Goal: Transaction & Acquisition: Purchase product/service

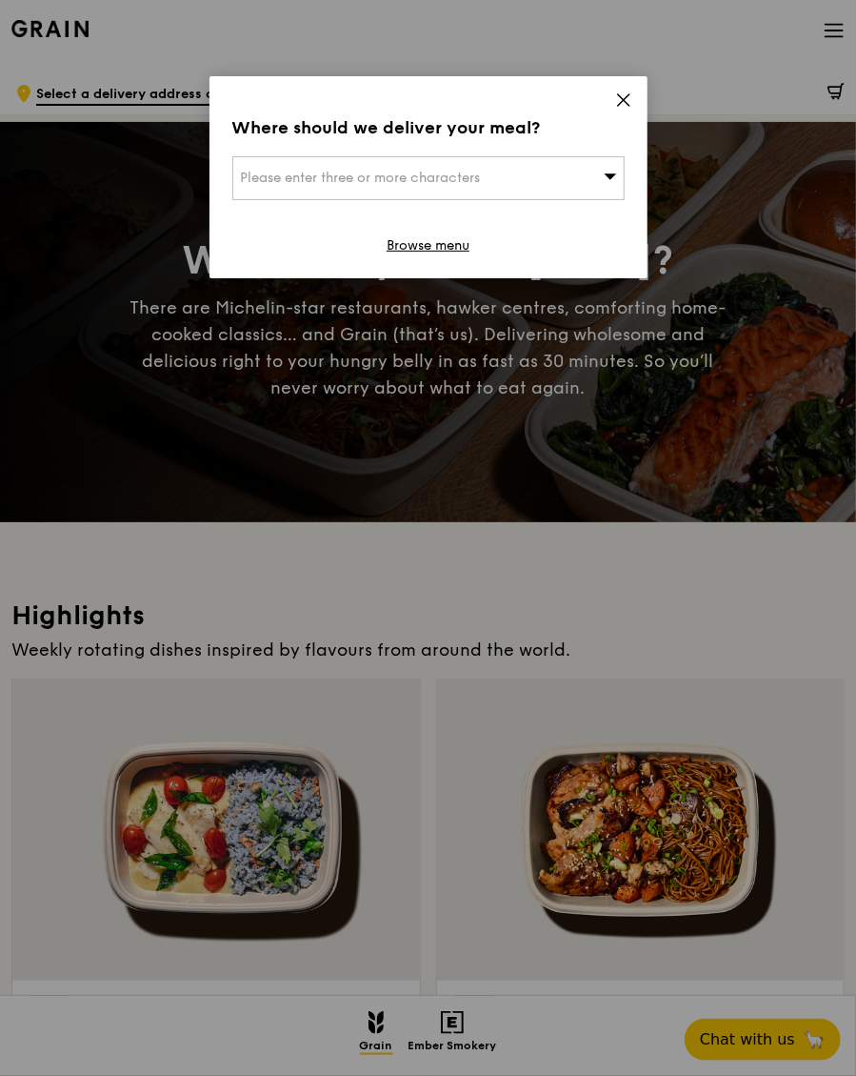
click at [609, 183] on icon at bounding box center [610, 176] width 13 height 14
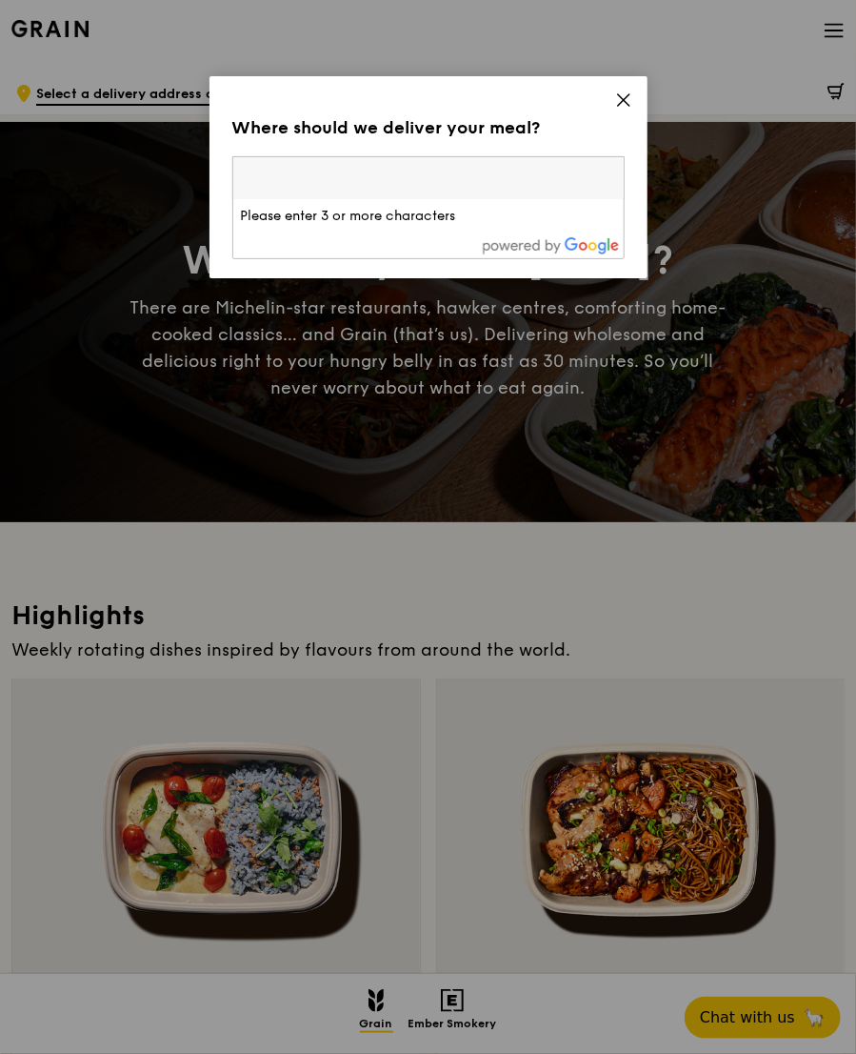
click at [625, 112] on span at bounding box center [623, 102] width 17 height 21
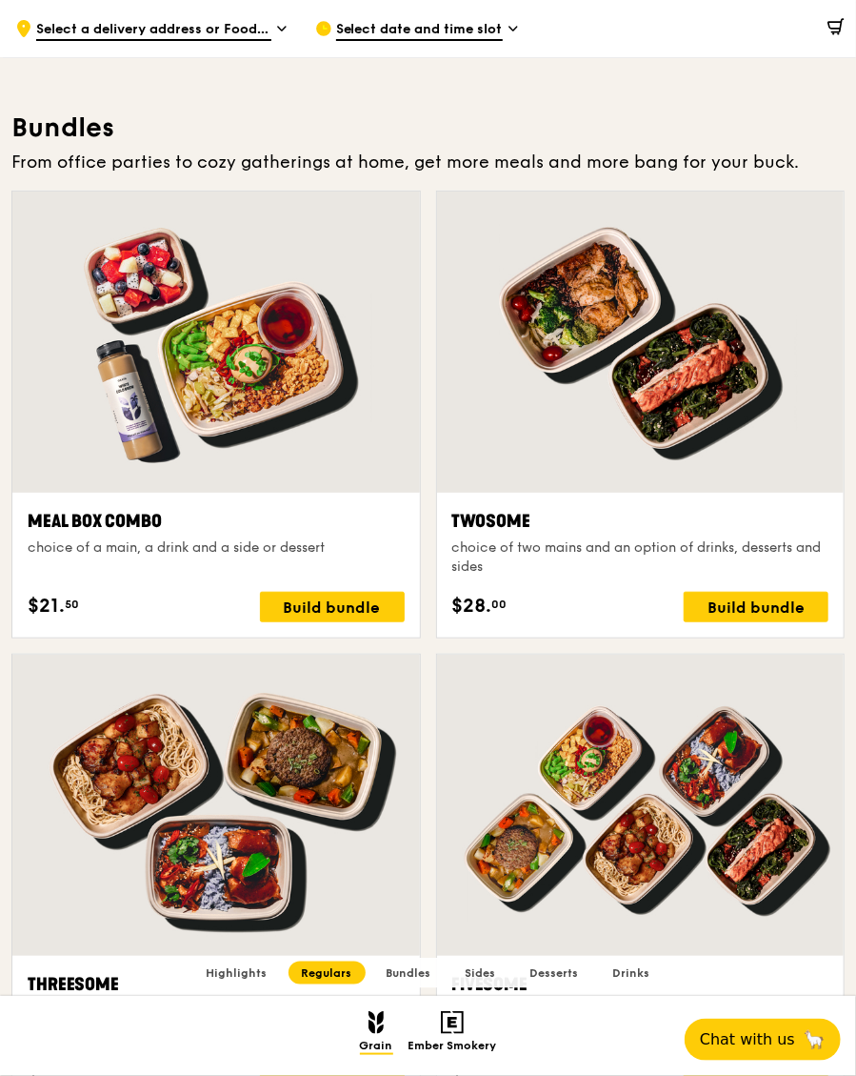
scroll to position [2652, 0]
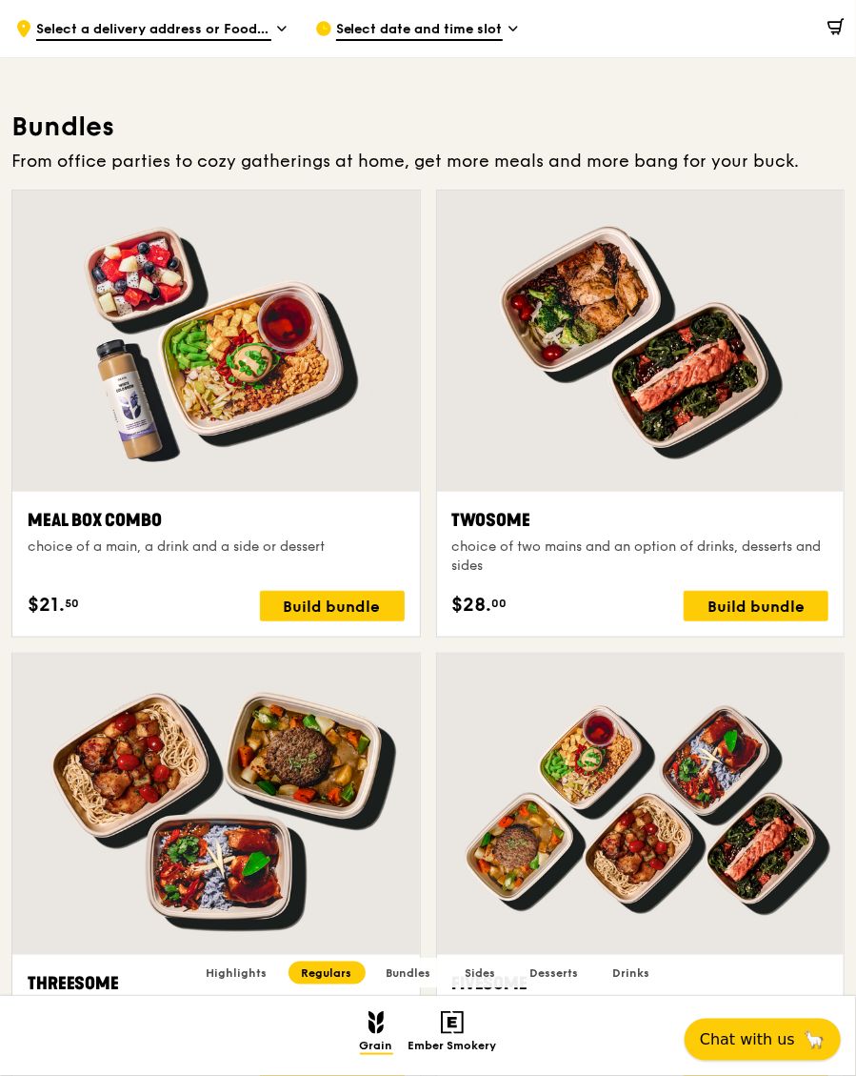
click at [763, 1051] on span "Chat with us" at bounding box center [747, 1039] width 95 height 23
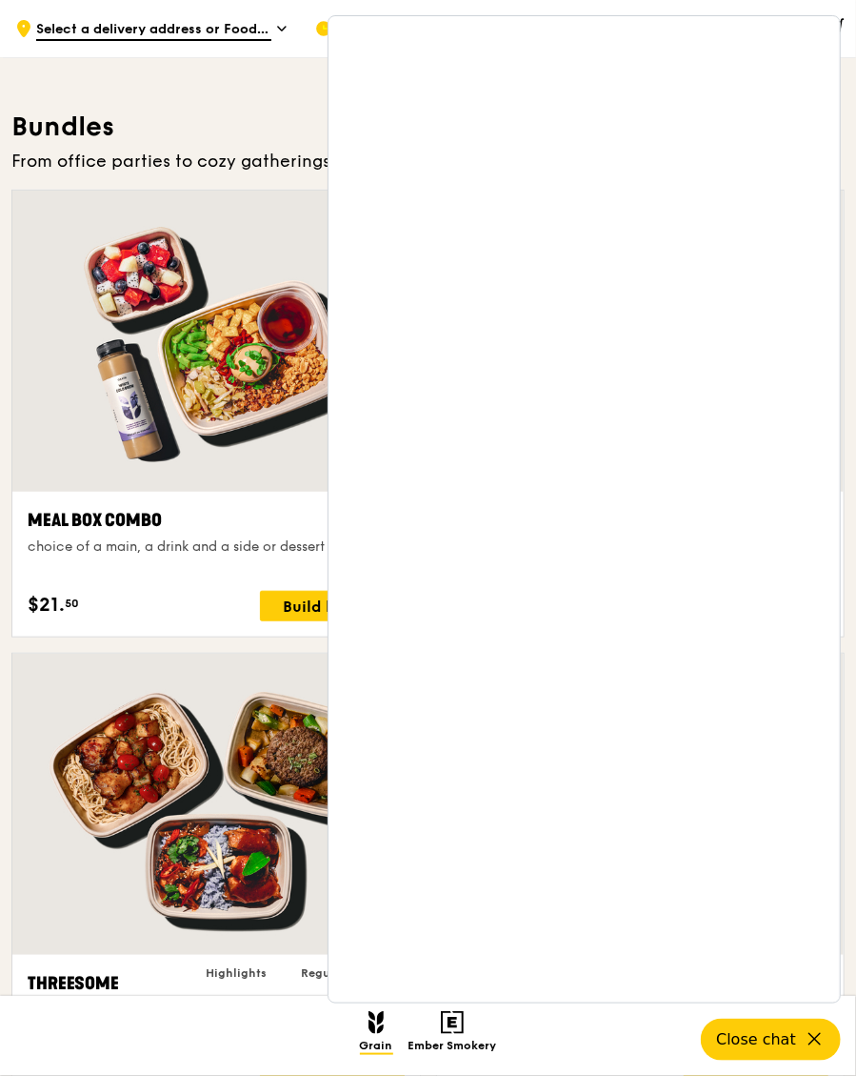
scroll to position [2745, 0]
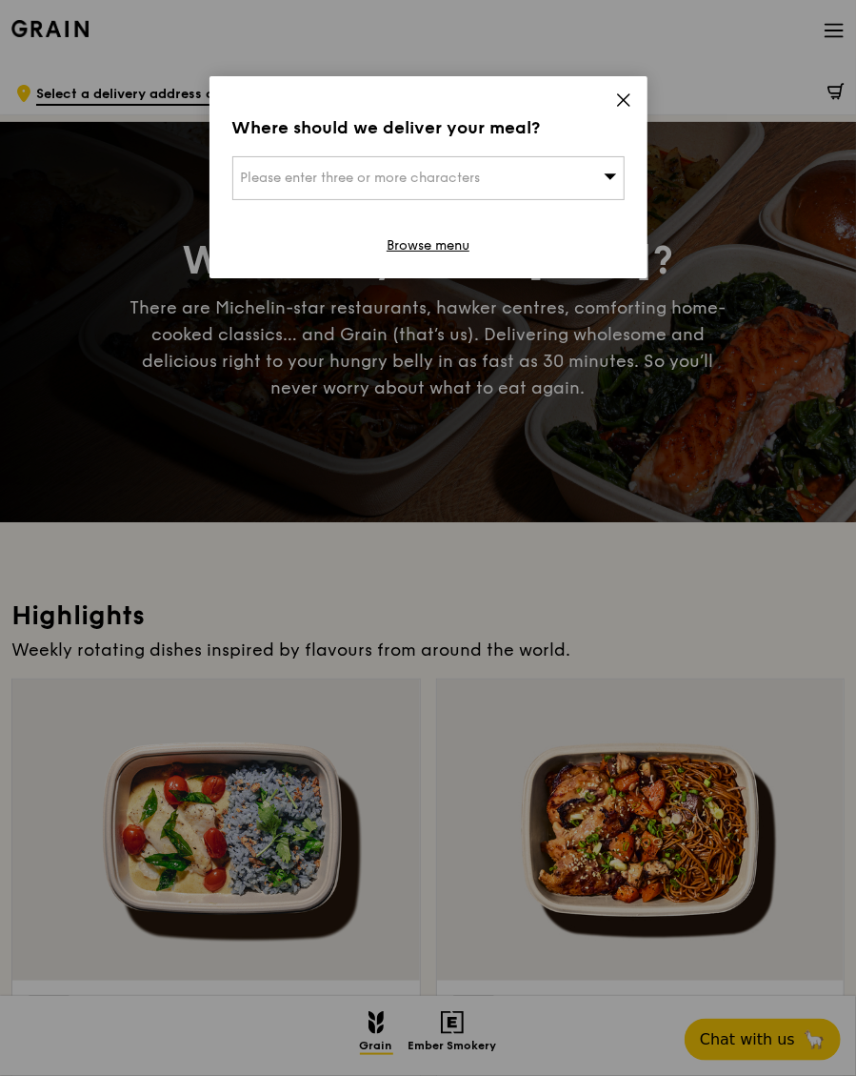
click at [604, 184] on span at bounding box center [610, 177] width 13 height 19
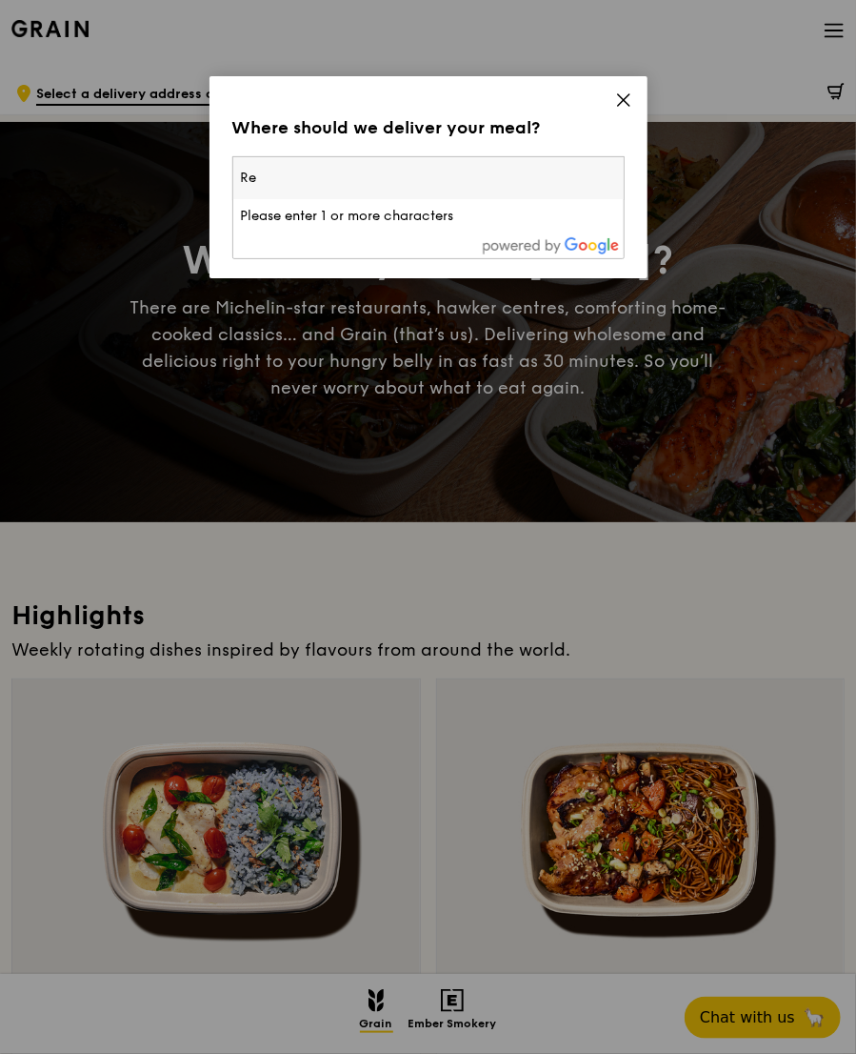
type input "R"
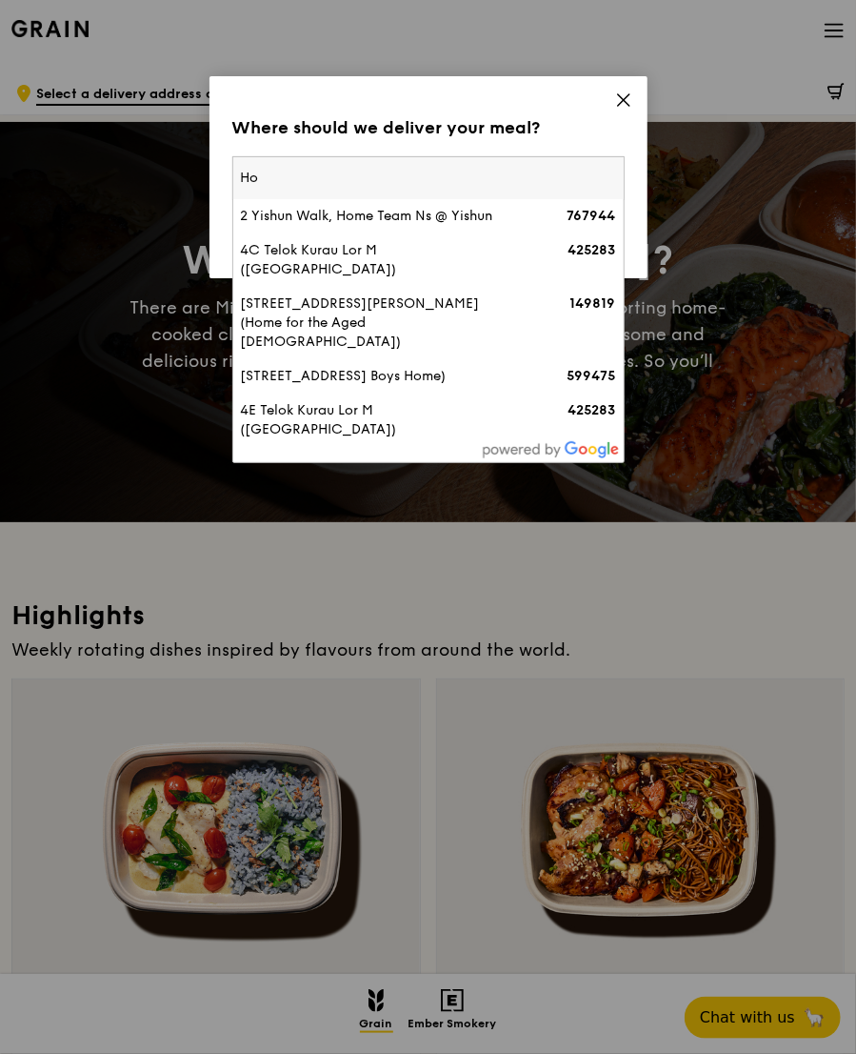
type input "H"
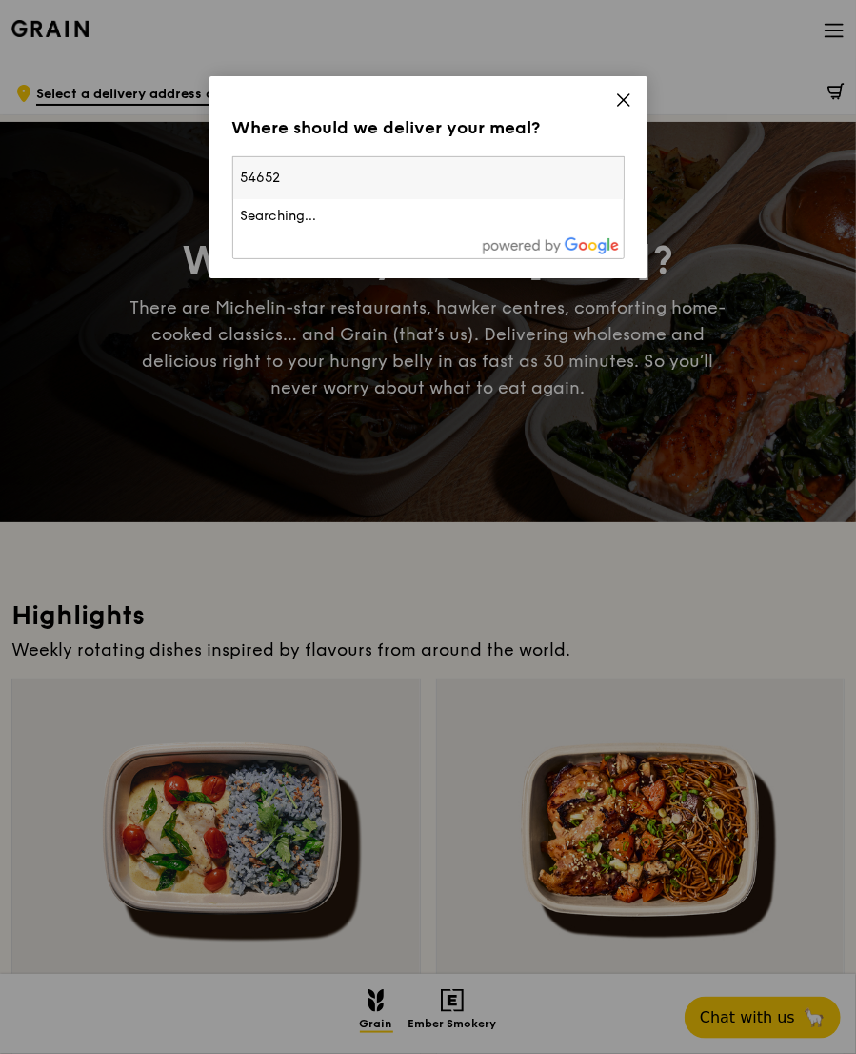
type input "546528"
click at [356, 219] on div "34 Recreation Road" at bounding box center [382, 216] width 282 height 19
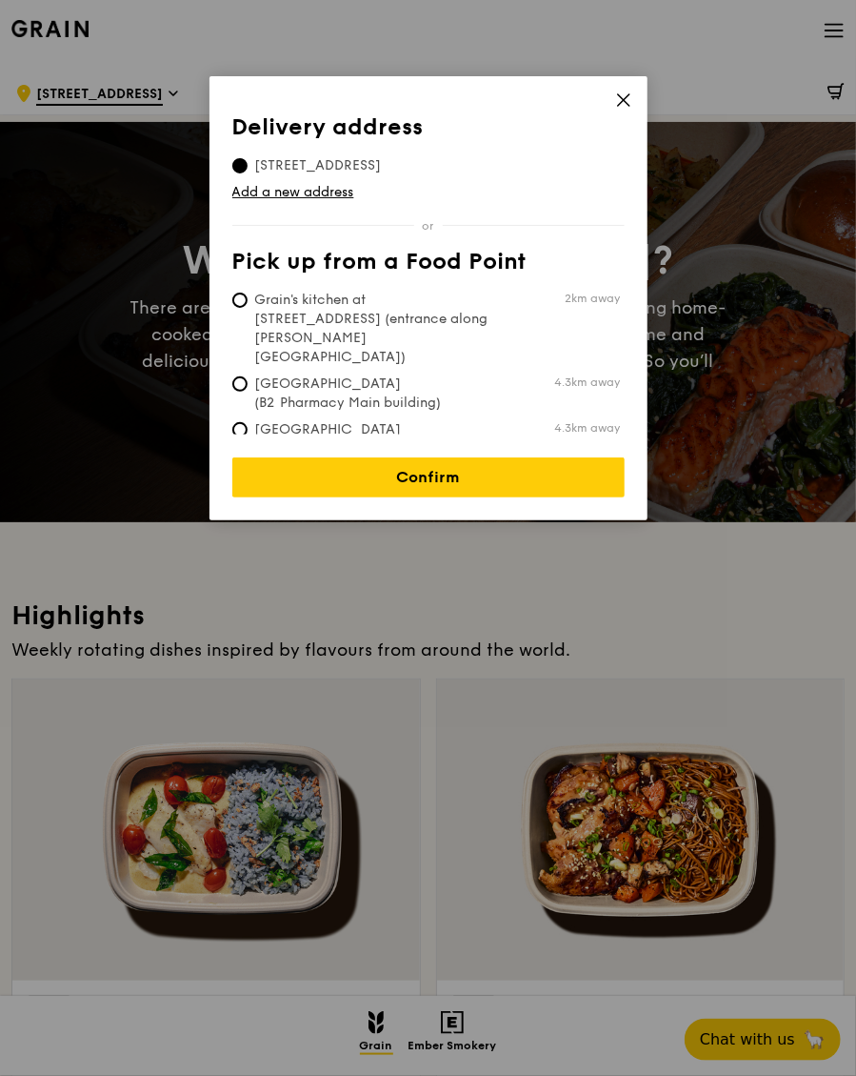
scroll to position [5, 0]
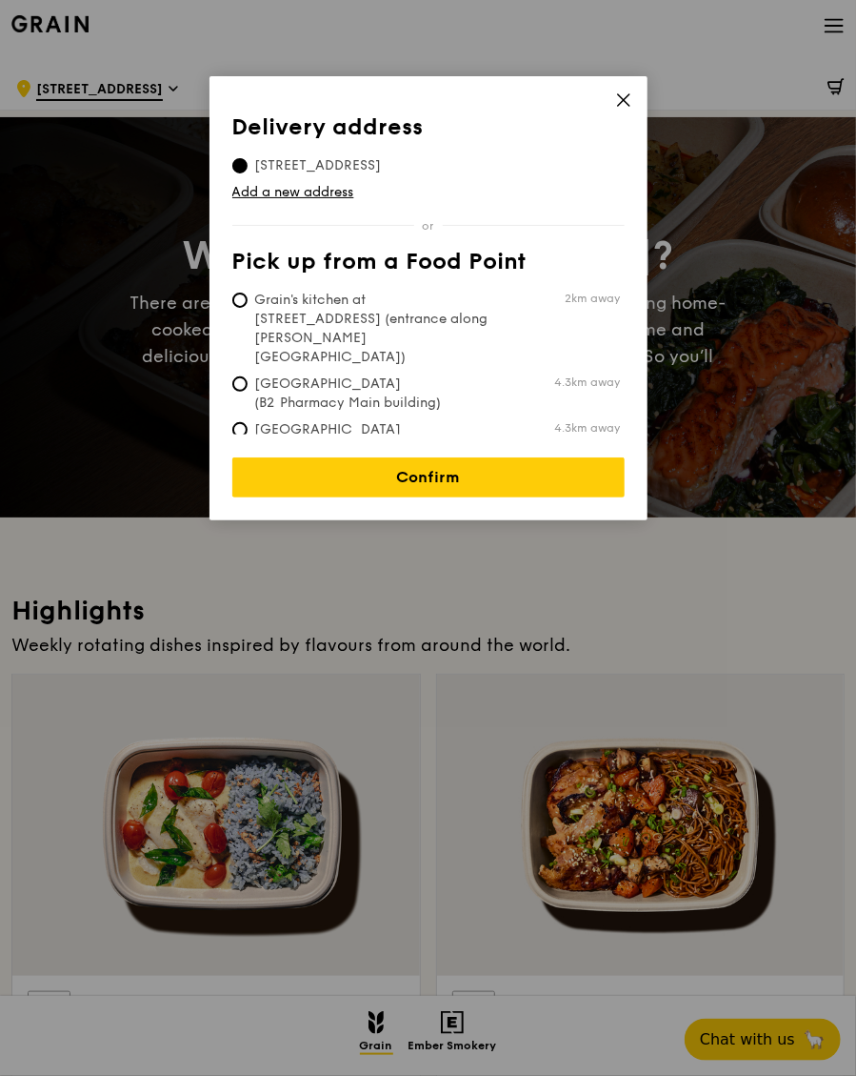
click at [319, 197] on link "Add a new address" at bounding box center [428, 192] width 392 height 19
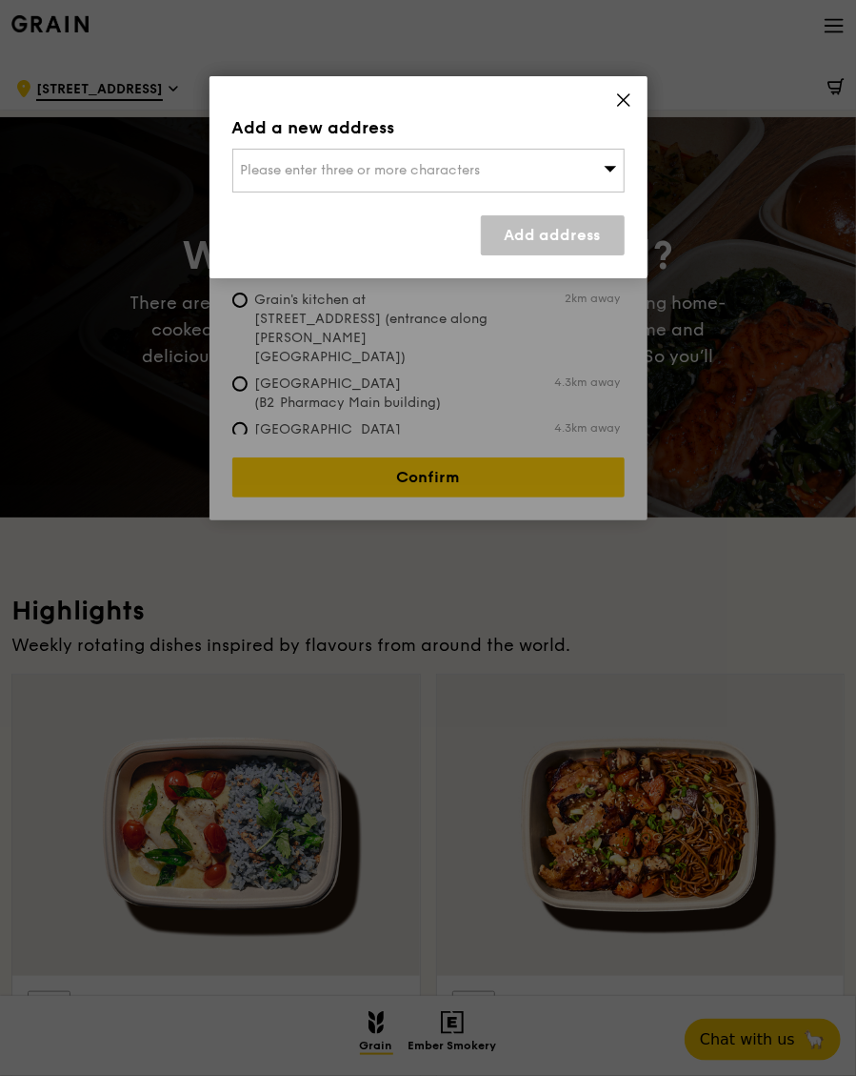
click at [609, 181] on div "Please enter three or more characters" at bounding box center [428, 171] width 392 height 44
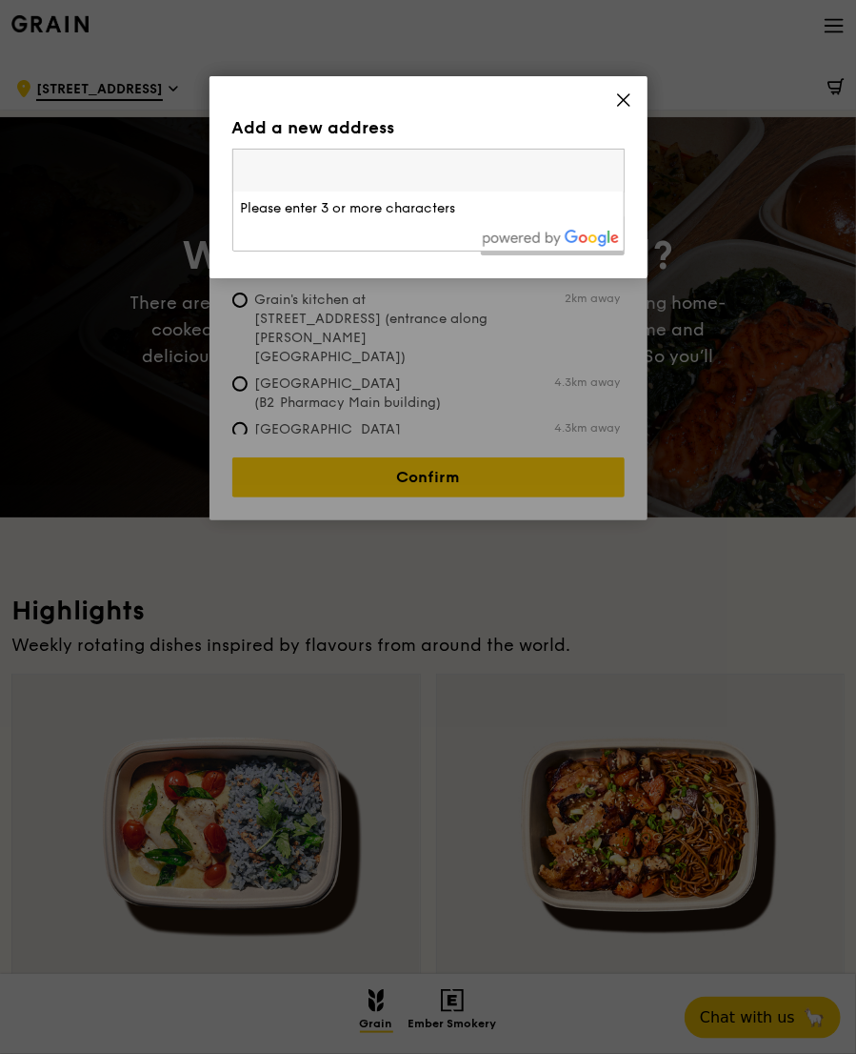
click at [438, 173] on input "search" at bounding box center [428, 171] width 391 height 42
click at [621, 109] on span at bounding box center [623, 102] width 17 height 21
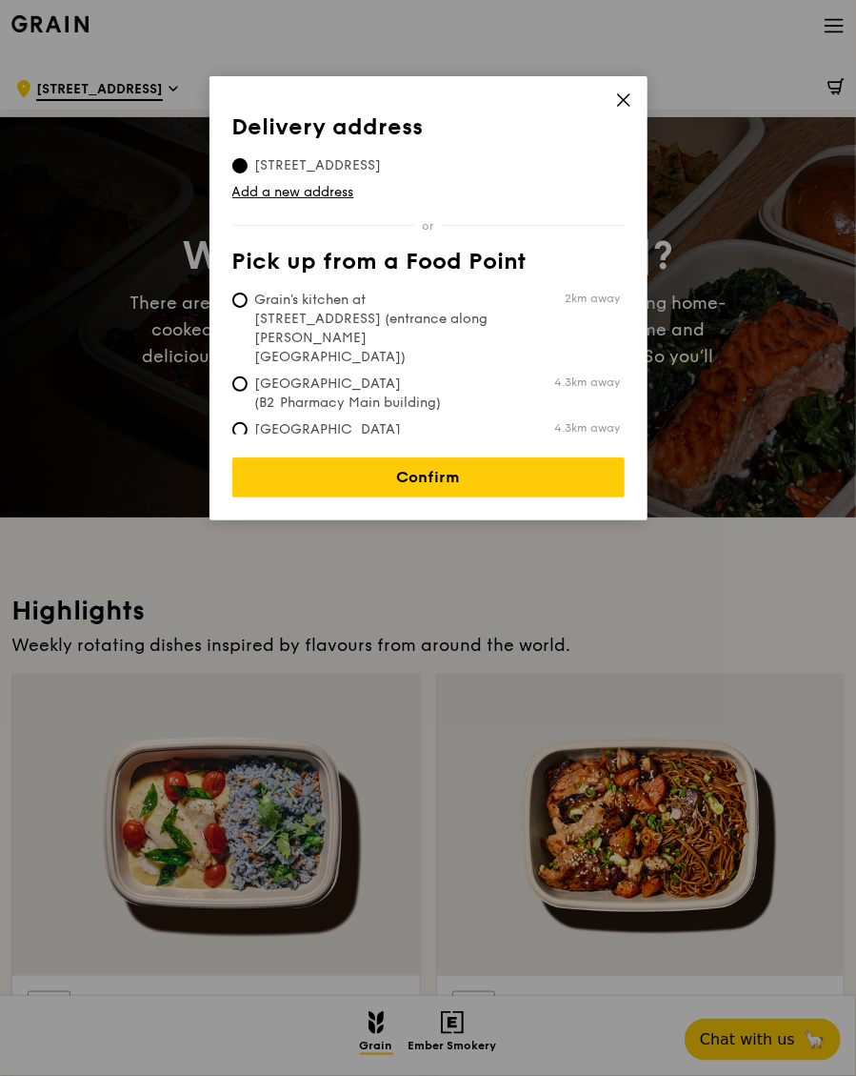
click at [623, 108] on icon at bounding box center [623, 99] width 17 height 17
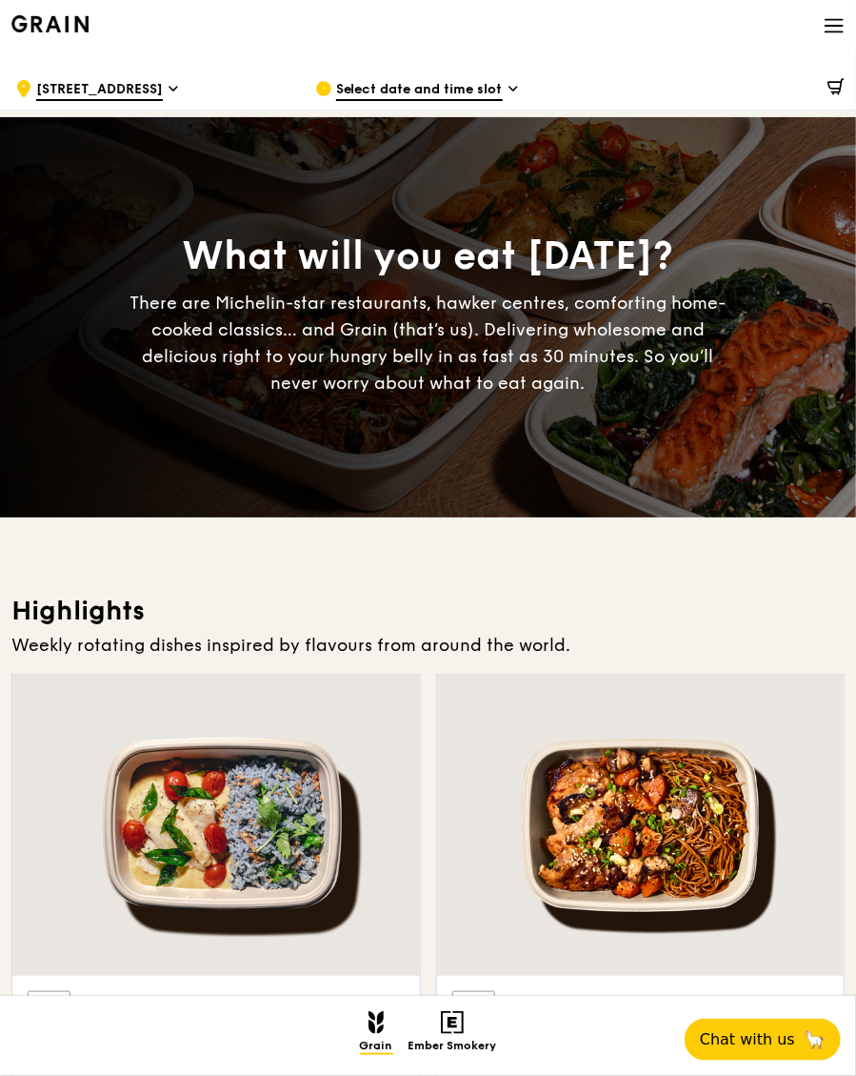
click at [509, 91] on icon at bounding box center [514, 88] width 10 height 17
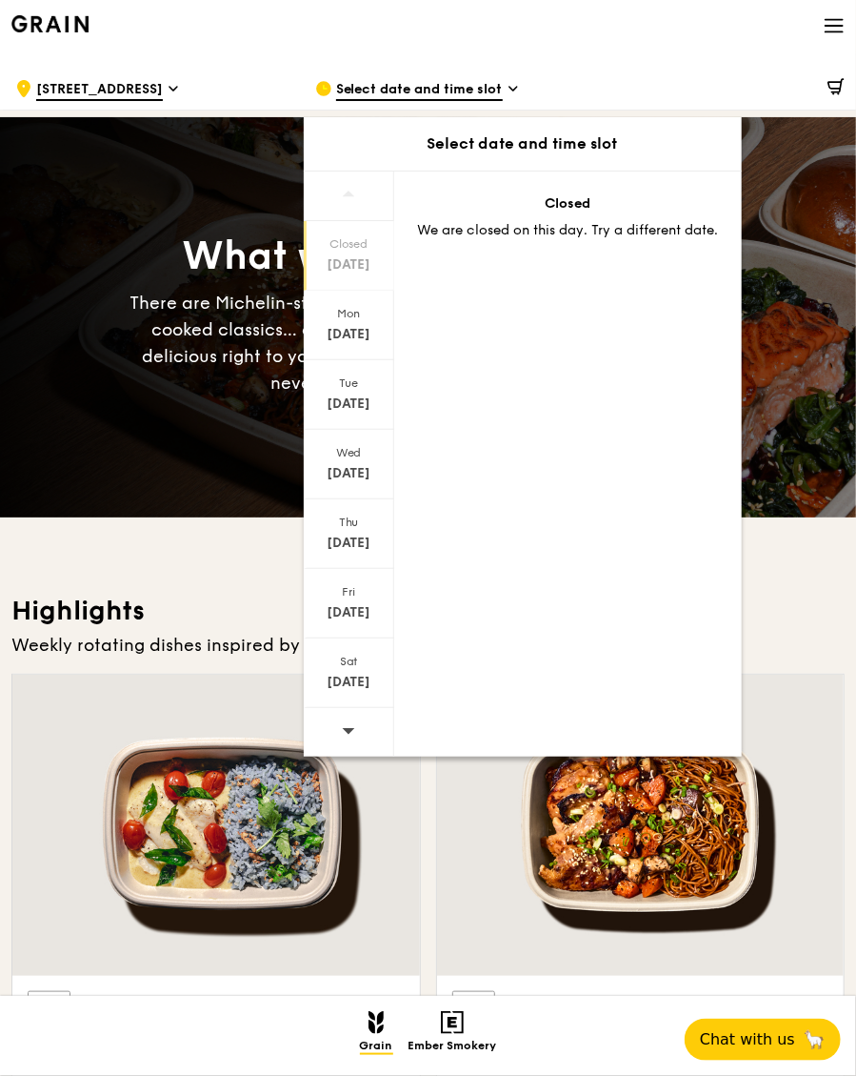
click at [352, 322] on div "Mon Oct 13" at bounding box center [349, 326] width 91 height 70
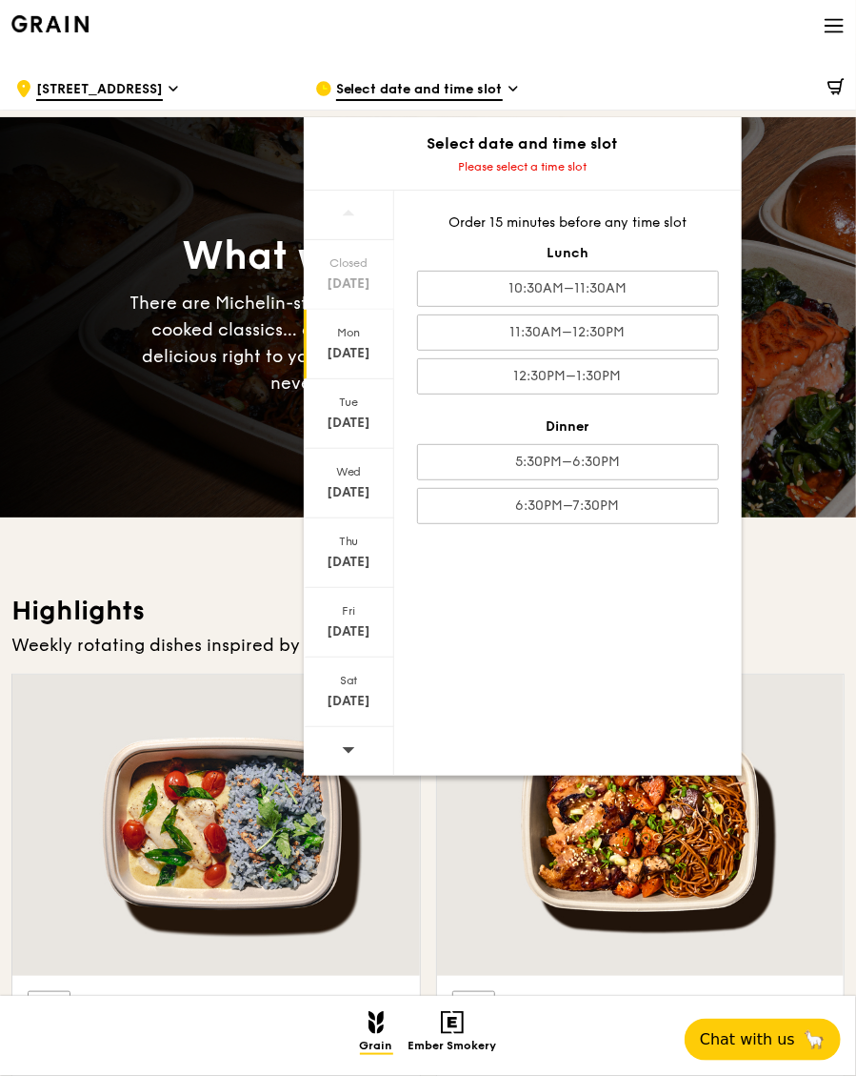
click at [549, 288] on div "10:30AM–11:30AM" at bounding box center [568, 289] width 302 height 36
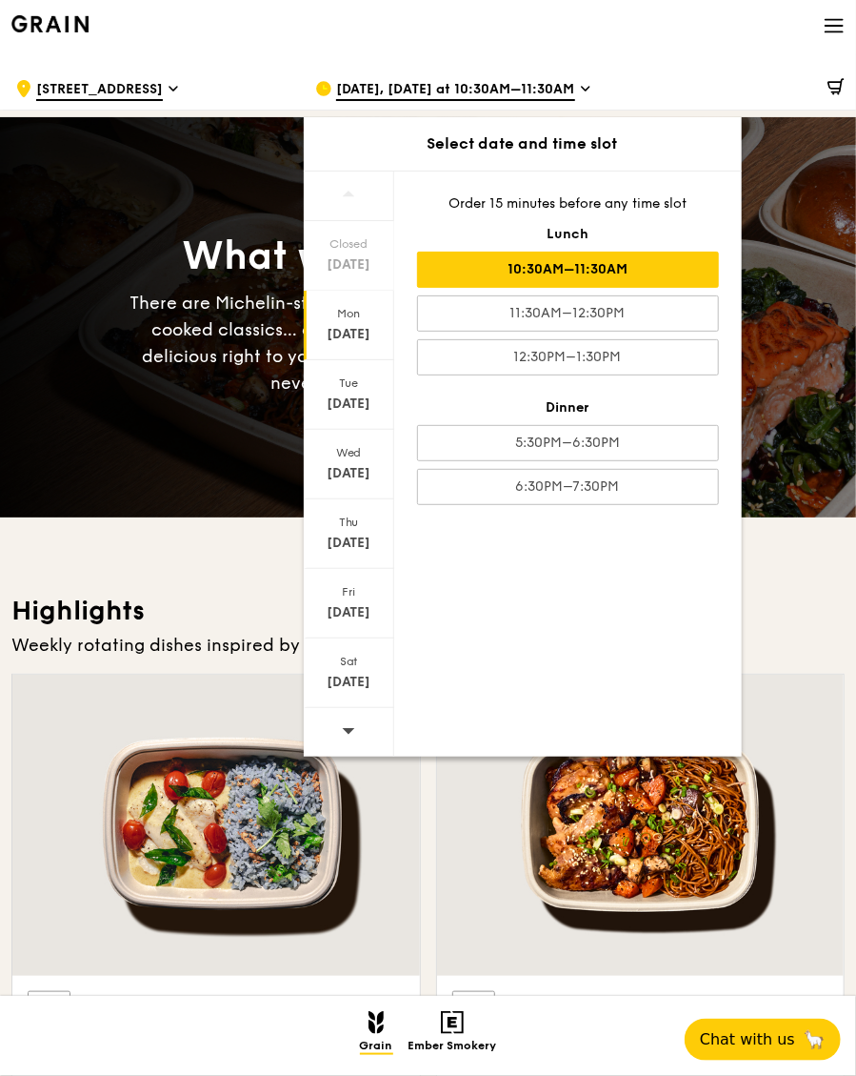
click at [614, 278] on div "10:30AM–11:30AM" at bounding box center [568, 269] width 302 height 36
click at [805, 334] on div "What will you eat today? There are Michelin-star restaurants, hawker centres, c…" at bounding box center [428, 317] width 856 height 219
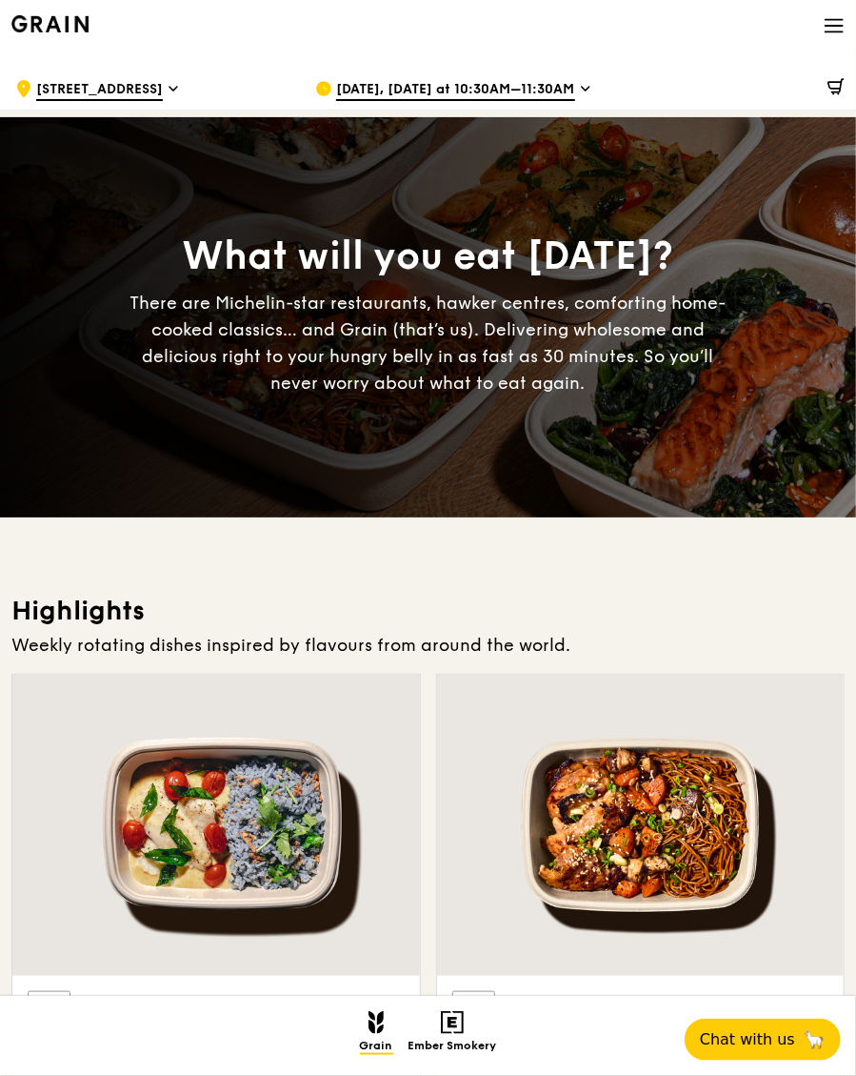
click at [602, 92] on div "$0.00" at bounding box center [727, 88] width 257 height 57
click at [601, 89] on div "$0.00" at bounding box center [727, 88] width 257 height 57
click at [575, 98] on span "Oct 13, Tomorrow at 10:30AM–11:30AM" at bounding box center [455, 90] width 239 height 21
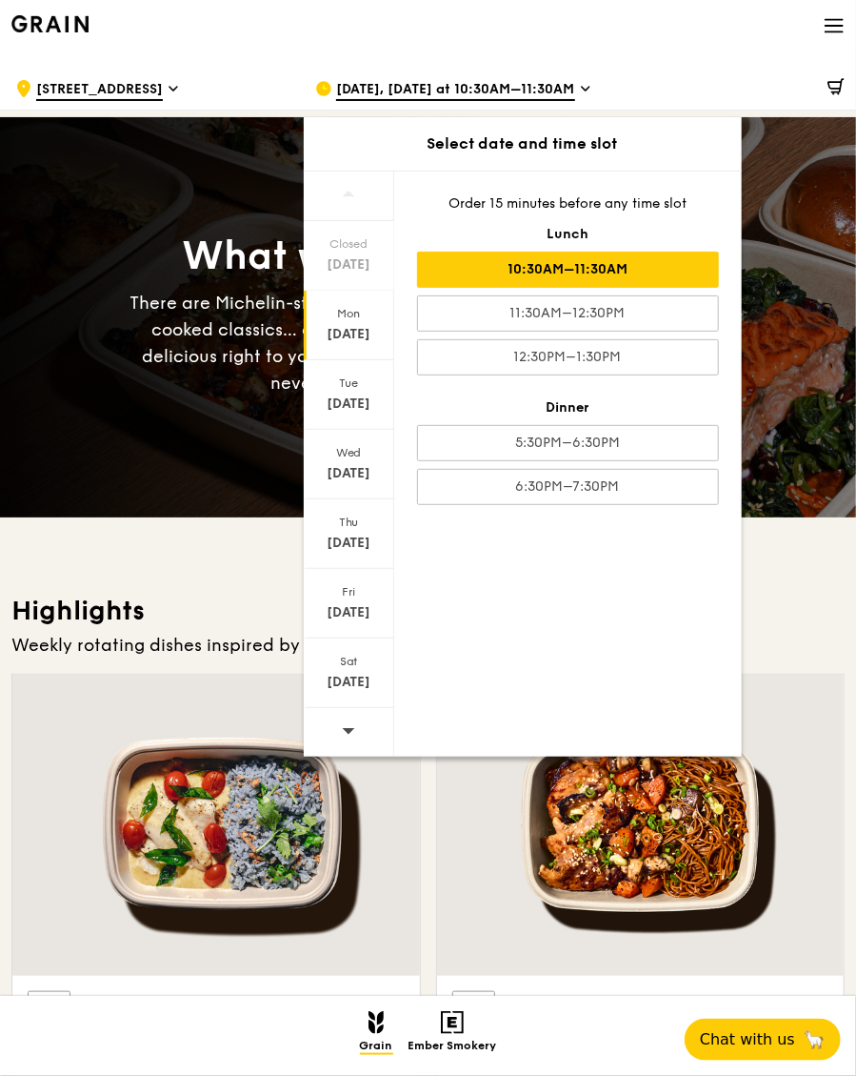
click at [800, 284] on div "What will you eat today? There are Michelin-star restaurants, hawker centres, c…" at bounding box center [428, 317] width 856 height 219
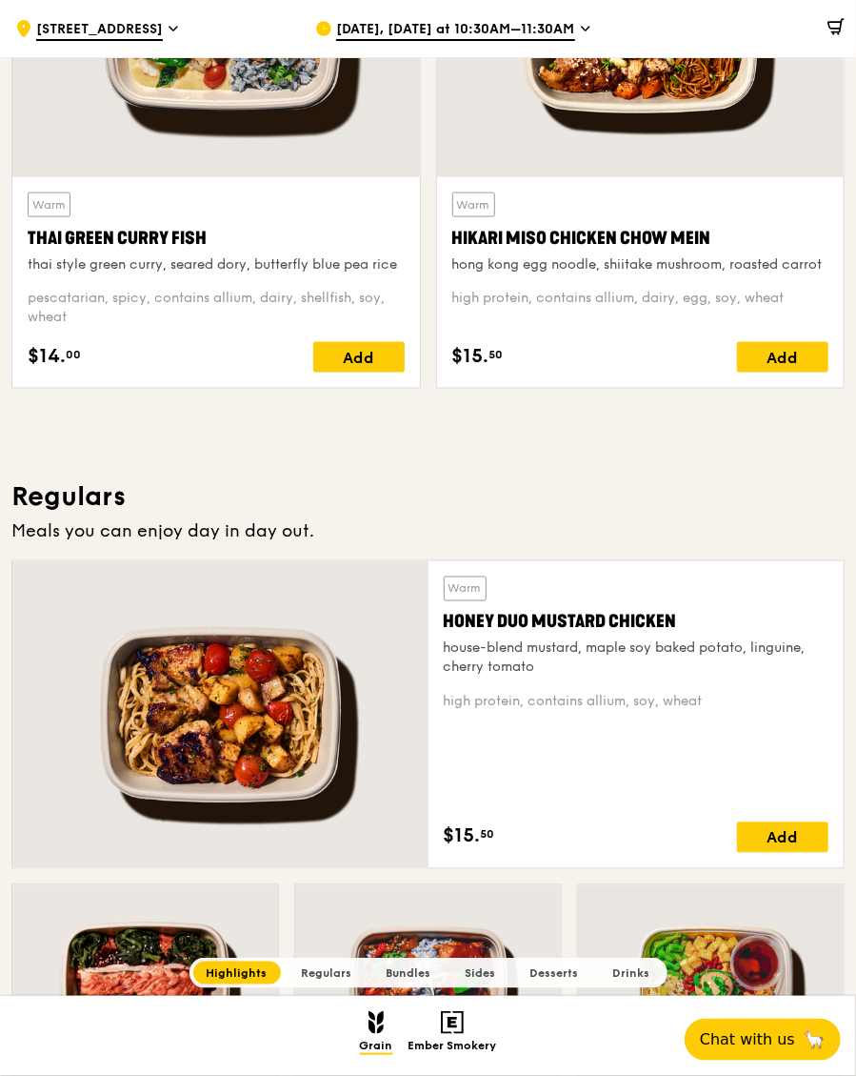
scroll to position [794, 0]
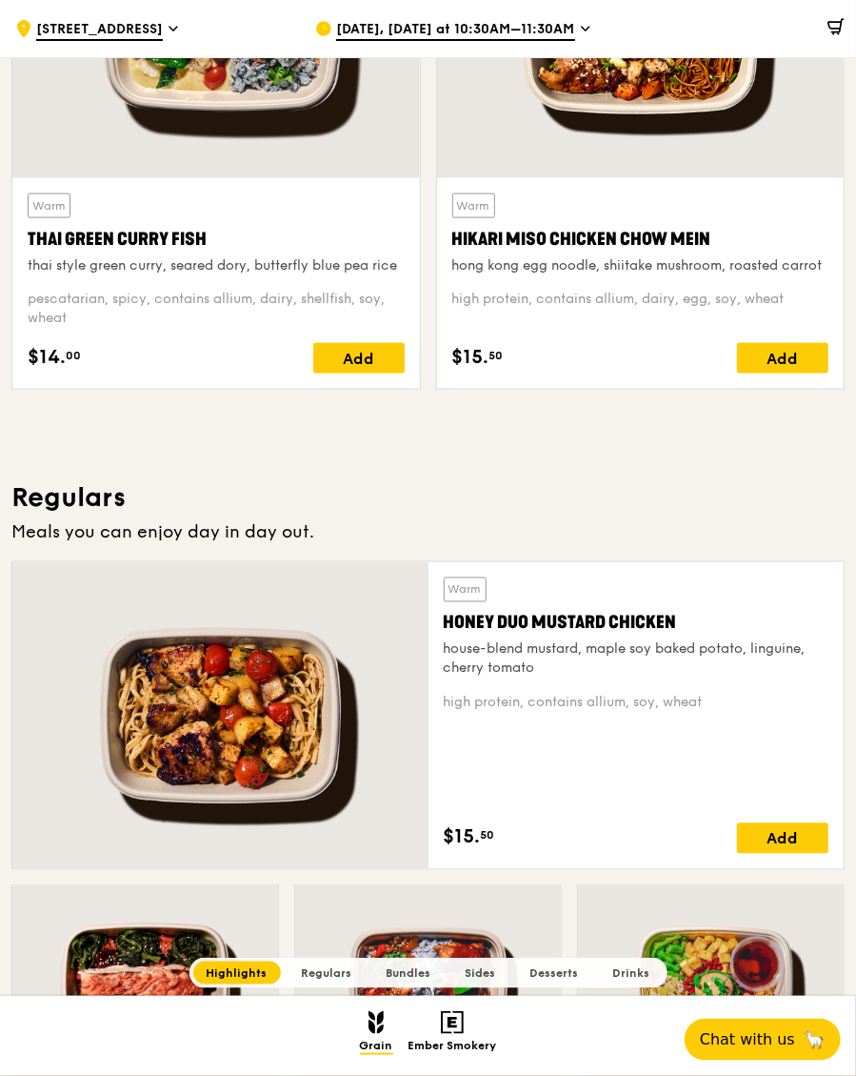
click at [786, 364] on div "Add" at bounding box center [782, 358] width 91 height 30
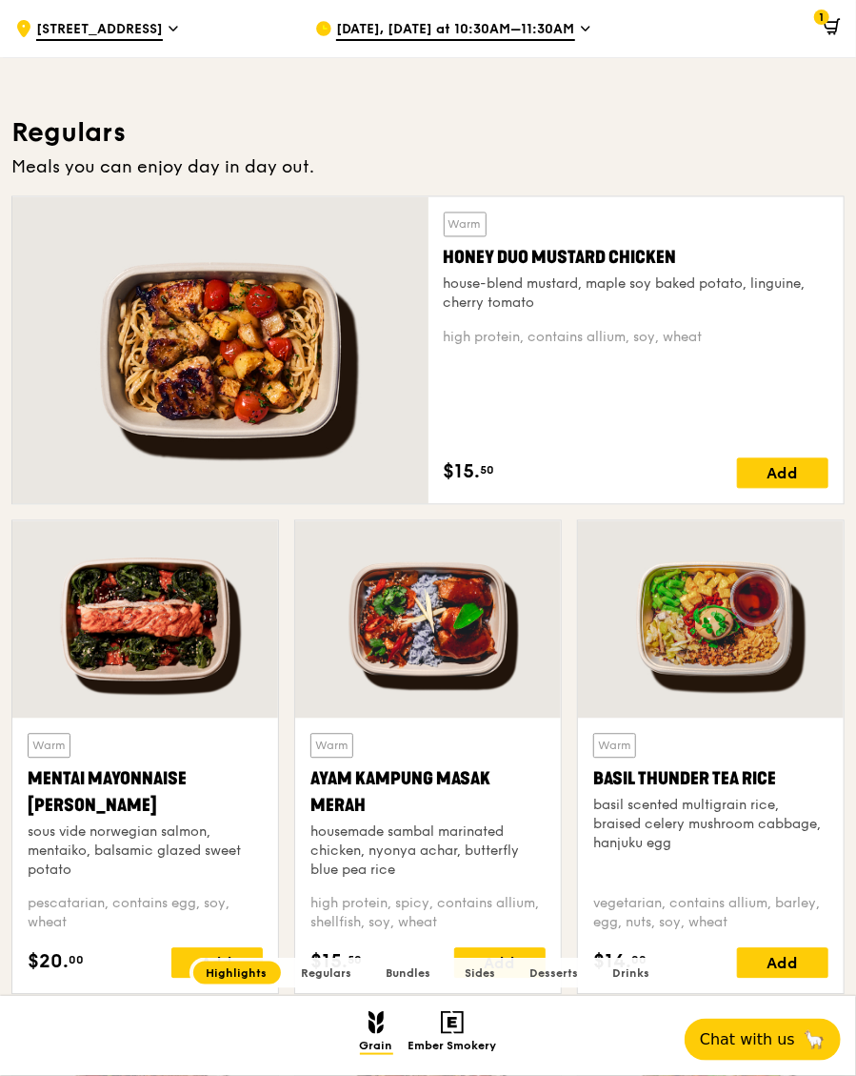
scroll to position [1175, 0]
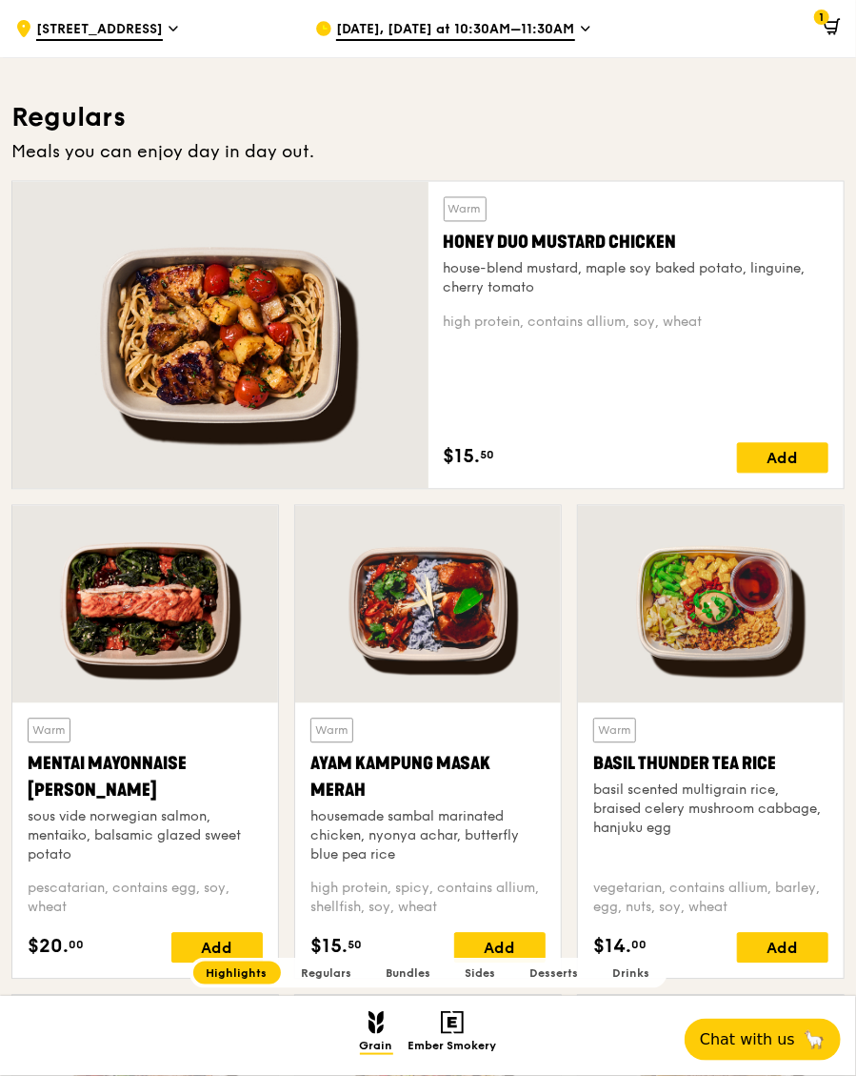
click at [505, 950] on div "Add" at bounding box center [499, 948] width 91 height 30
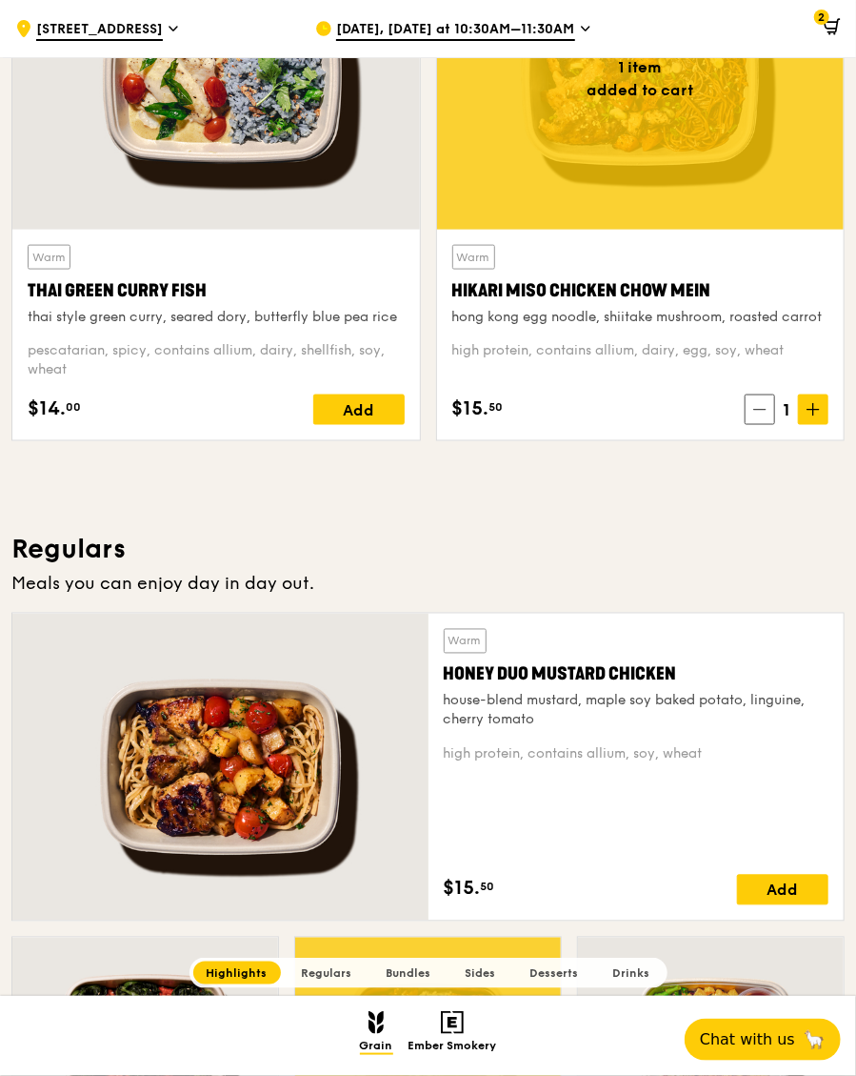
scroll to position [742, 0]
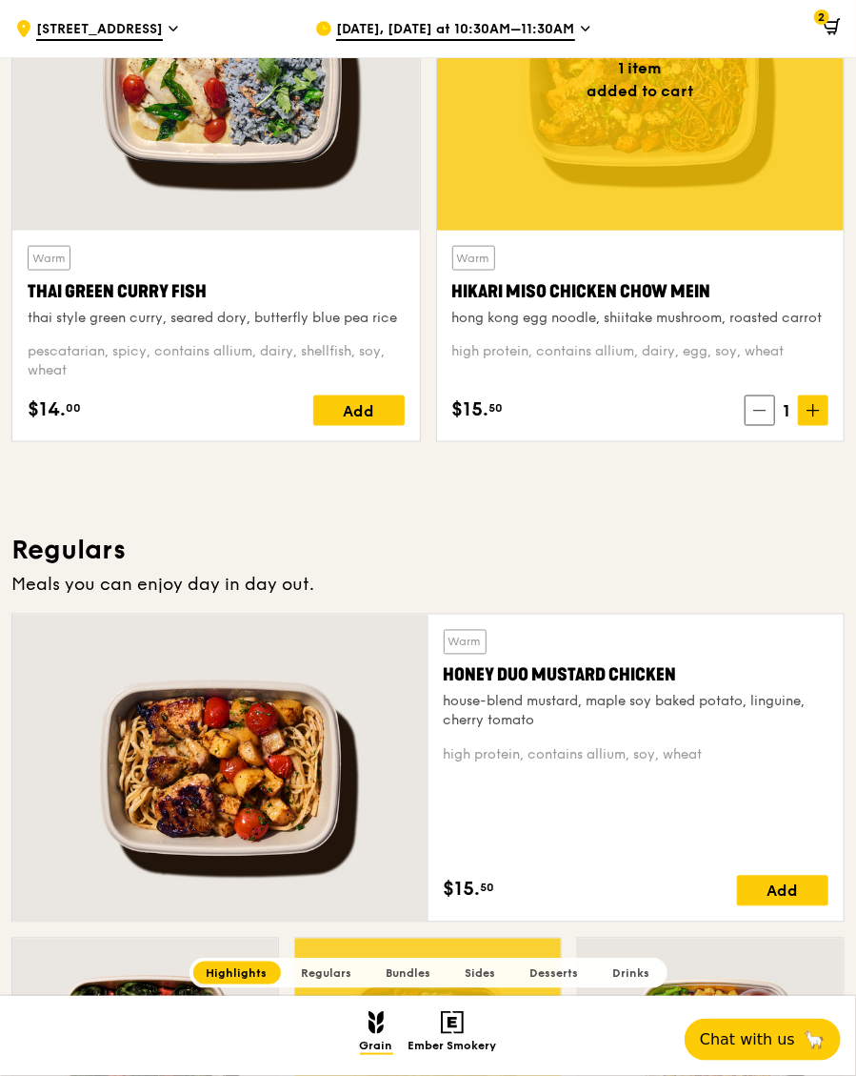
click at [823, 27] on span at bounding box center [828, 29] width 25 height 38
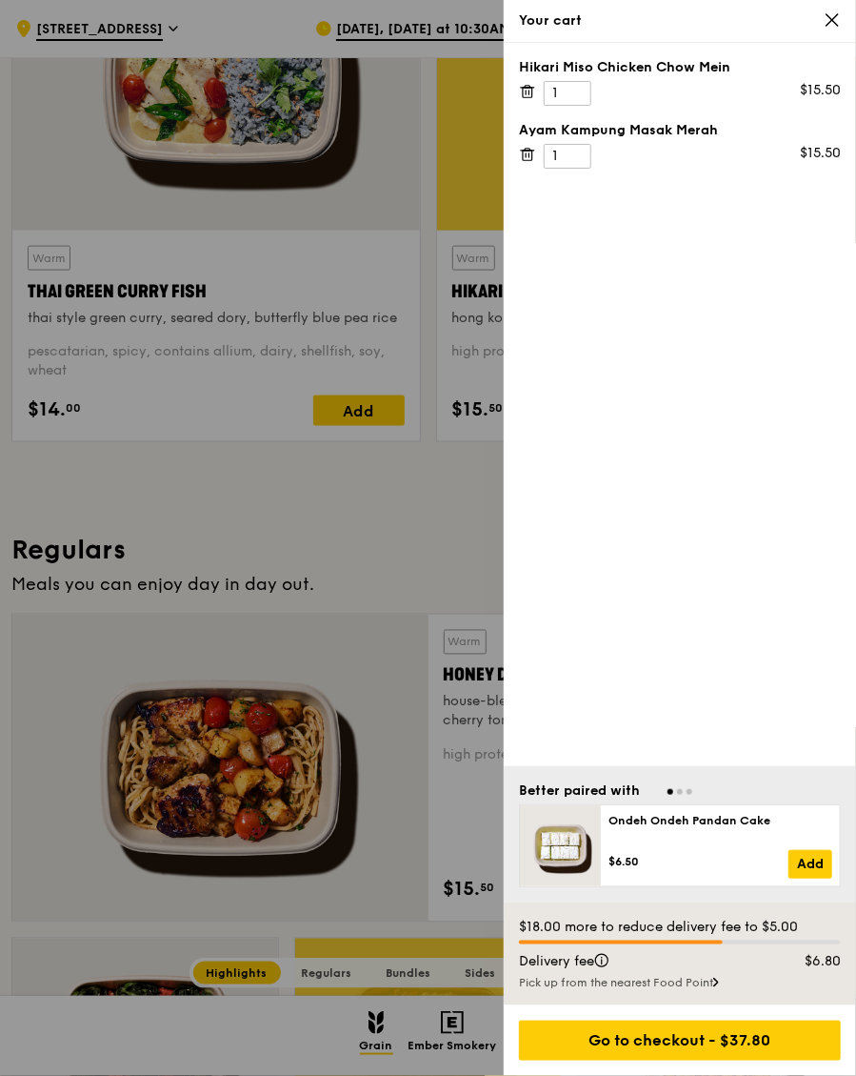
click at [527, 95] on icon at bounding box center [527, 91] width 17 height 17
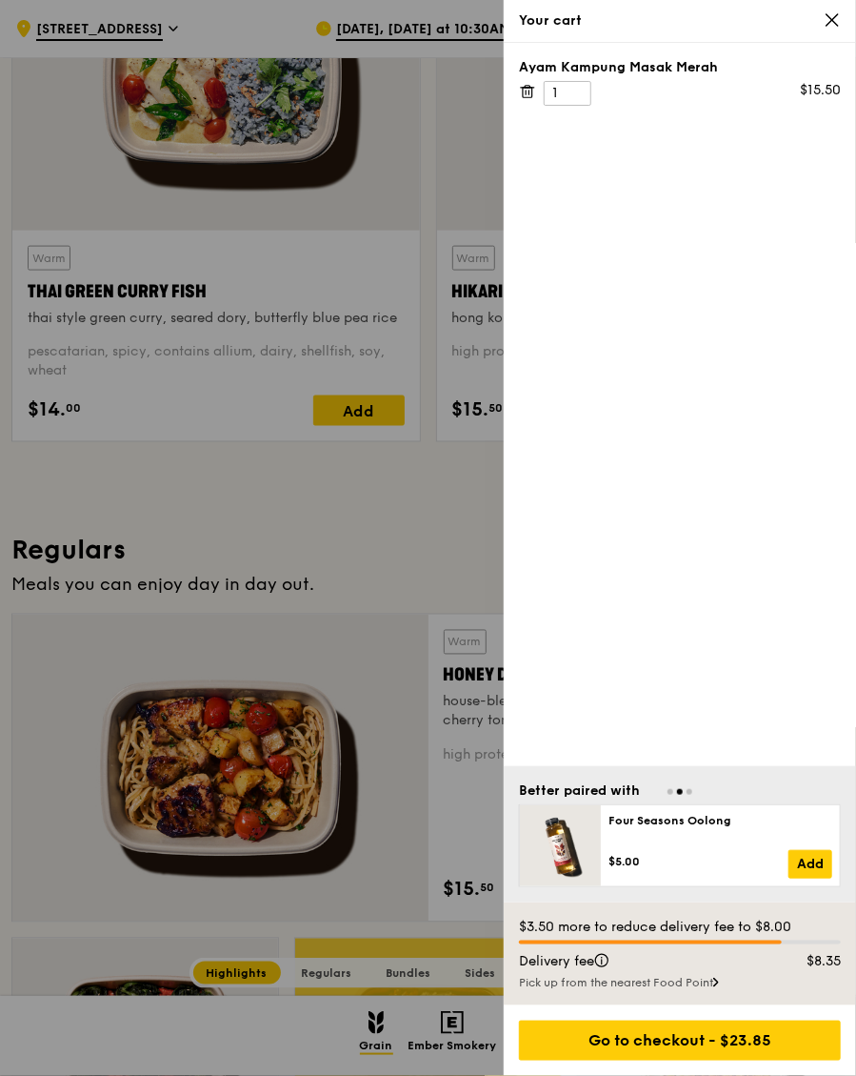
click at [530, 91] on icon at bounding box center [530, 93] width 0 height 4
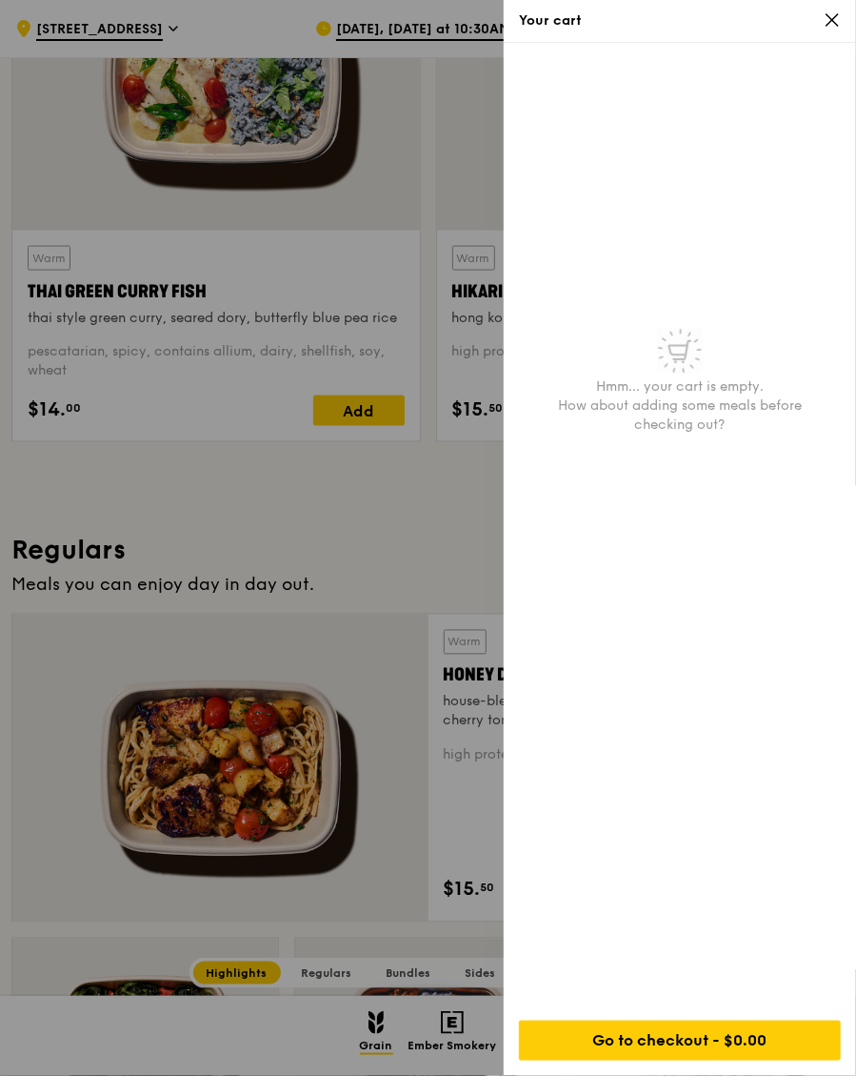
click at [830, 18] on icon at bounding box center [832, 19] width 17 height 17
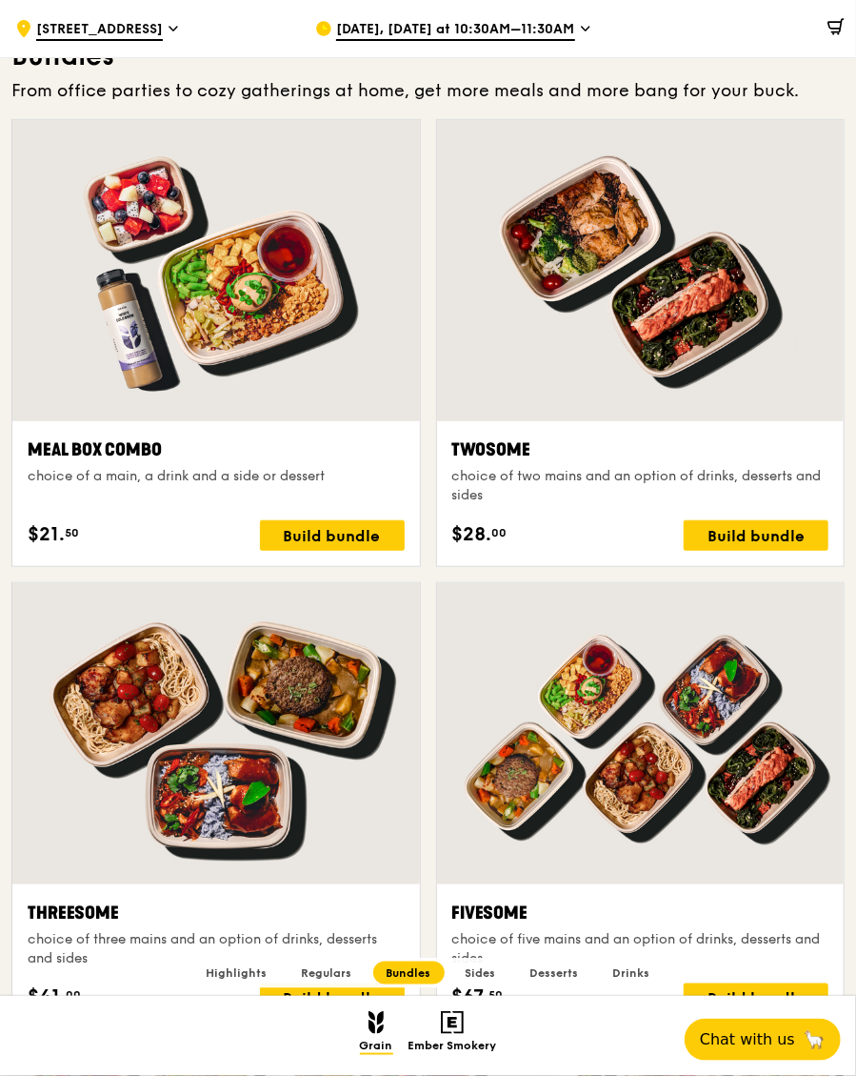
scroll to position [2726, 0]
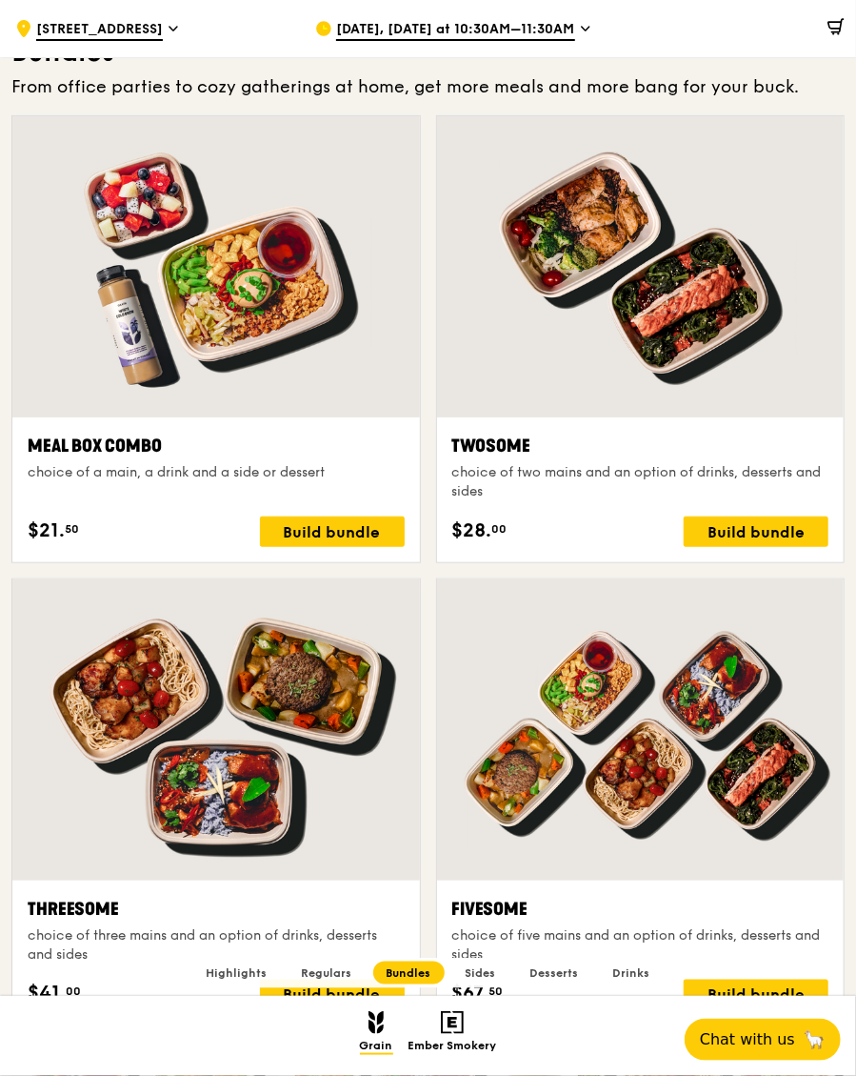
click at [763, 547] on div "Build bundle" at bounding box center [756, 531] width 145 height 30
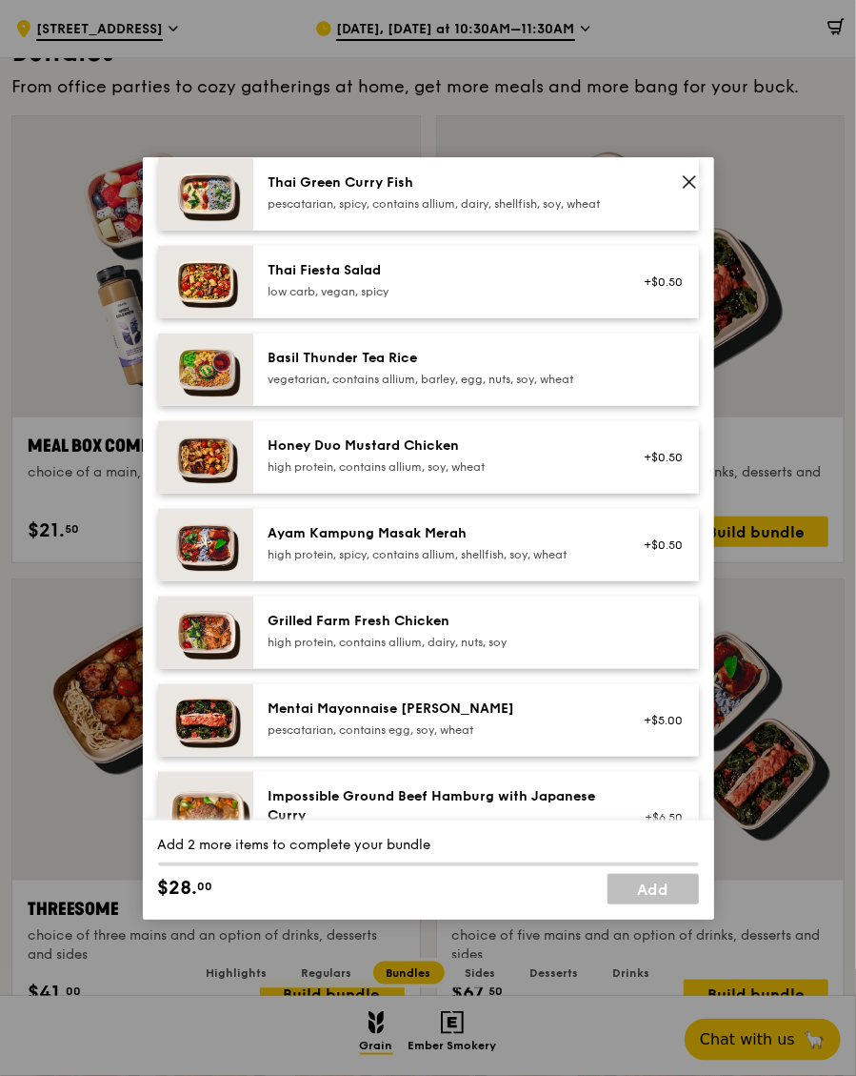
scroll to position [277, 0]
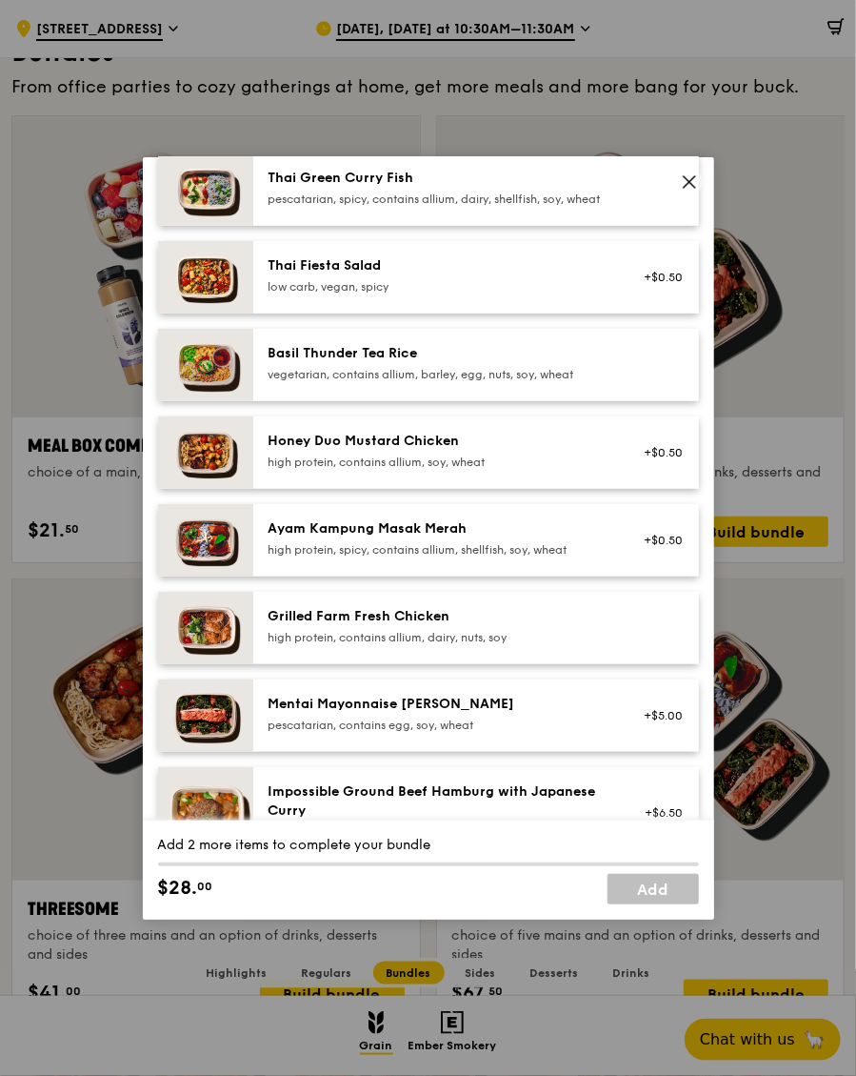
click at [517, 557] on div "high protein, spicy, contains allium, shellfish, soy, wheat" at bounding box center [440, 549] width 342 height 15
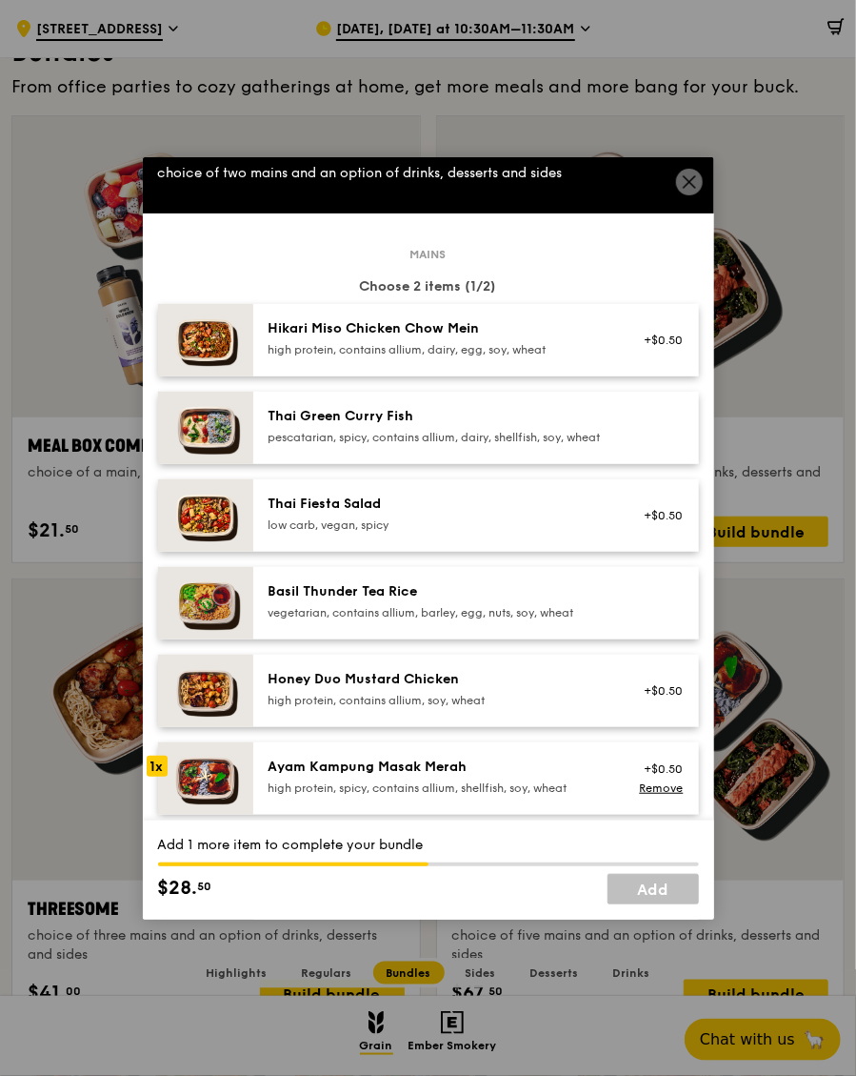
scroll to position [0, 0]
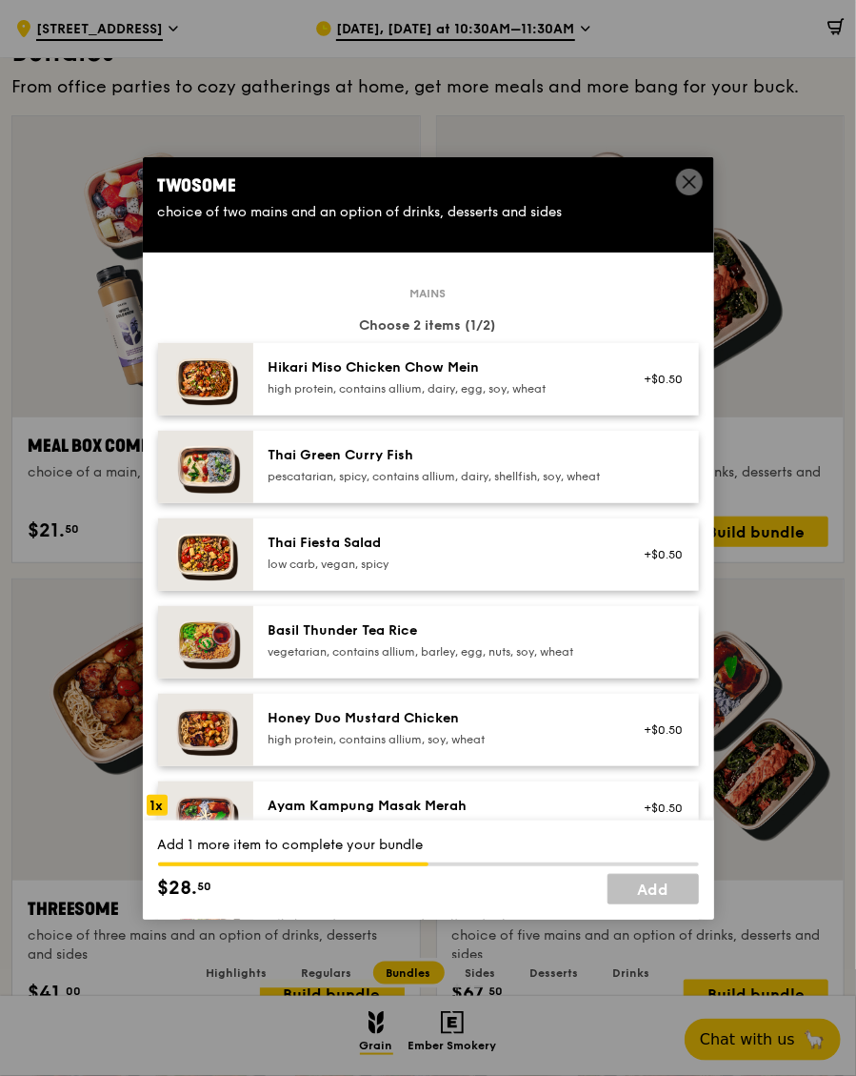
click at [573, 377] on div "Hikari Miso Chicken Chow Mein" at bounding box center [440, 367] width 342 height 19
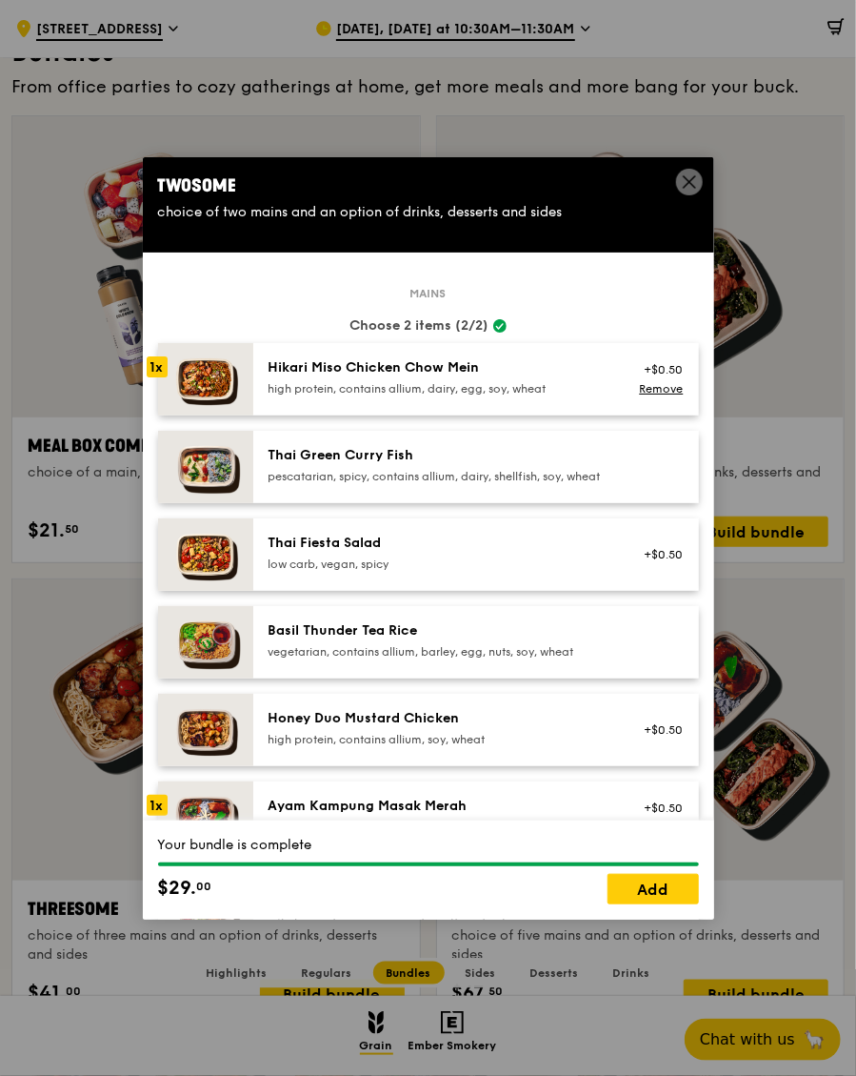
click at [695, 191] on icon at bounding box center [689, 181] width 17 height 17
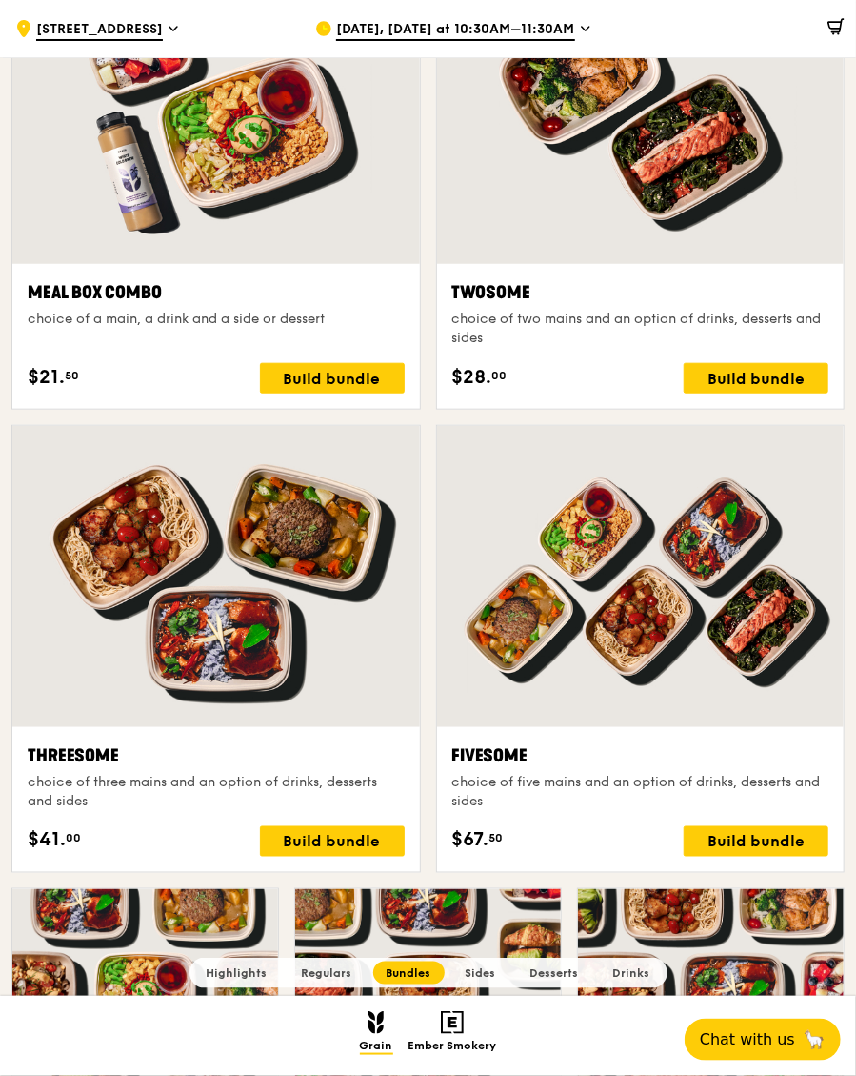
scroll to position [2879, 0]
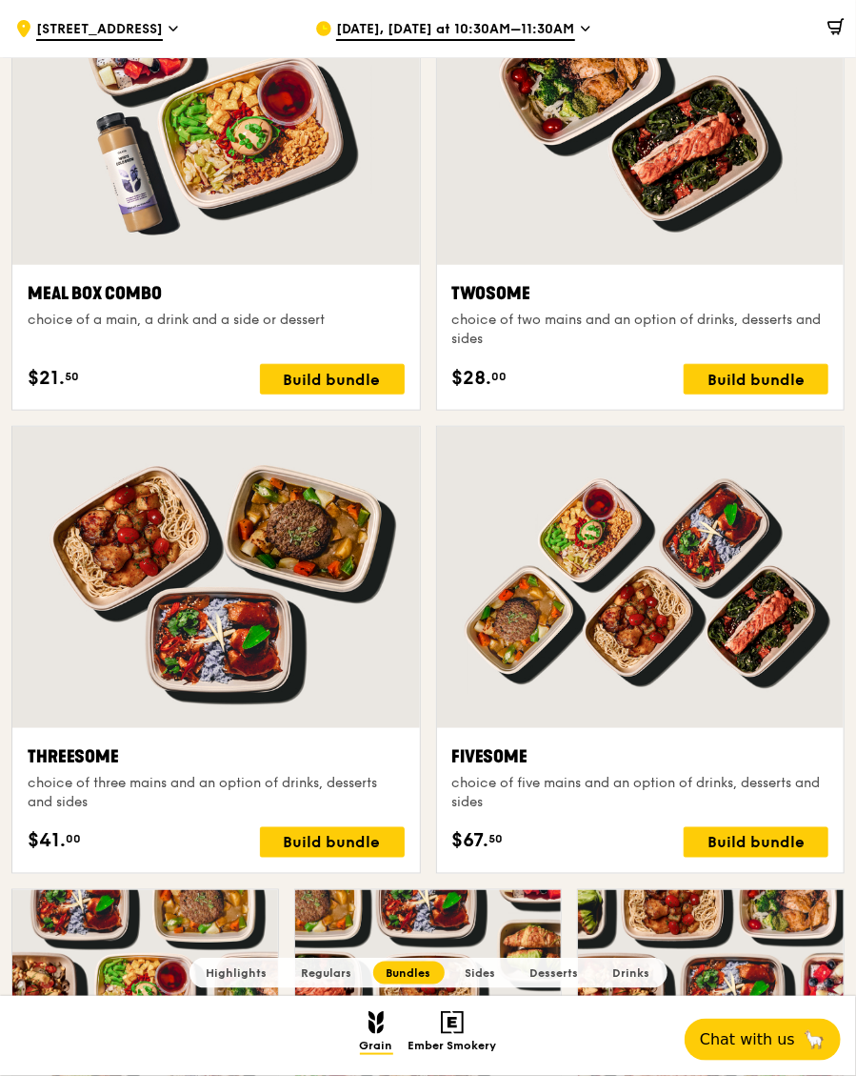
click at [341, 857] on div "Build bundle" at bounding box center [332, 842] width 145 height 30
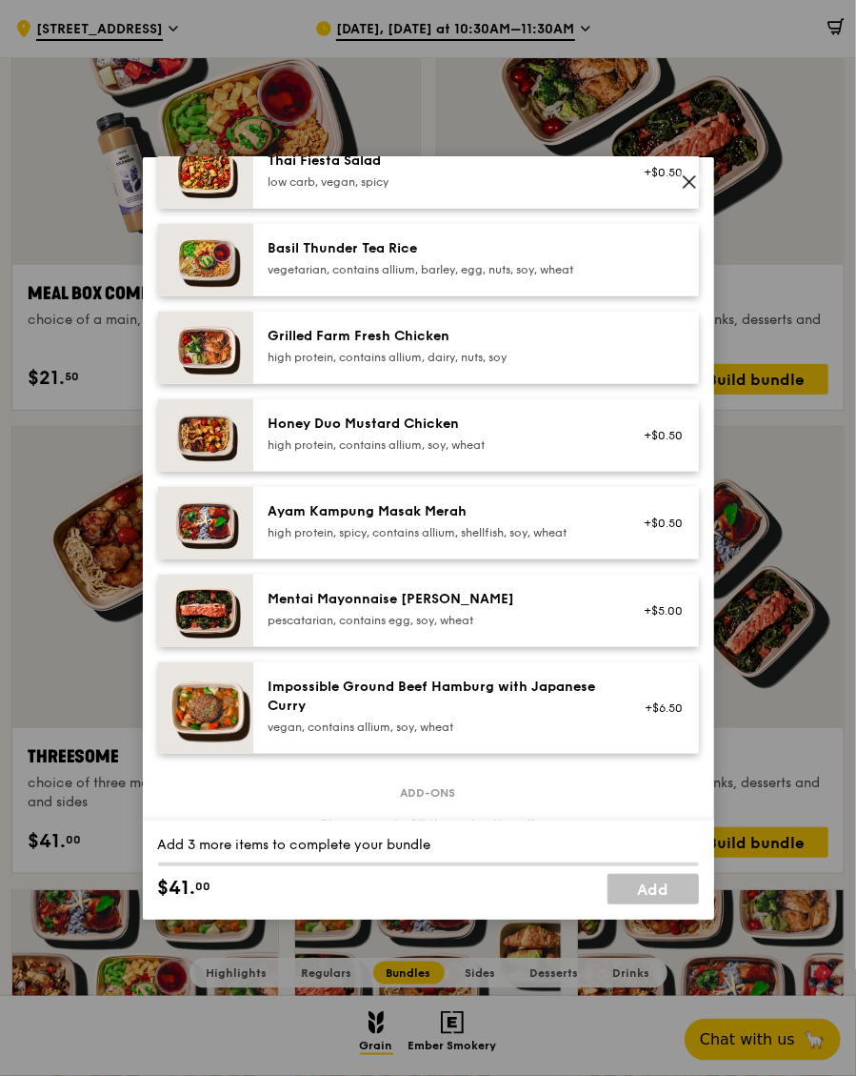
scroll to position [386, 0]
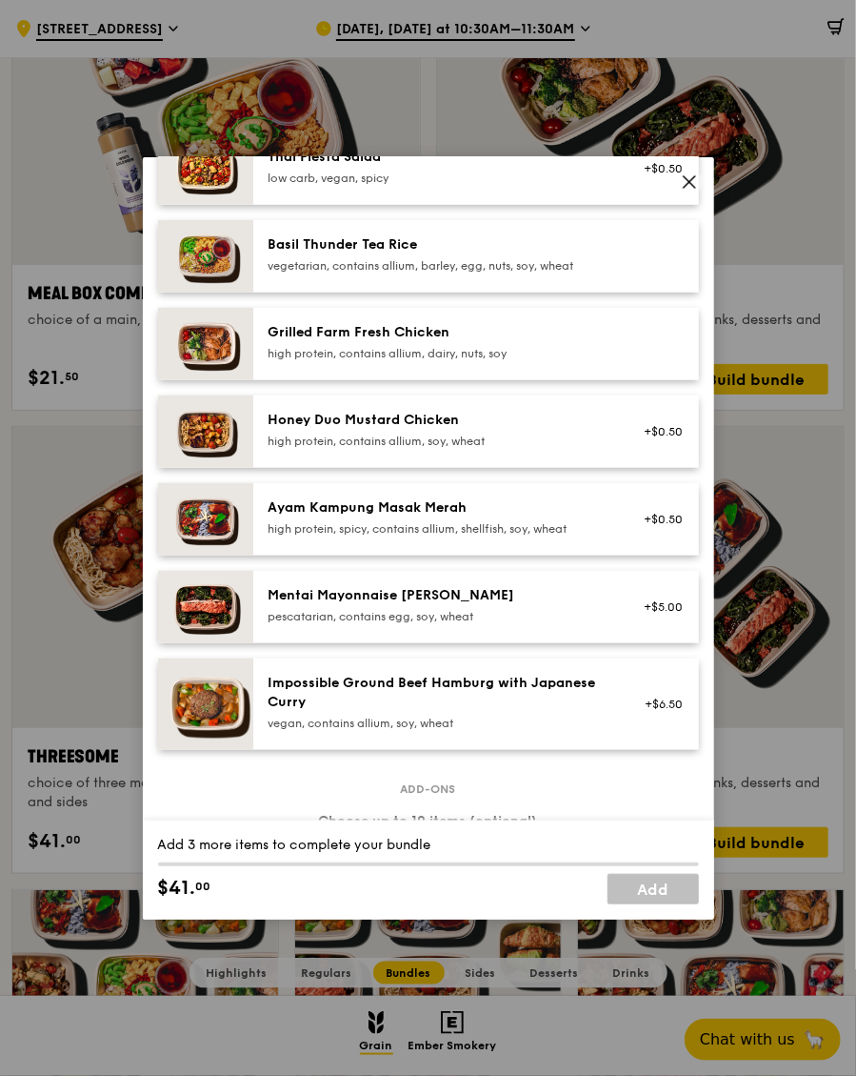
click at [593, 536] on div "high protein, spicy, contains allium, shellfish, soy, wheat" at bounding box center [440, 528] width 342 height 15
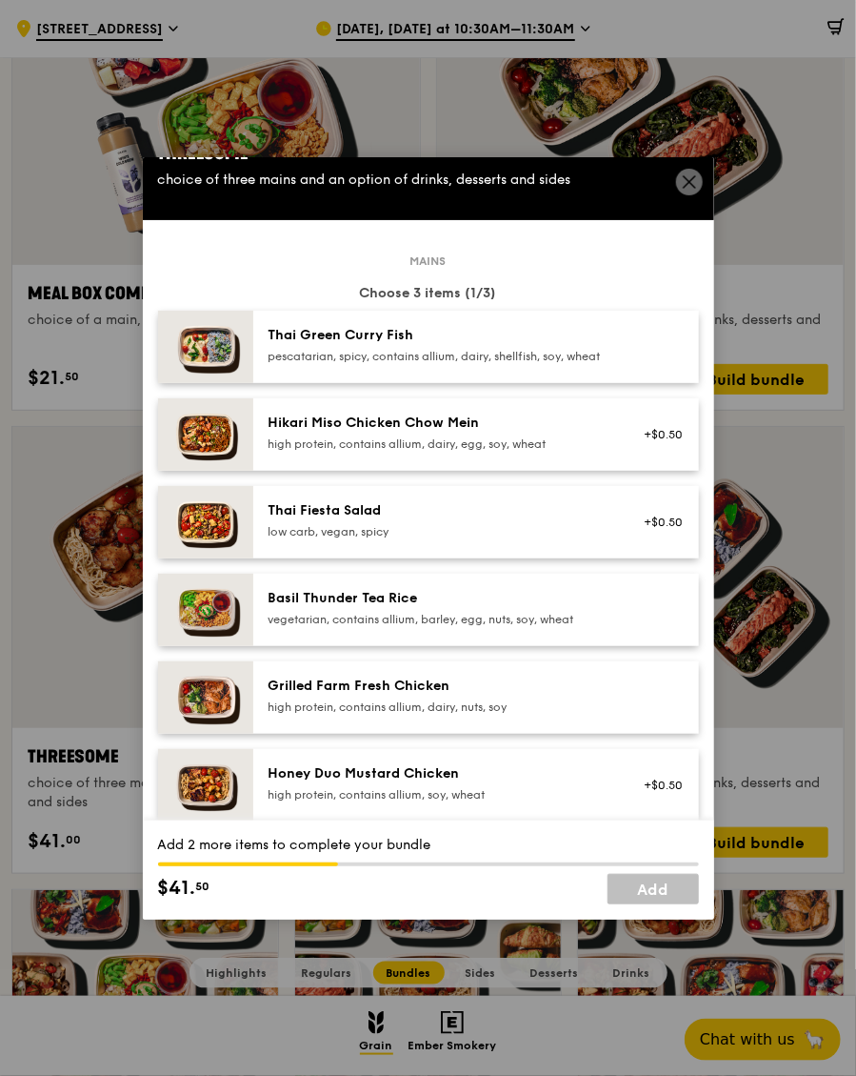
scroll to position [0, 0]
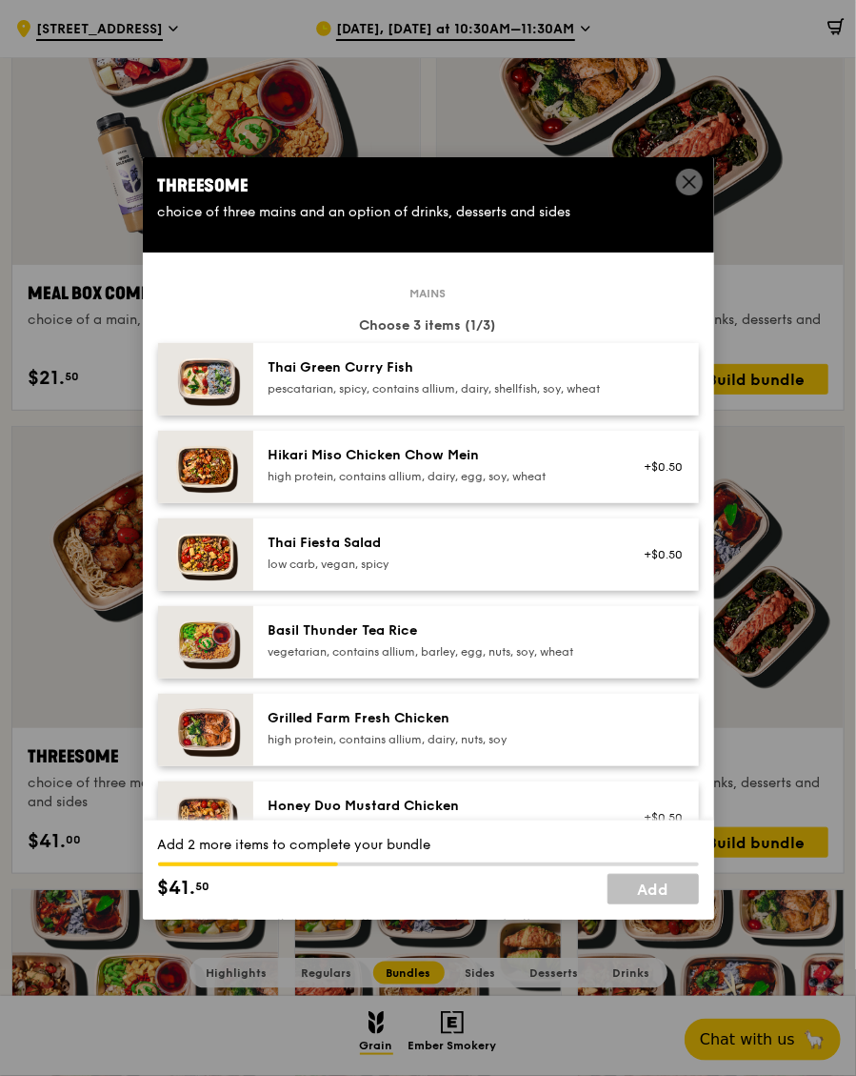
click at [515, 465] on div "Hikari Miso Chicken Chow Mein" at bounding box center [440, 455] width 342 height 19
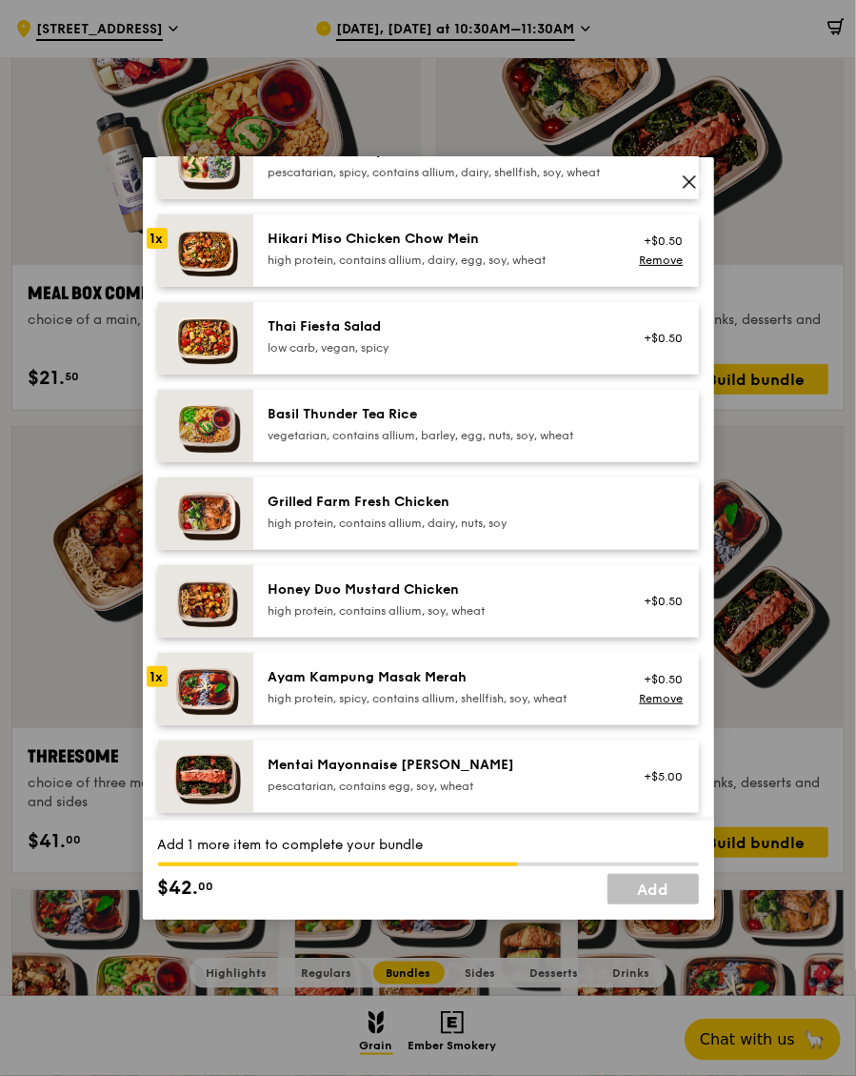
scroll to position [223, 0]
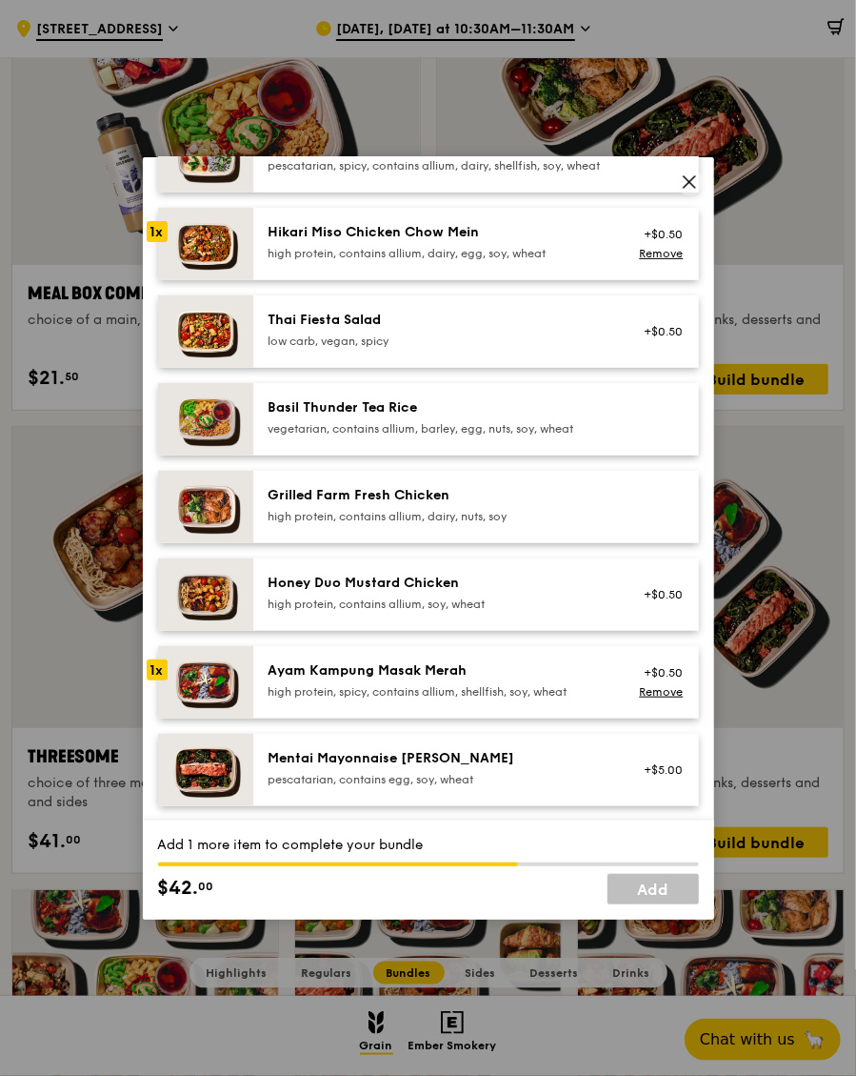
click at [477, 524] on div "high protein, contains allium, dairy, nuts, soy" at bounding box center [440, 516] width 342 height 15
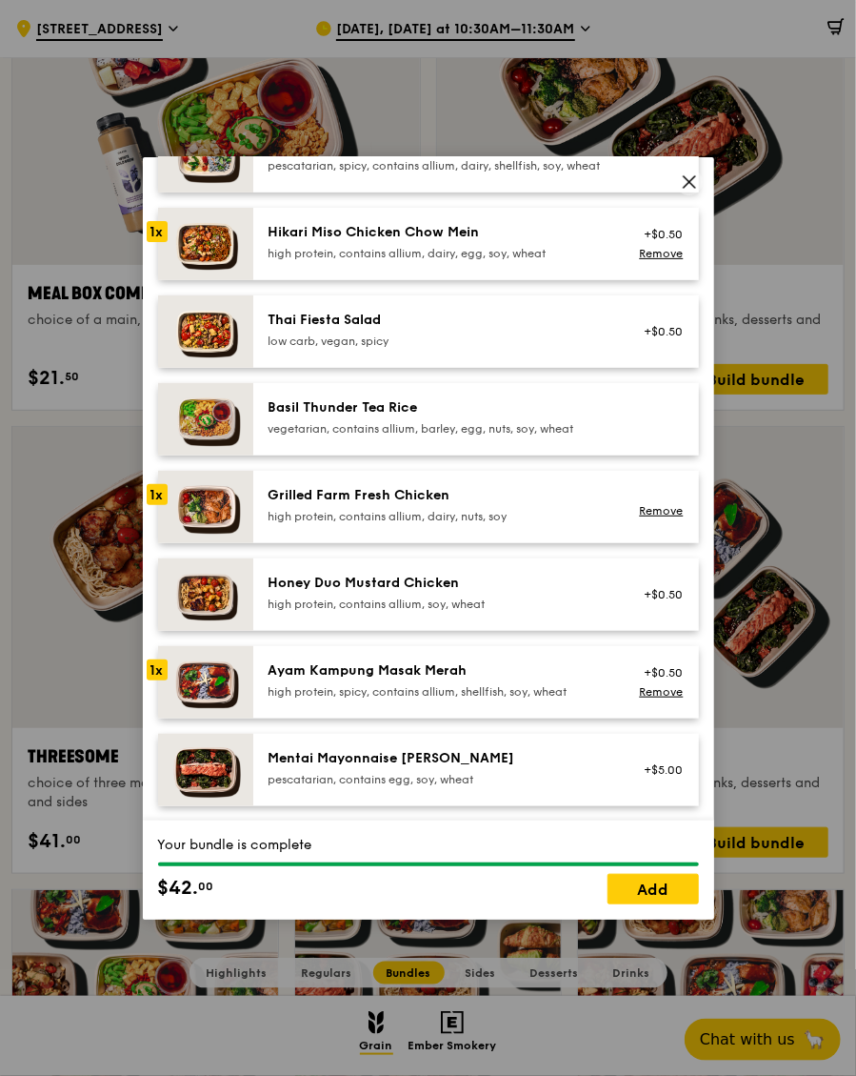
click at [654, 904] on link "Add" at bounding box center [653, 889] width 91 height 30
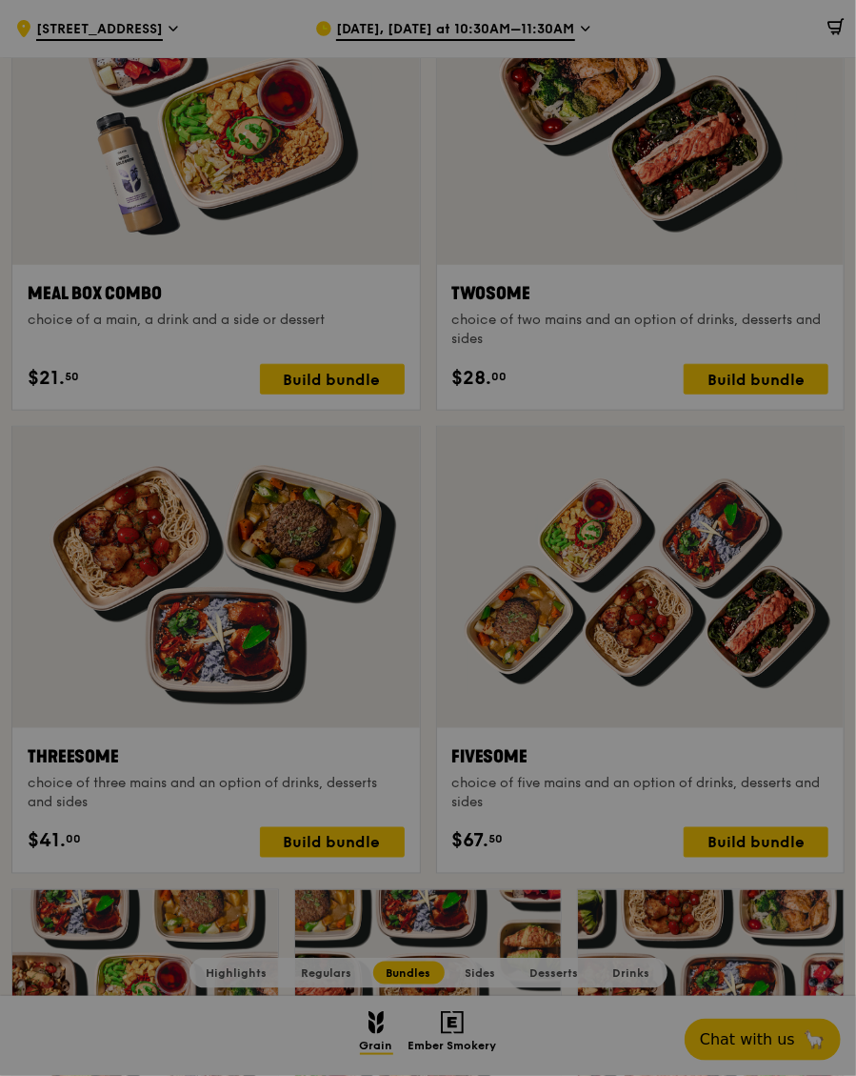
scroll to position [2879, 0]
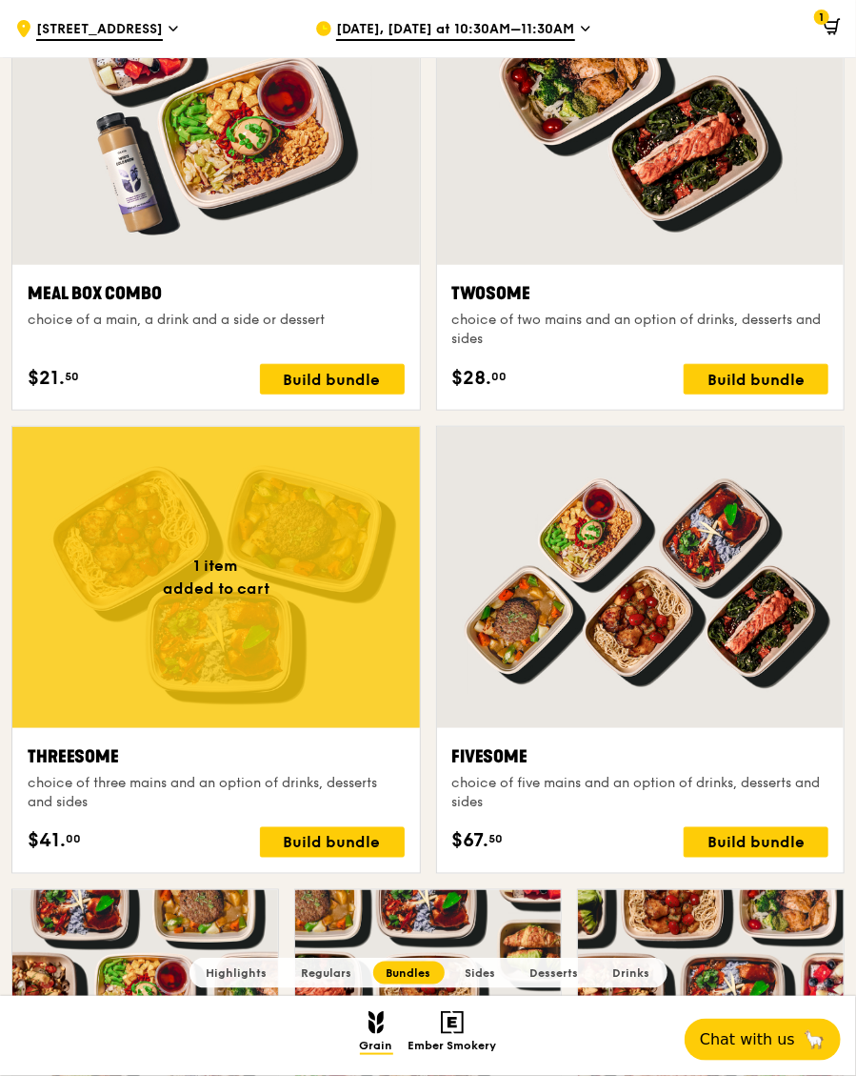
click at [829, 25] on icon at bounding box center [832, 26] width 17 height 17
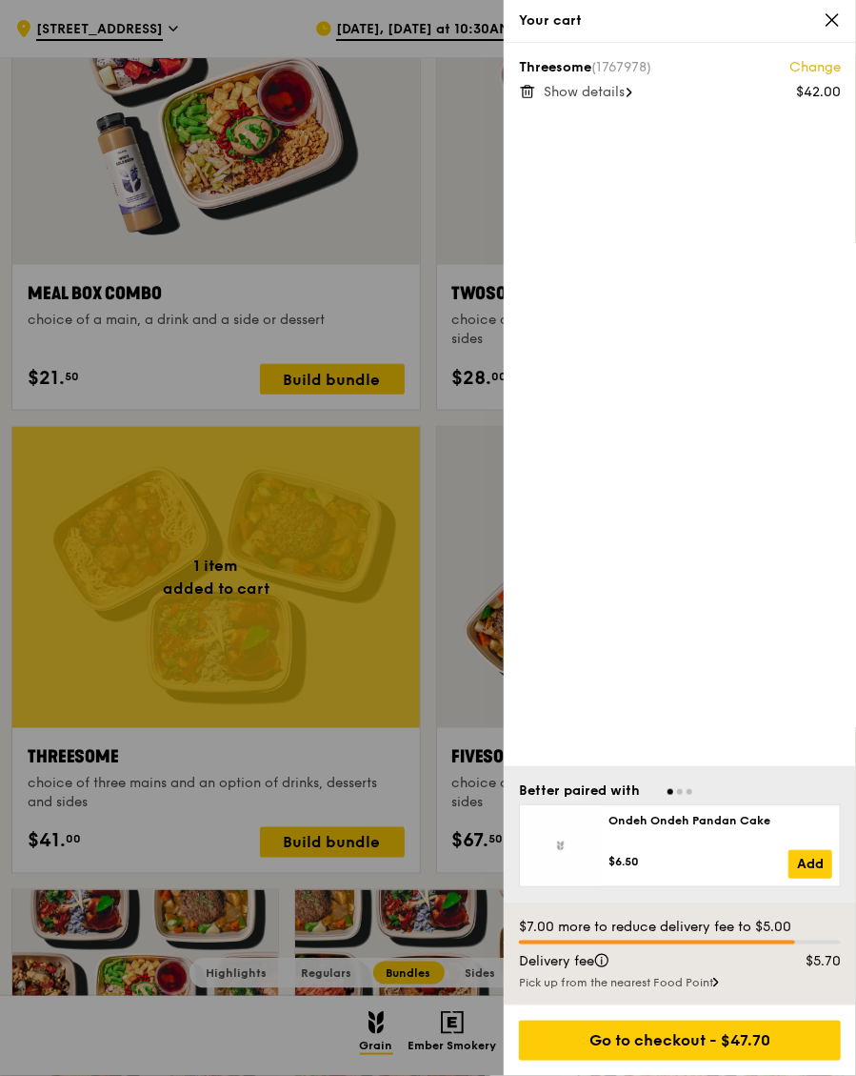
click at [632, 93] on icon at bounding box center [630, 93] width 4 height 8
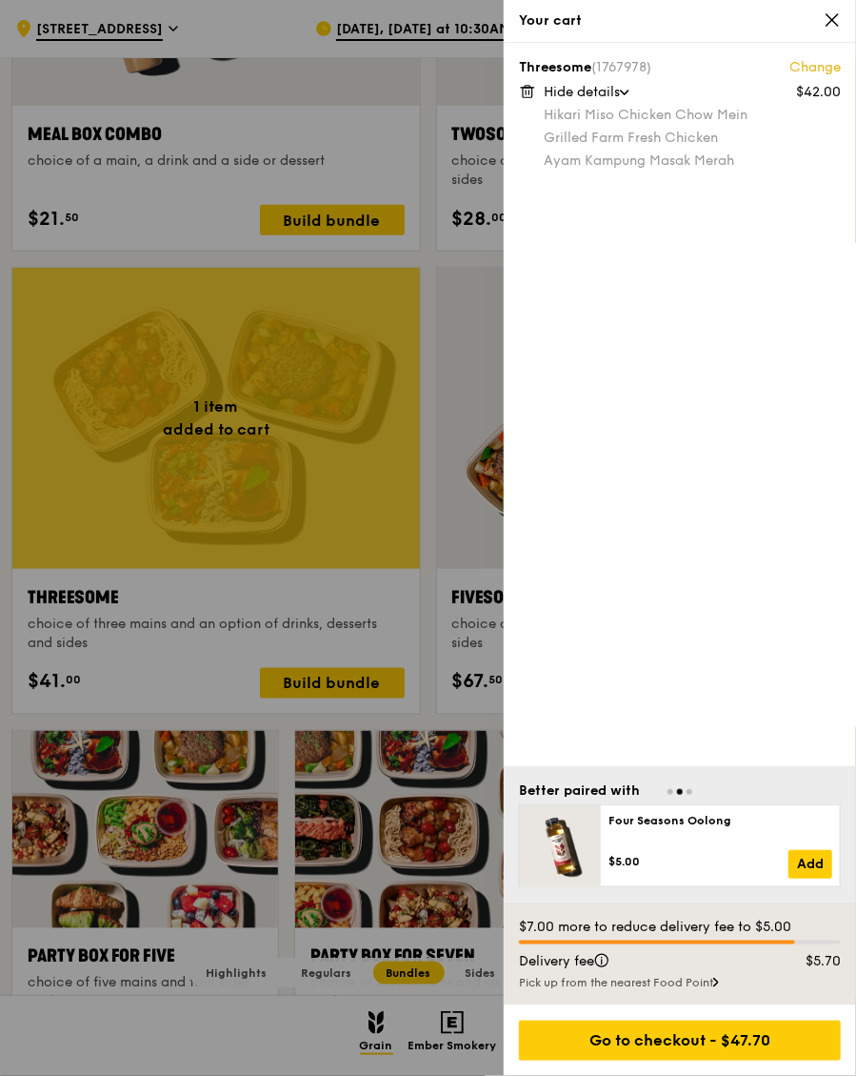
scroll to position [3039, 0]
click at [719, 987] on icon at bounding box center [717, 982] width 6 height 10
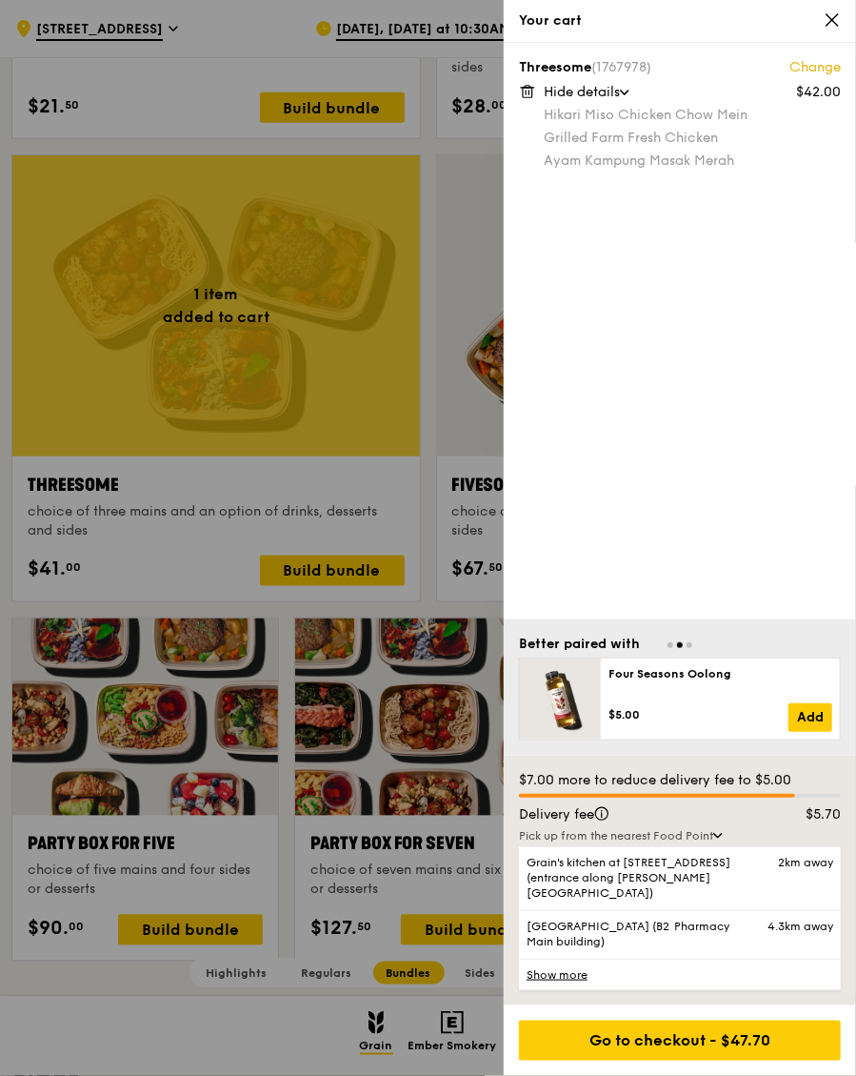
scroll to position [3150, 0]
click at [572, 990] on link "Show more" at bounding box center [680, 973] width 322 height 31
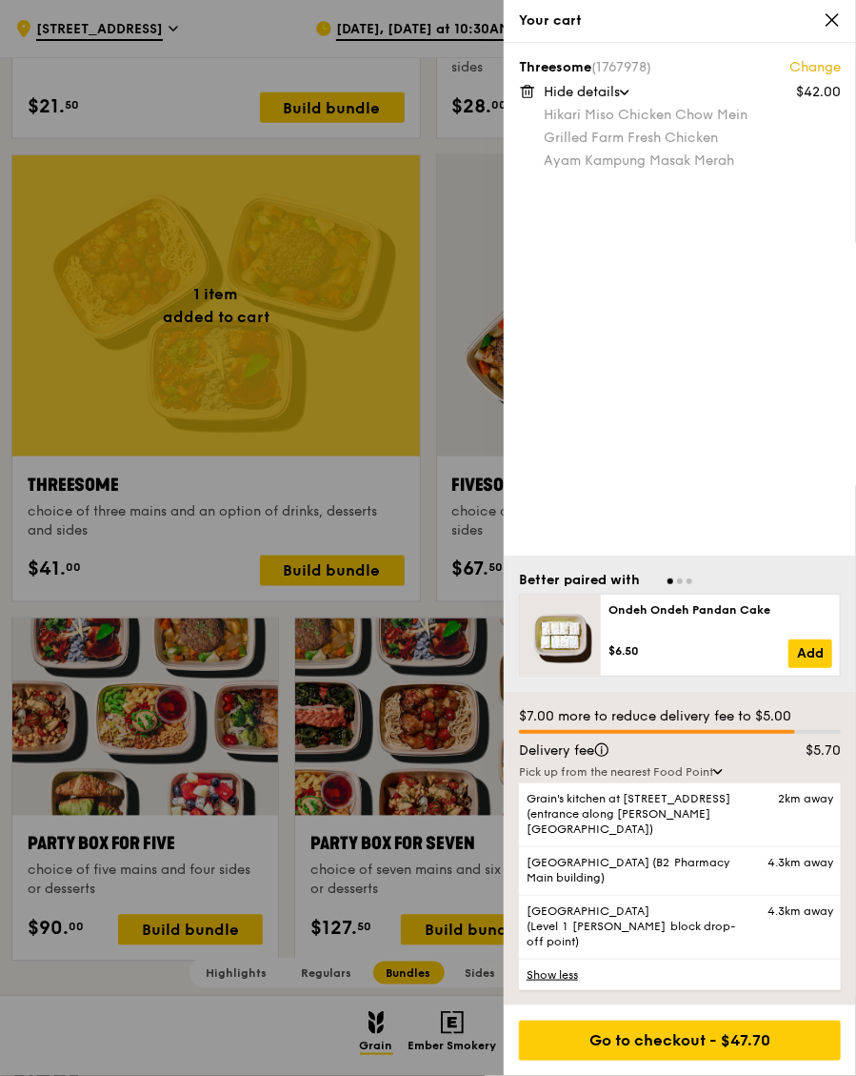
click at [833, 22] on icon at bounding box center [832, 19] width 17 height 17
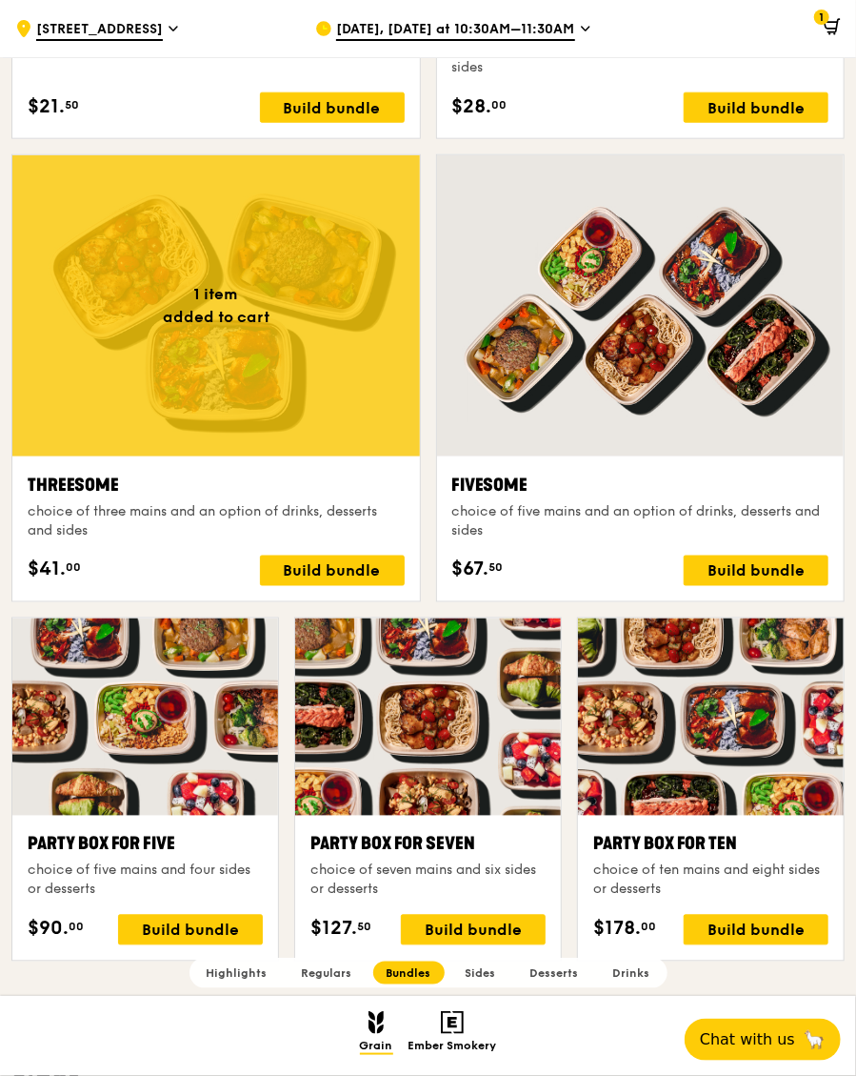
click at [830, 28] on icon at bounding box center [831, 25] width 12 height 7
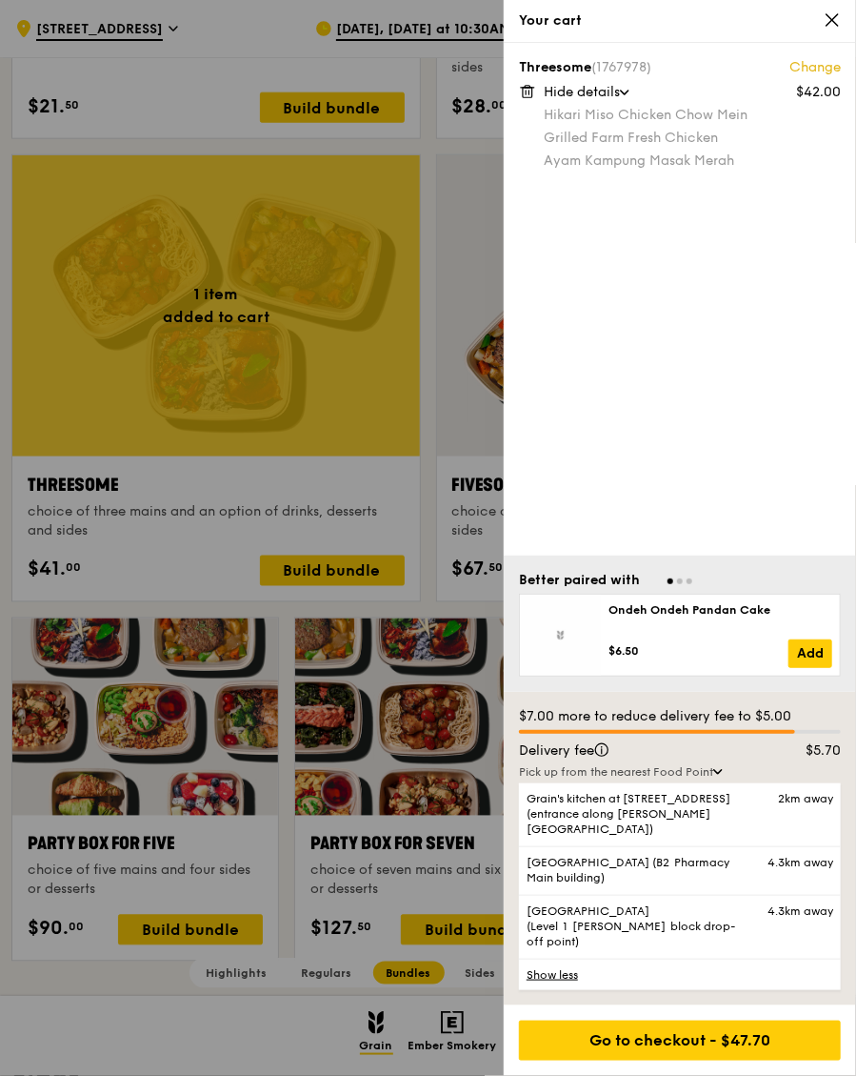
click at [530, 91] on icon at bounding box center [530, 93] width 0 height 4
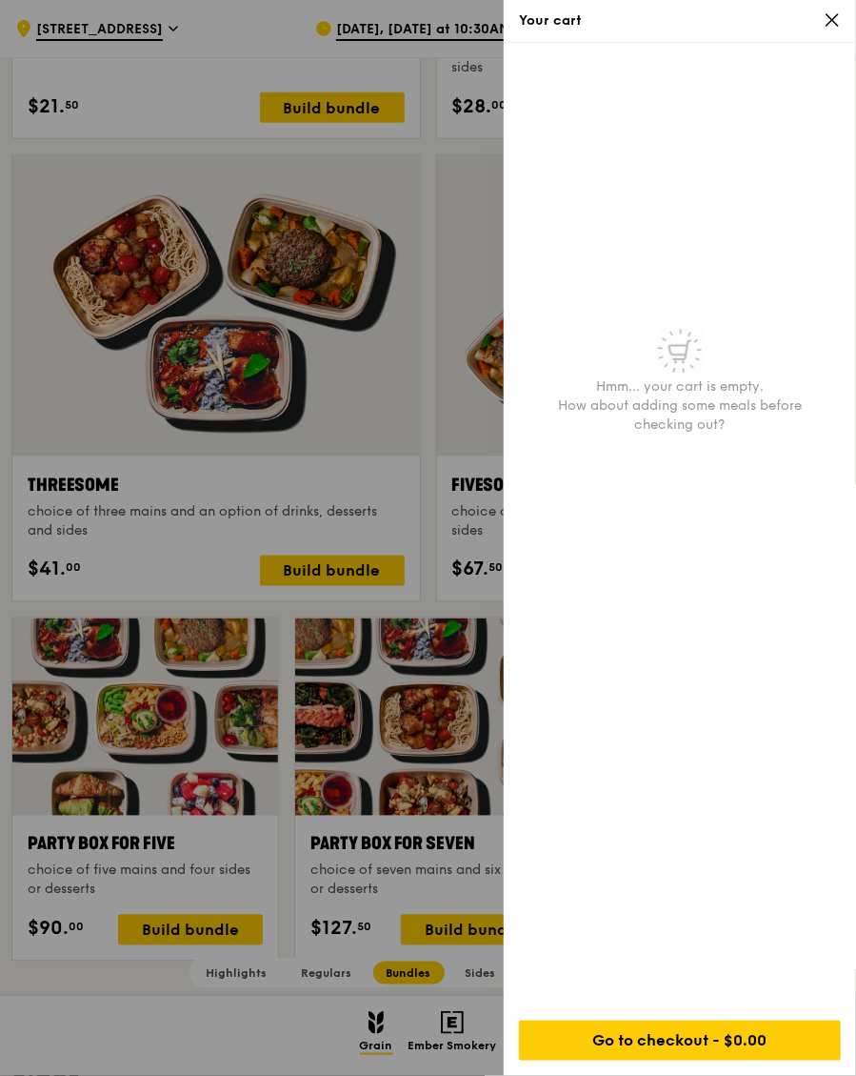
click at [831, 21] on icon at bounding box center [832, 19] width 11 height 11
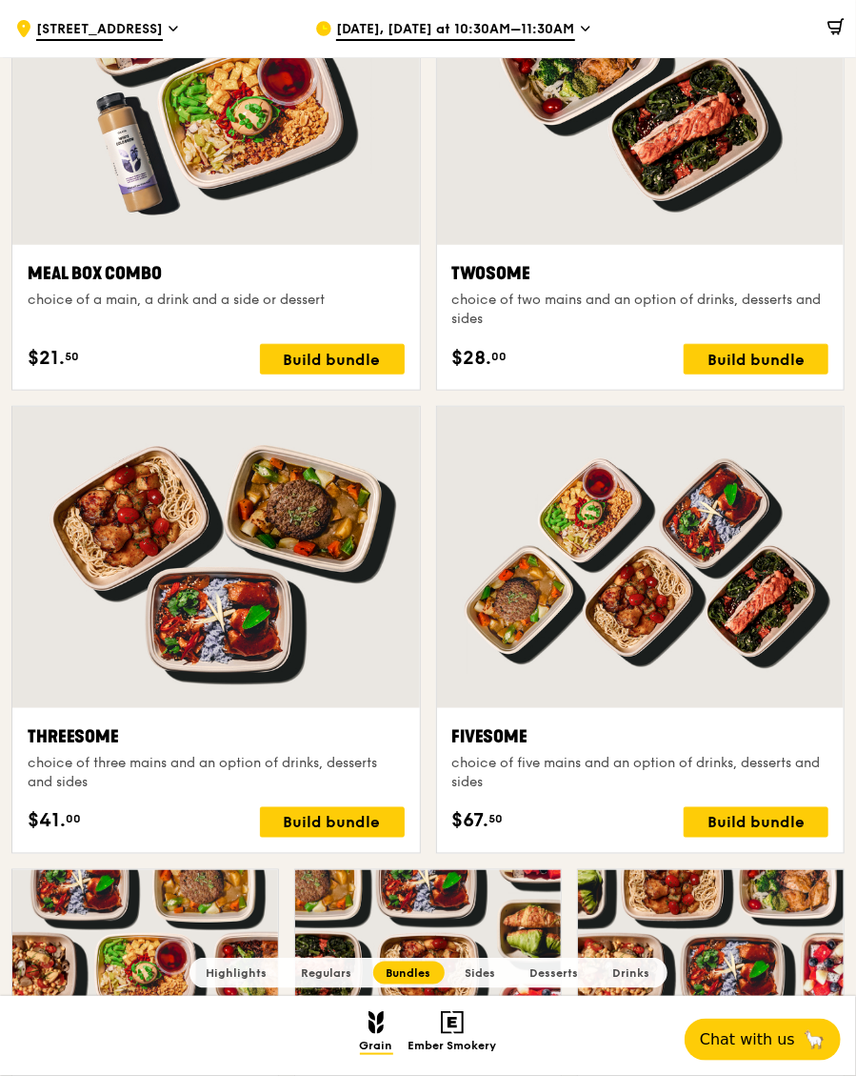
scroll to position [2900, 0]
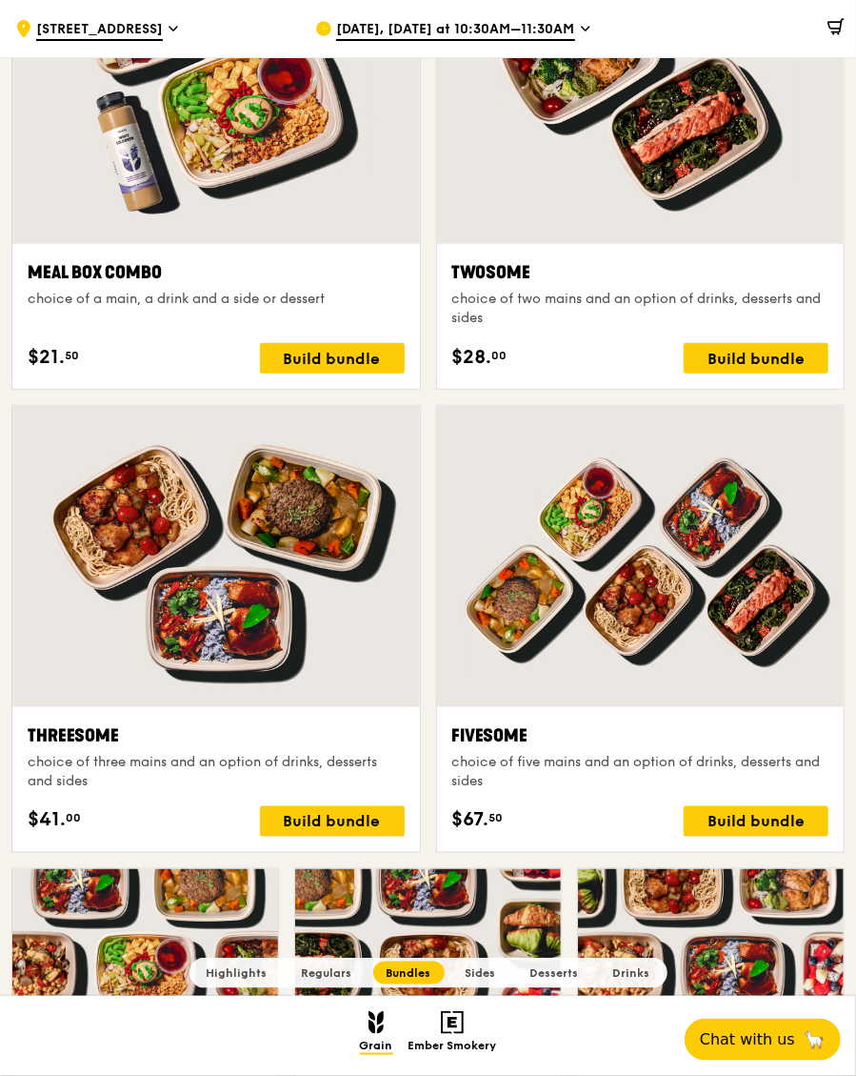
click at [326, 836] on div "Build bundle" at bounding box center [332, 821] width 145 height 30
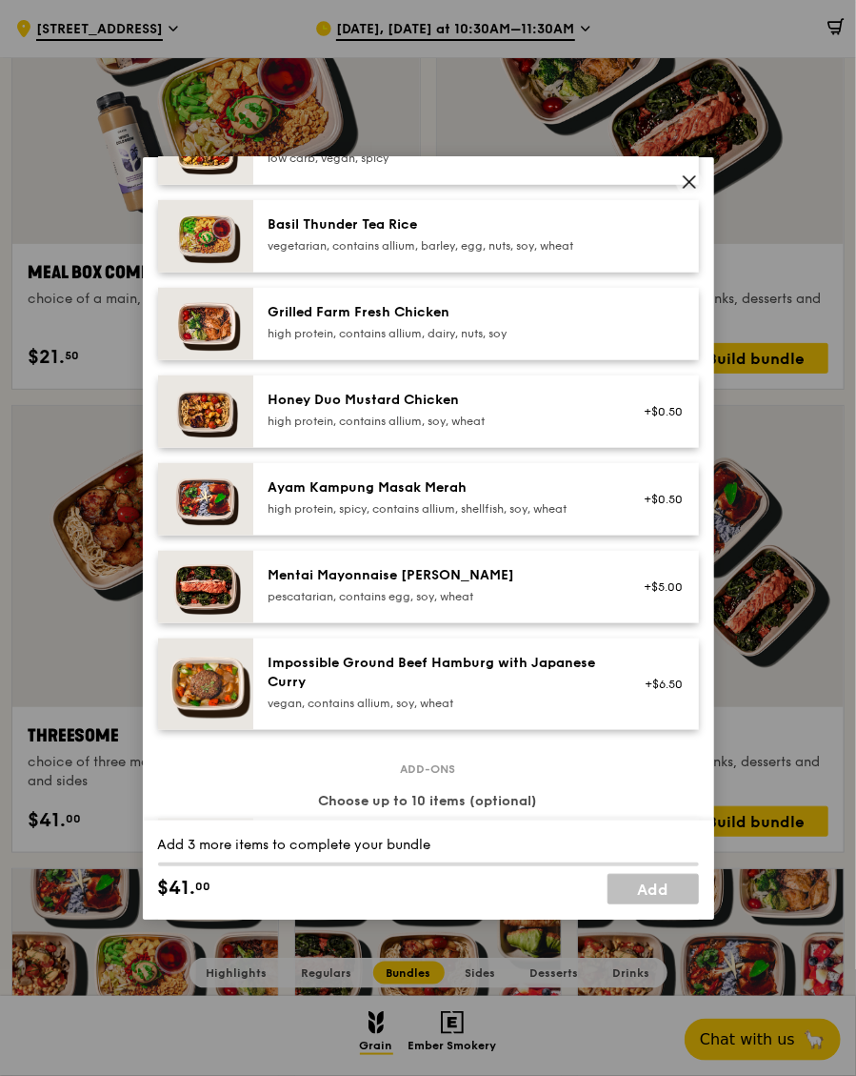
scroll to position [407, 0]
click at [684, 195] on span at bounding box center [689, 184] width 17 height 21
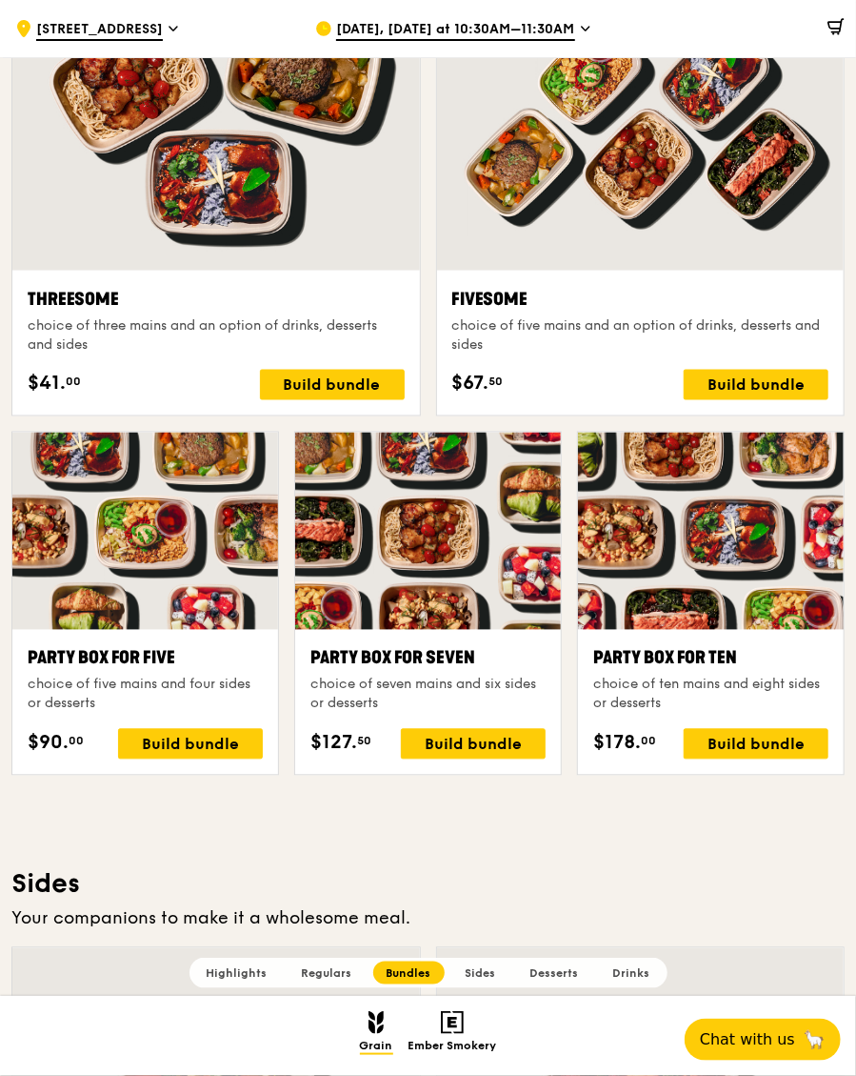
click at [337, 979] on span "Regulars" at bounding box center [327, 972] width 50 height 13
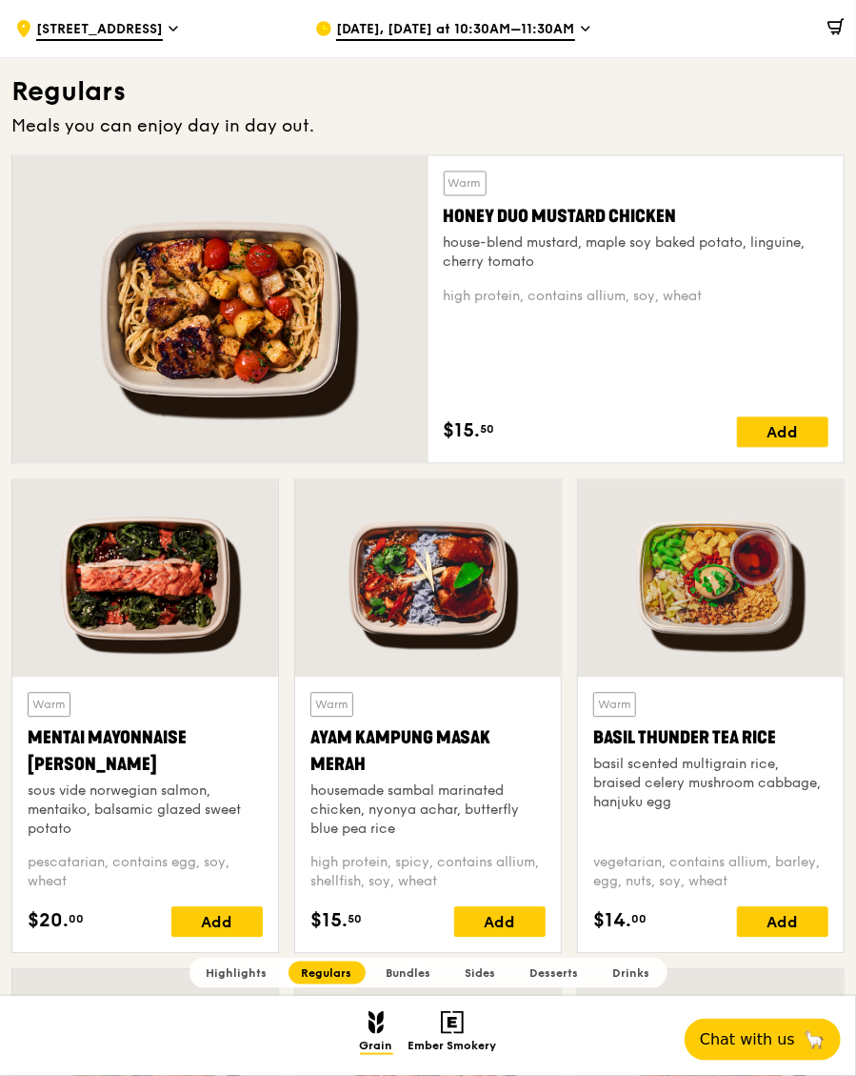
scroll to position [1198, 0]
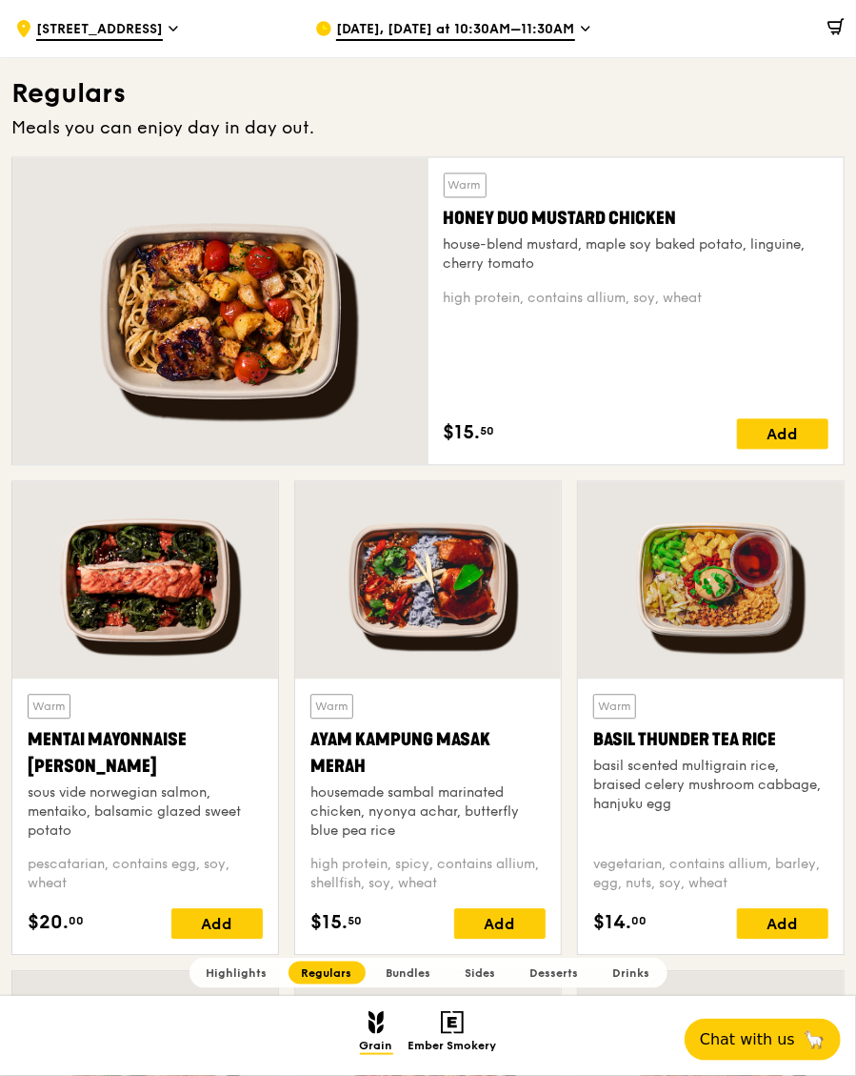
click at [492, 935] on div "Add" at bounding box center [499, 924] width 91 height 30
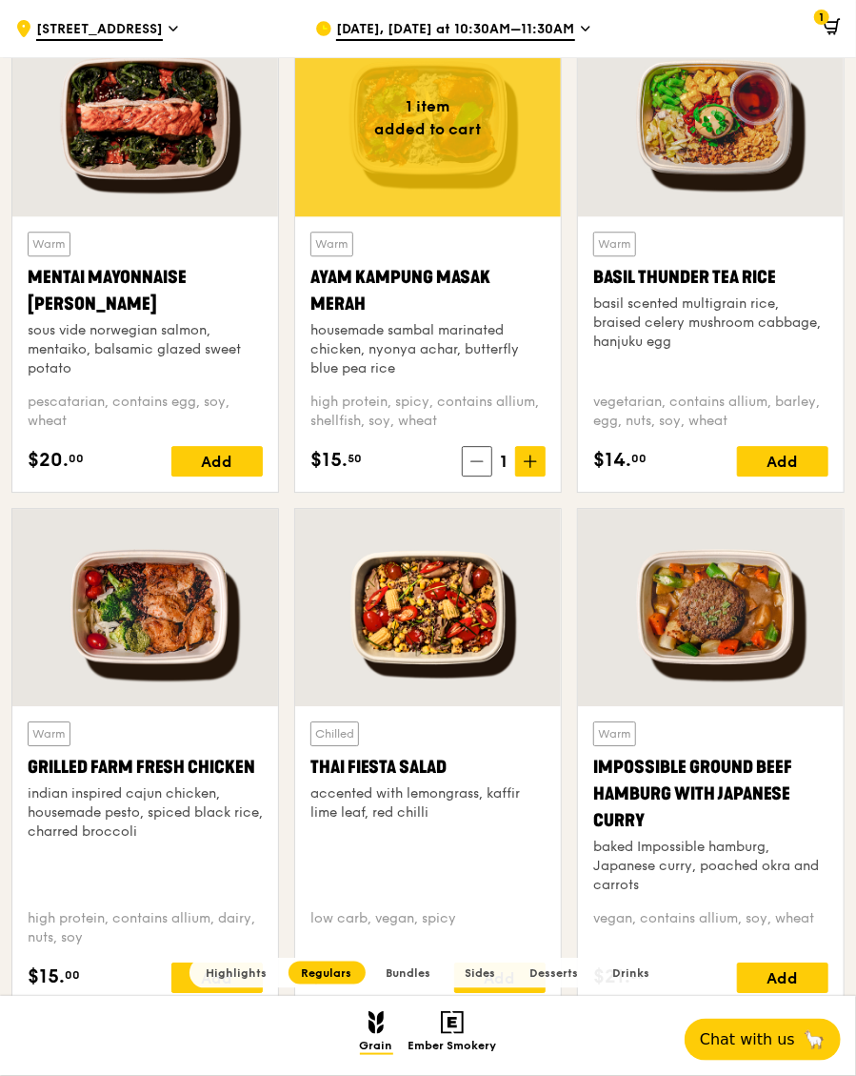
scroll to position [1662, 0]
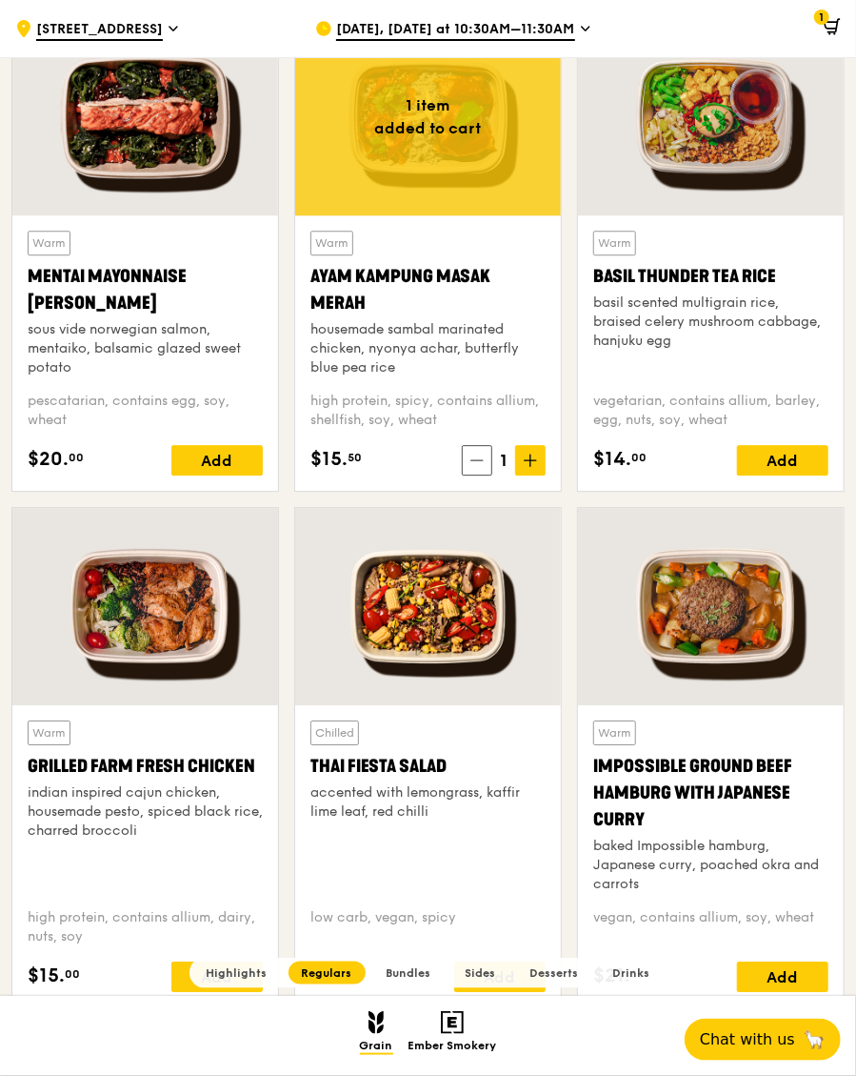
click at [224, 961] on div "Add" at bounding box center [216, 976] width 91 height 30
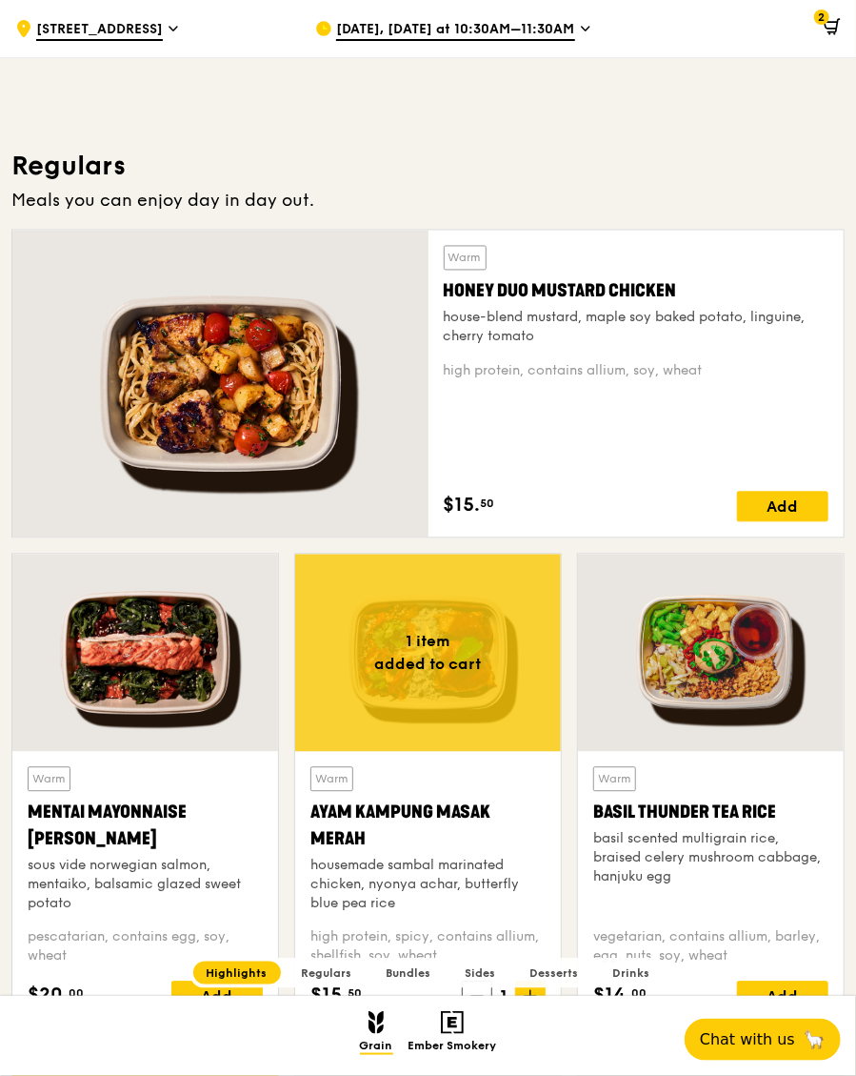
scroll to position [1125, 0]
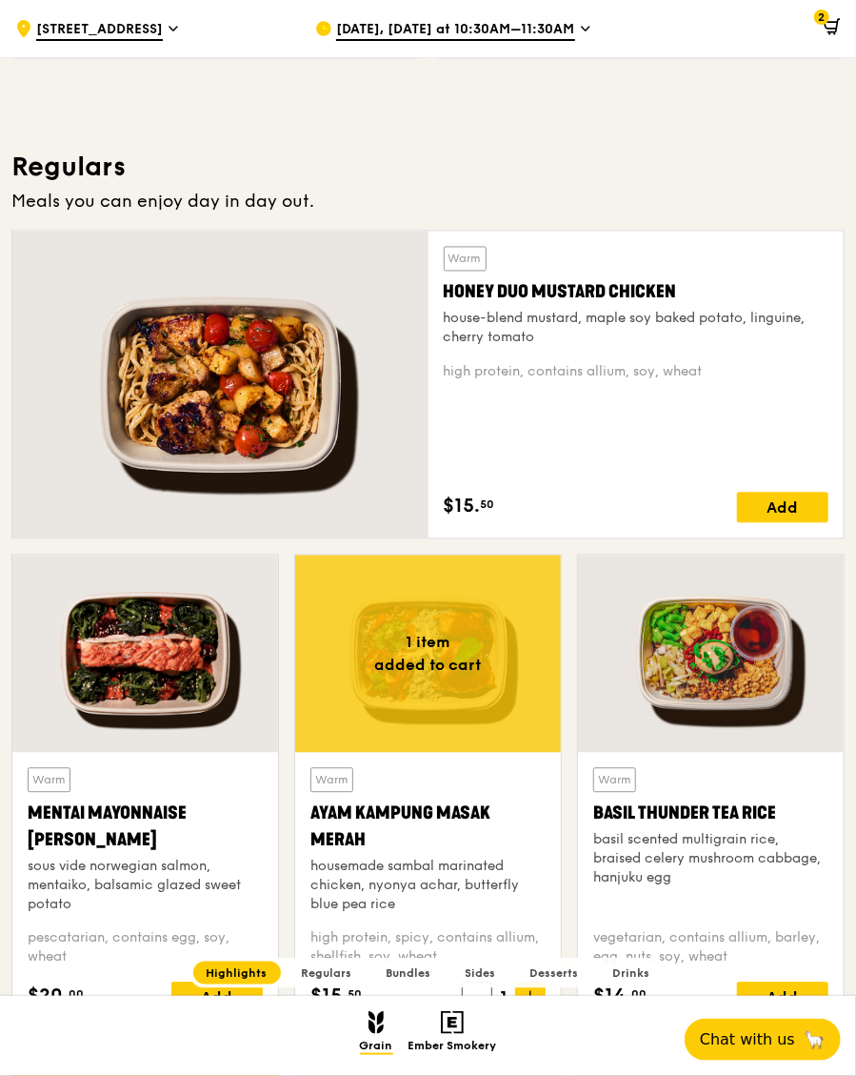
click at [773, 500] on div "Add" at bounding box center [782, 508] width 91 height 30
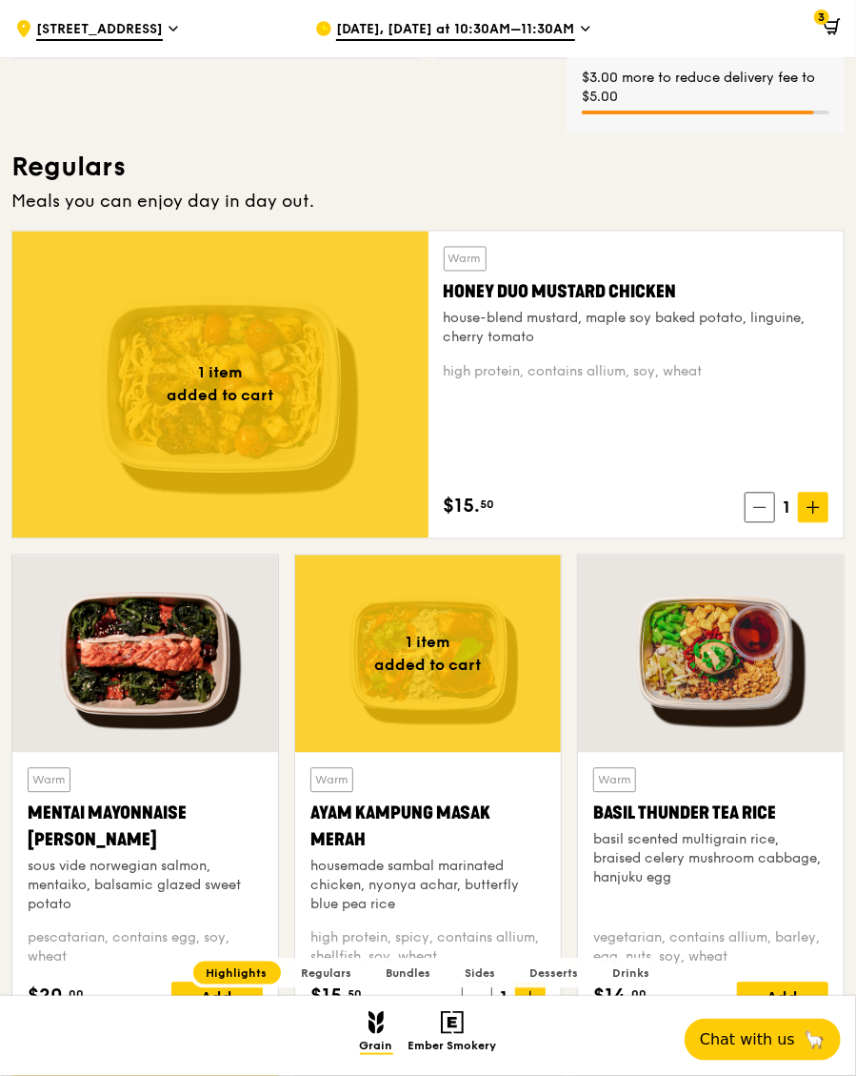
click at [757, 513] on span at bounding box center [760, 508] width 30 height 30
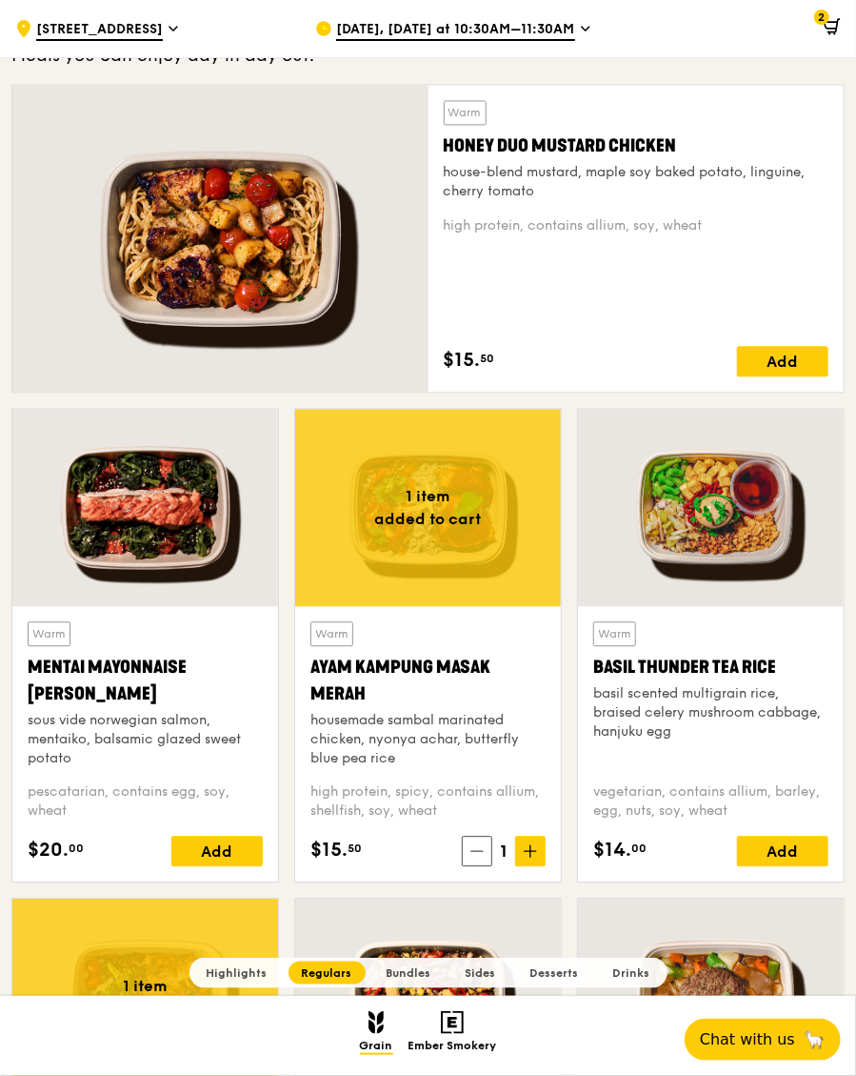
scroll to position [1298, 0]
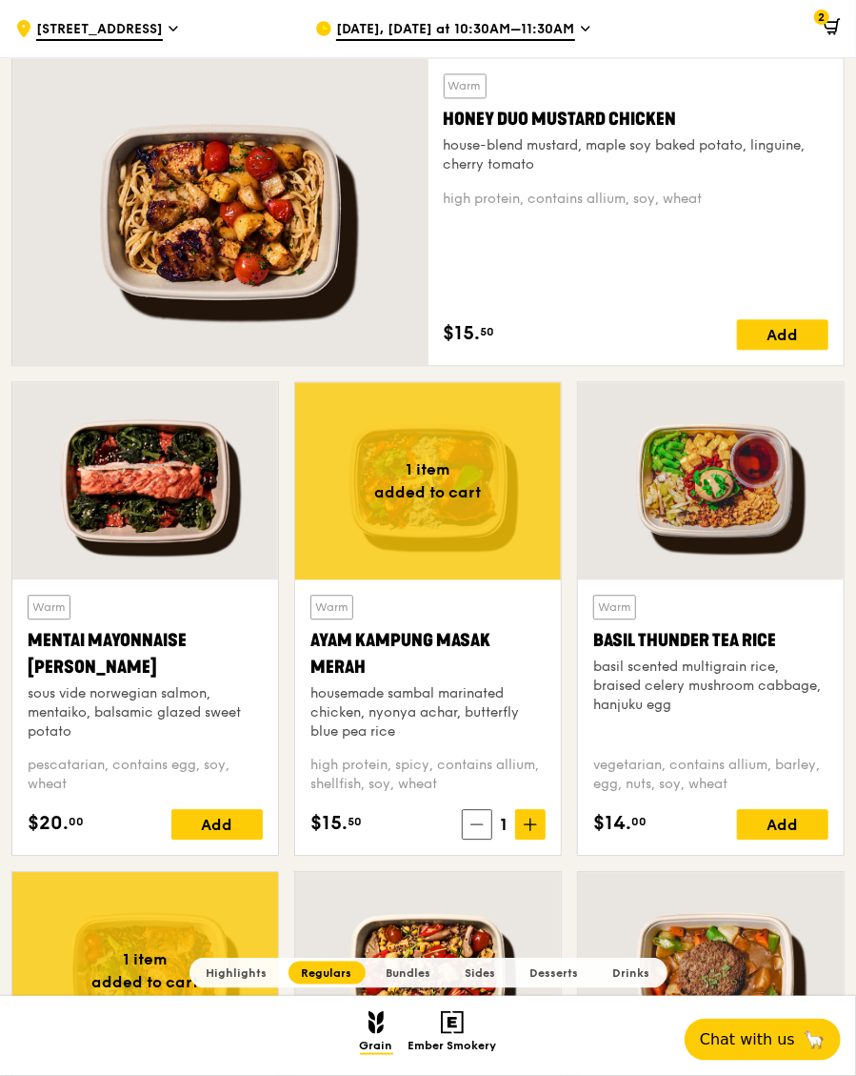
click at [530, 824] on icon at bounding box center [530, 823] width 13 height 13
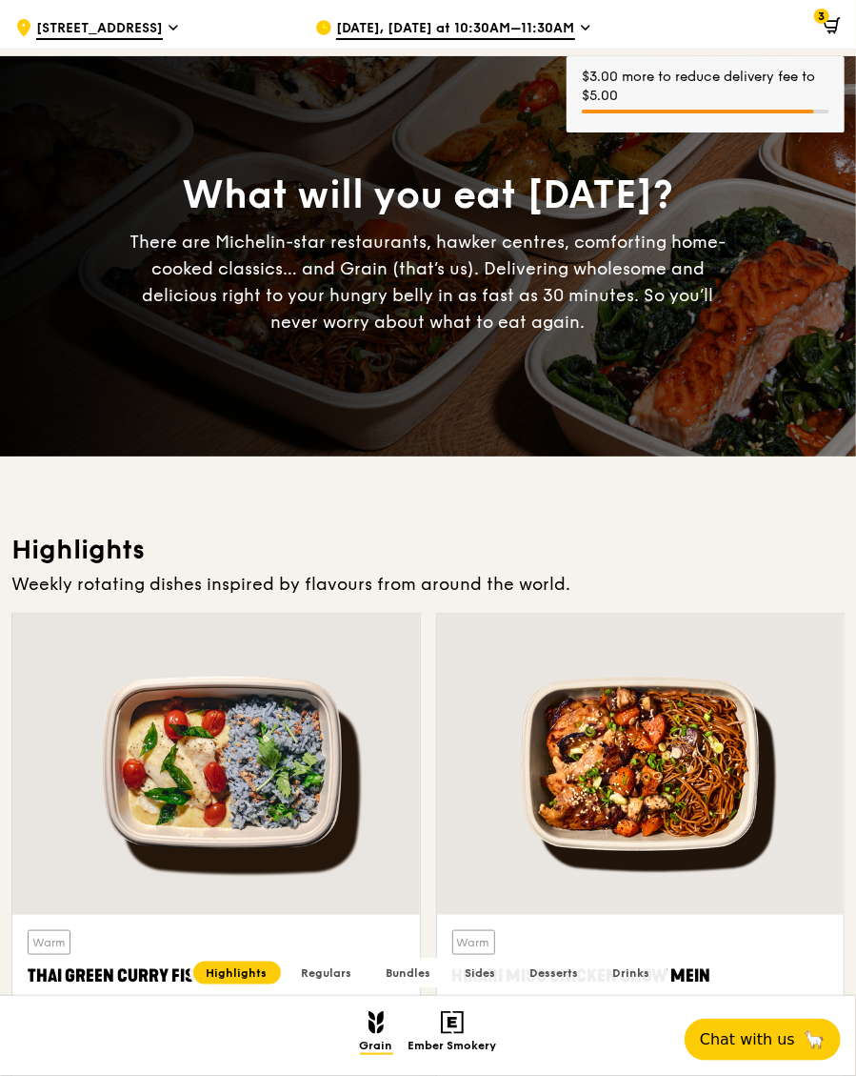
scroll to position [0, 0]
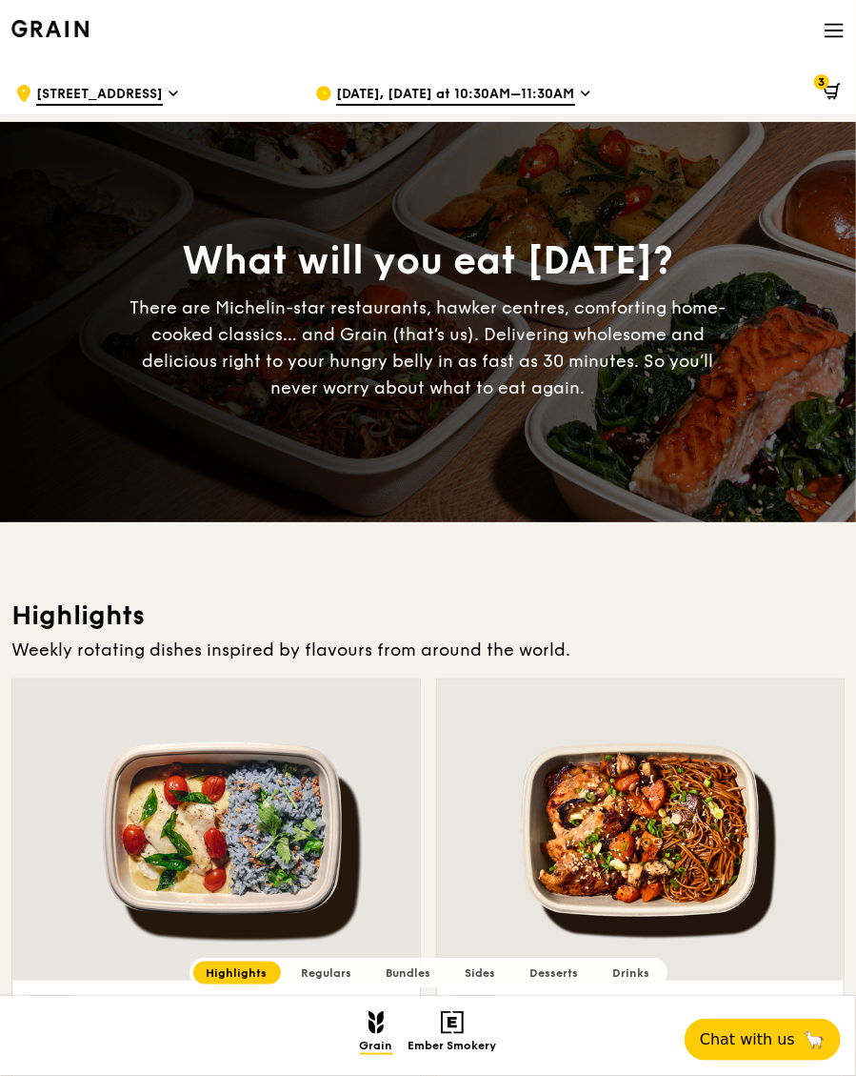
click at [824, 89] on span "3" at bounding box center [822, 81] width 15 height 15
click at [831, 87] on icon at bounding box center [831, 90] width 12 height 7
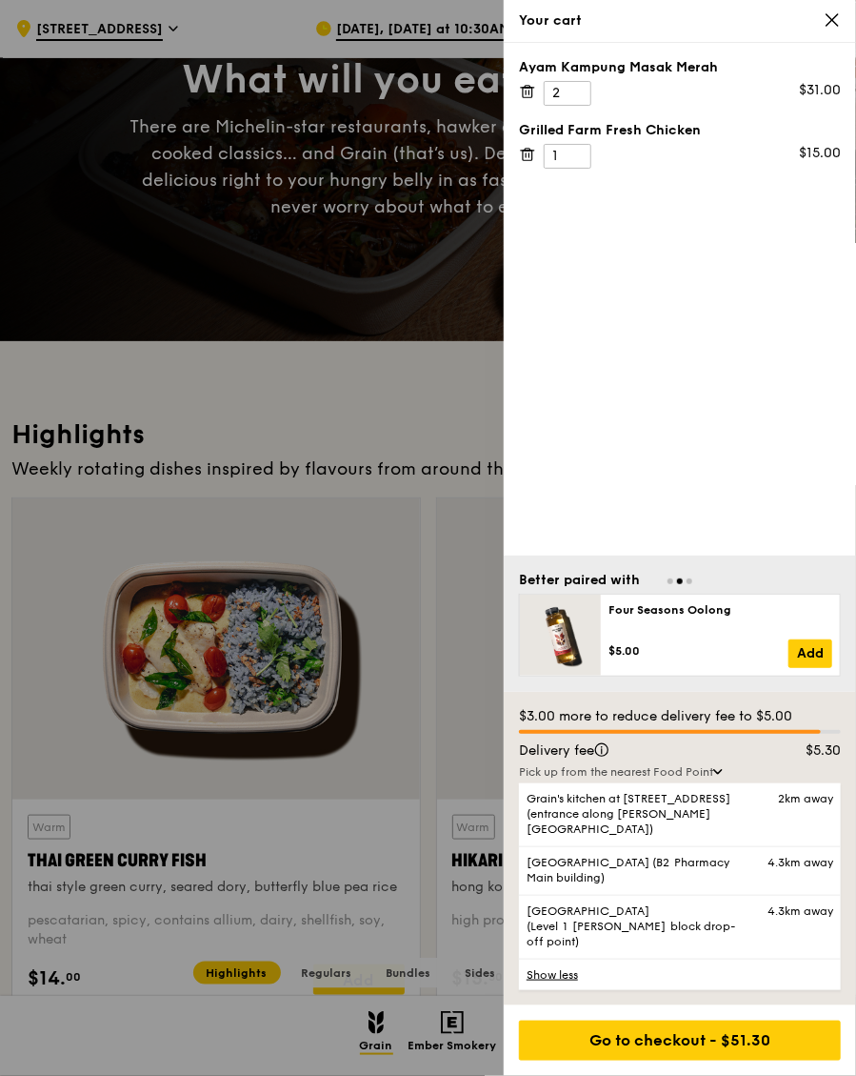
scroll to position [183, 0]
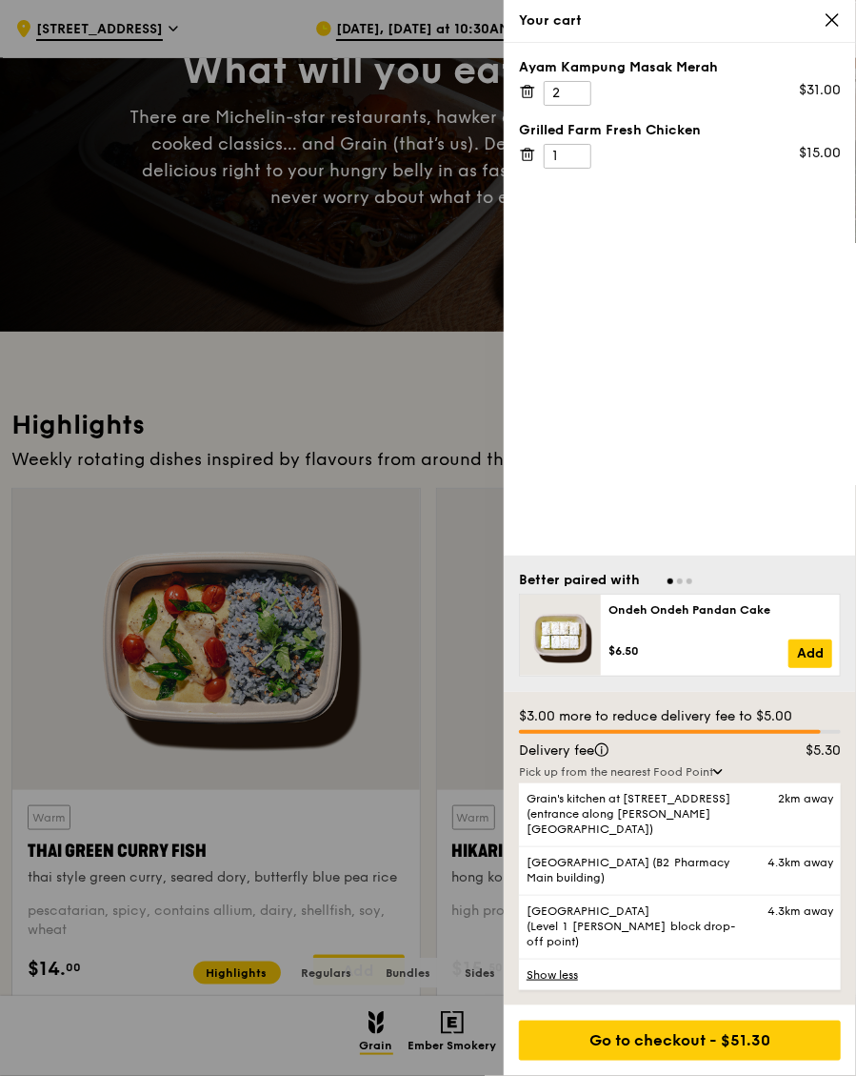
click at [726, 836] on span "Grain's kitchen at 5 Burn Road #05-01 (entrance along Harrison Road)" at bounding box center [642, 814] width 231 height 46
click at [0, 0] on input "Grain's kitchen at 5 Burn Road #05-01 (entrance along Harrison Road) 2km away" at bounding box center [0, 0] width 0 height 0
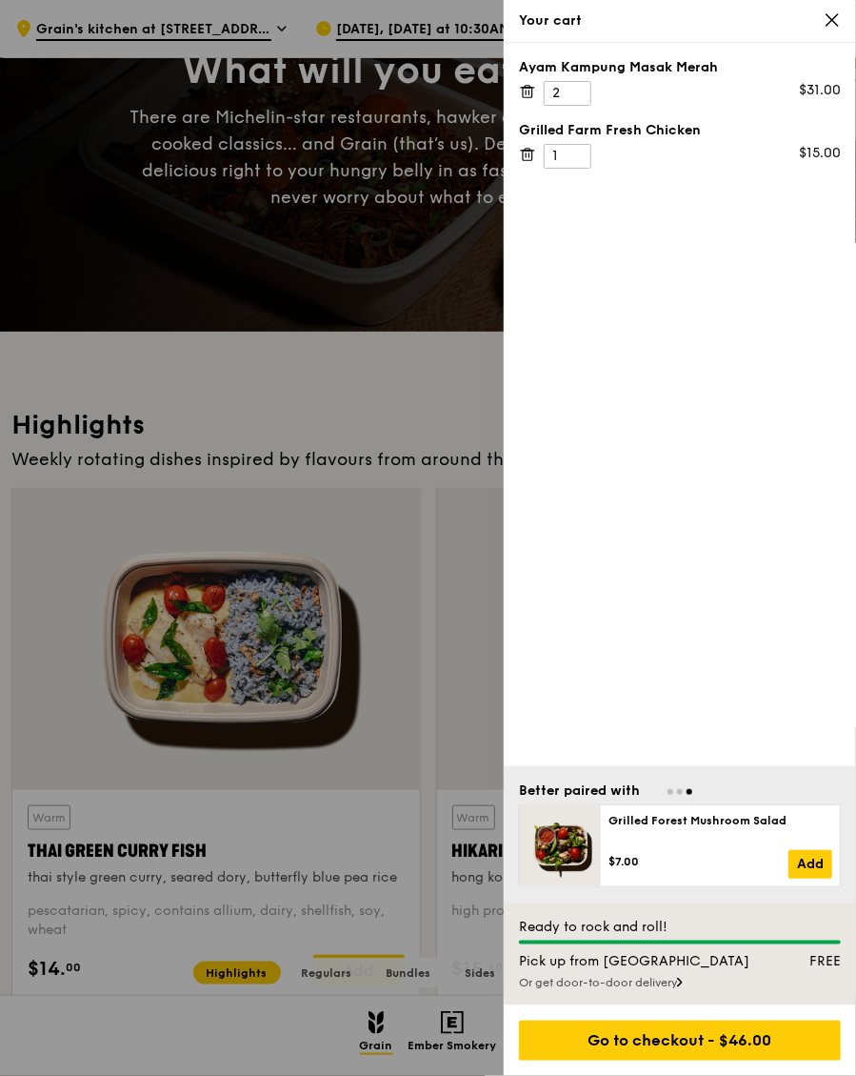
click at [681, 990] on div "Or get door-to-door delivery" at bounding box center [680, 982] width 322 height 15
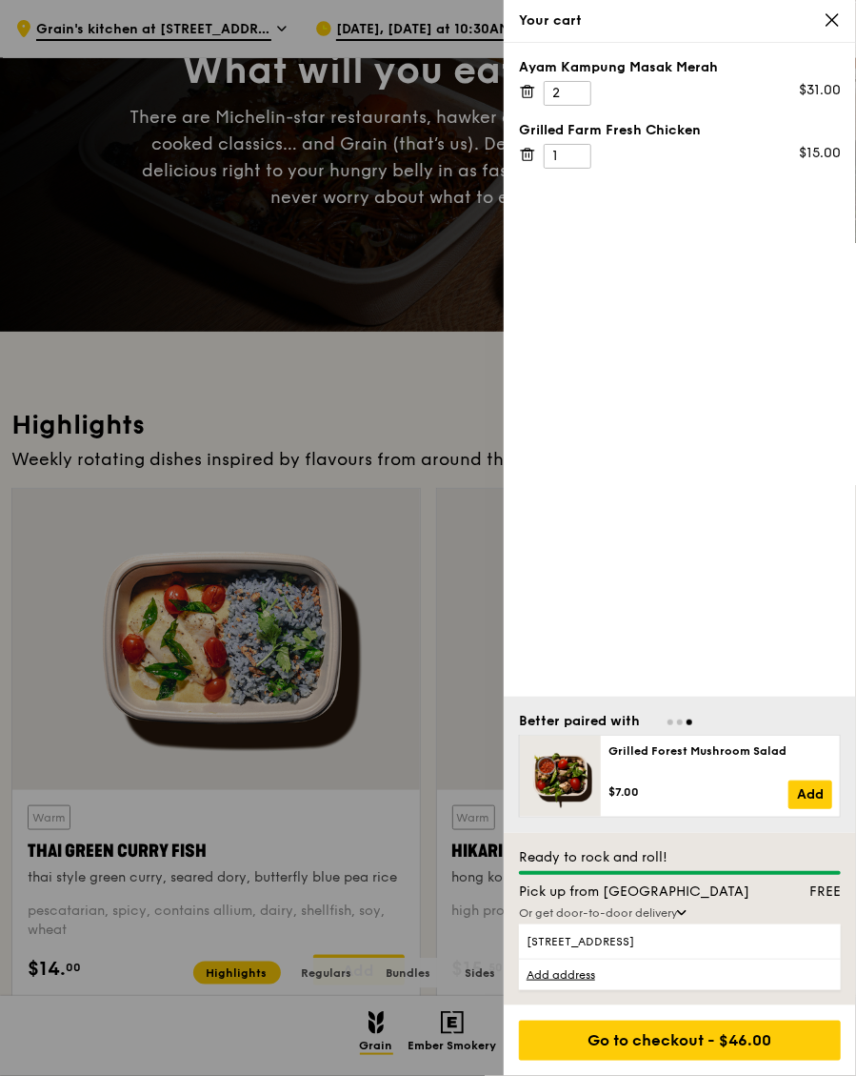
click at [680, 1060] on div "Go to checkout - $46.00" at bounding box center [680, 1040] width 322 height 40
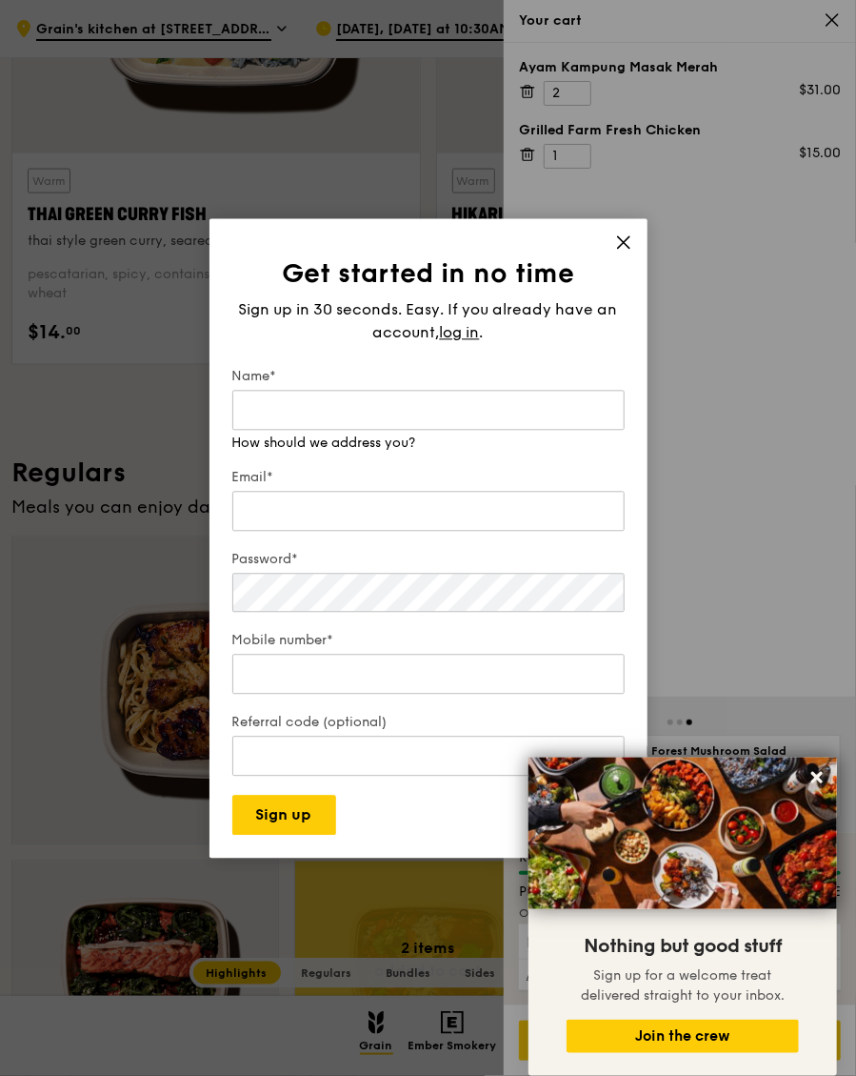
scroll to position [823, 0]
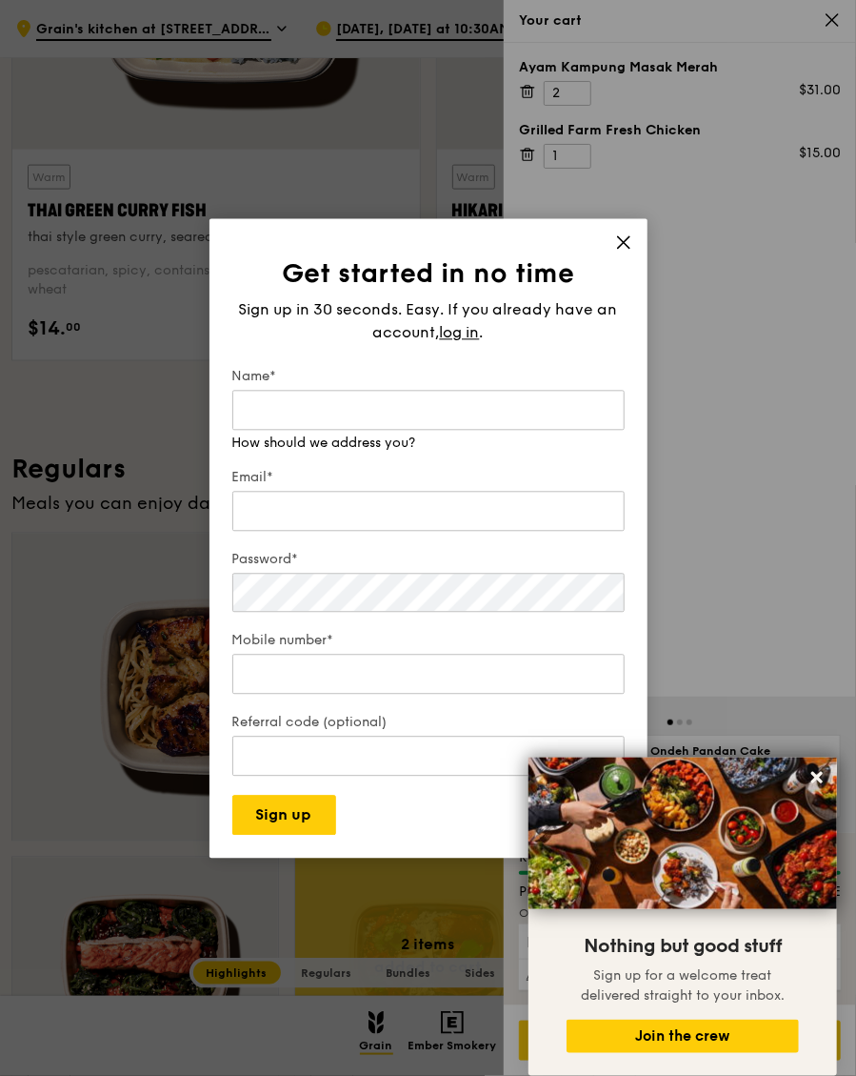
click at [626, 290] on div "Get started in no time Sign up in 30 seconds. Easy. If you already have an acco…" at bounding box center [429, 537] width 438 height 639
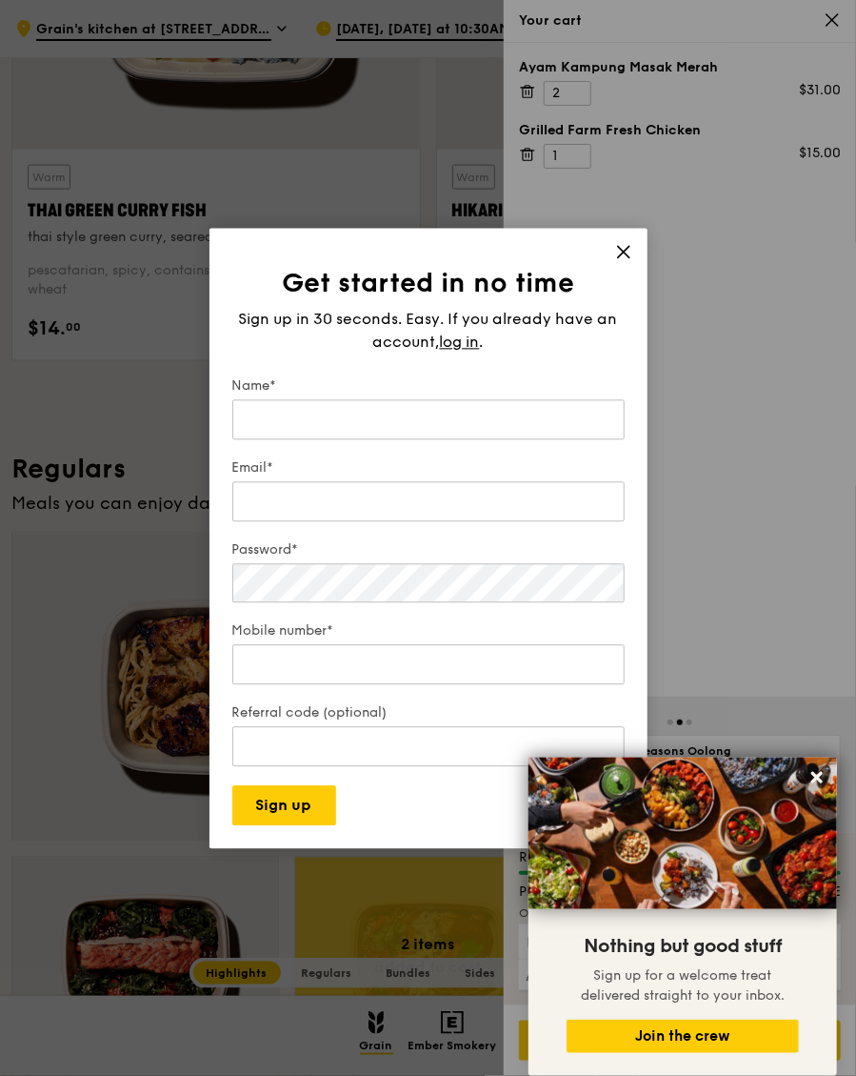
click at [623, 260] on icon at bounding box center [623, 251] width 17 height 17
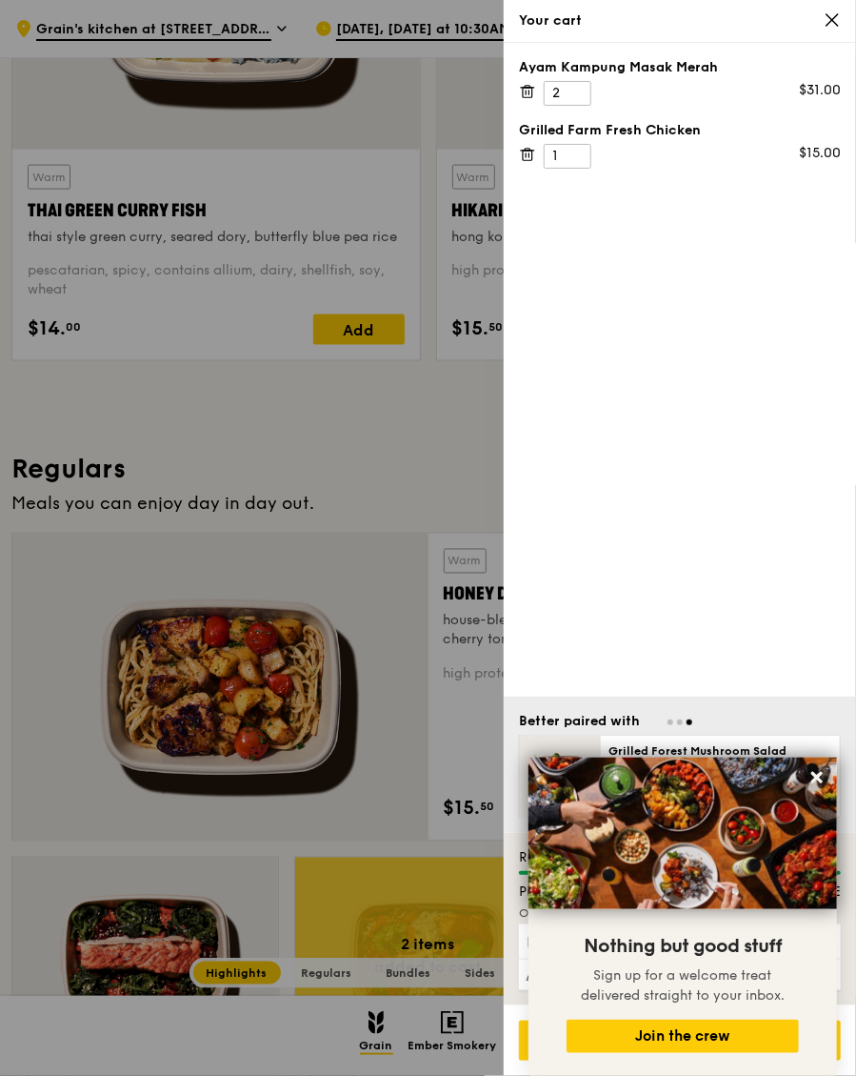
click at [833, 22] on icon at bounding box center [832, 19] width 17 height 17
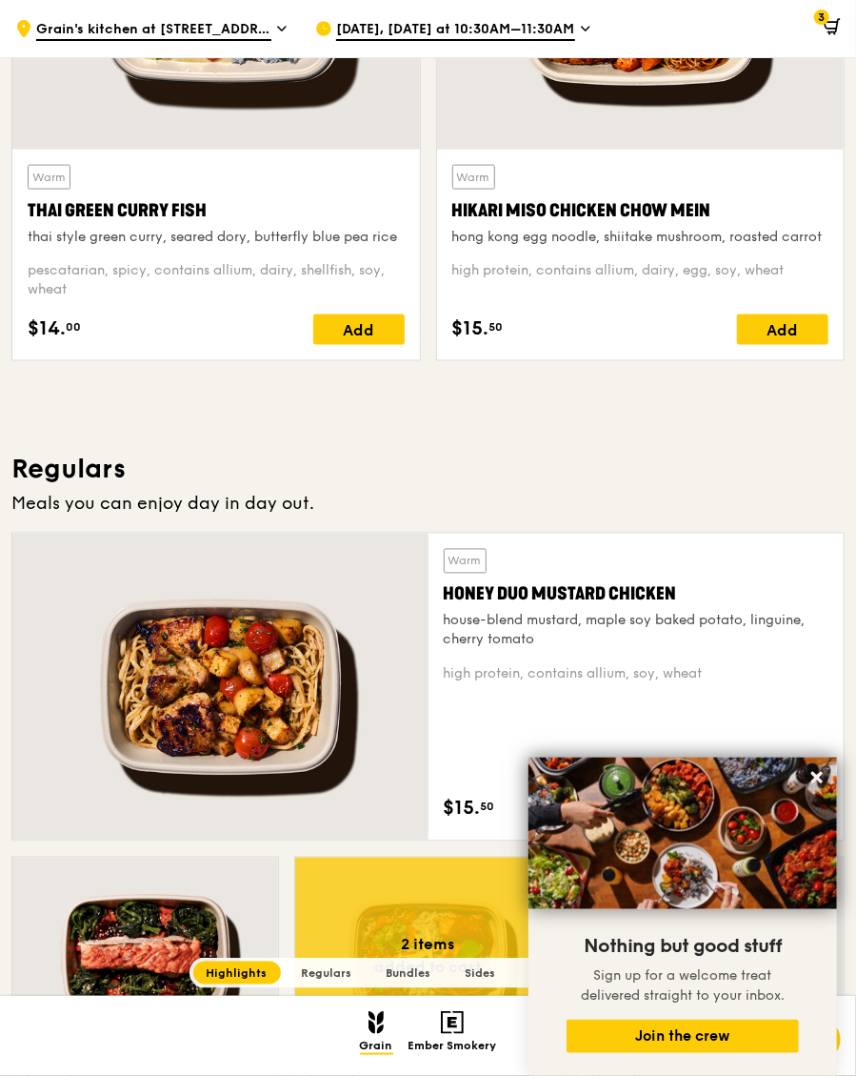
click at [829, 18] on span "3" at bounding box center [822, 17] width 15 height 15
click at [832, 28] on icon at bounding box center [831, 25] width 12 height 7
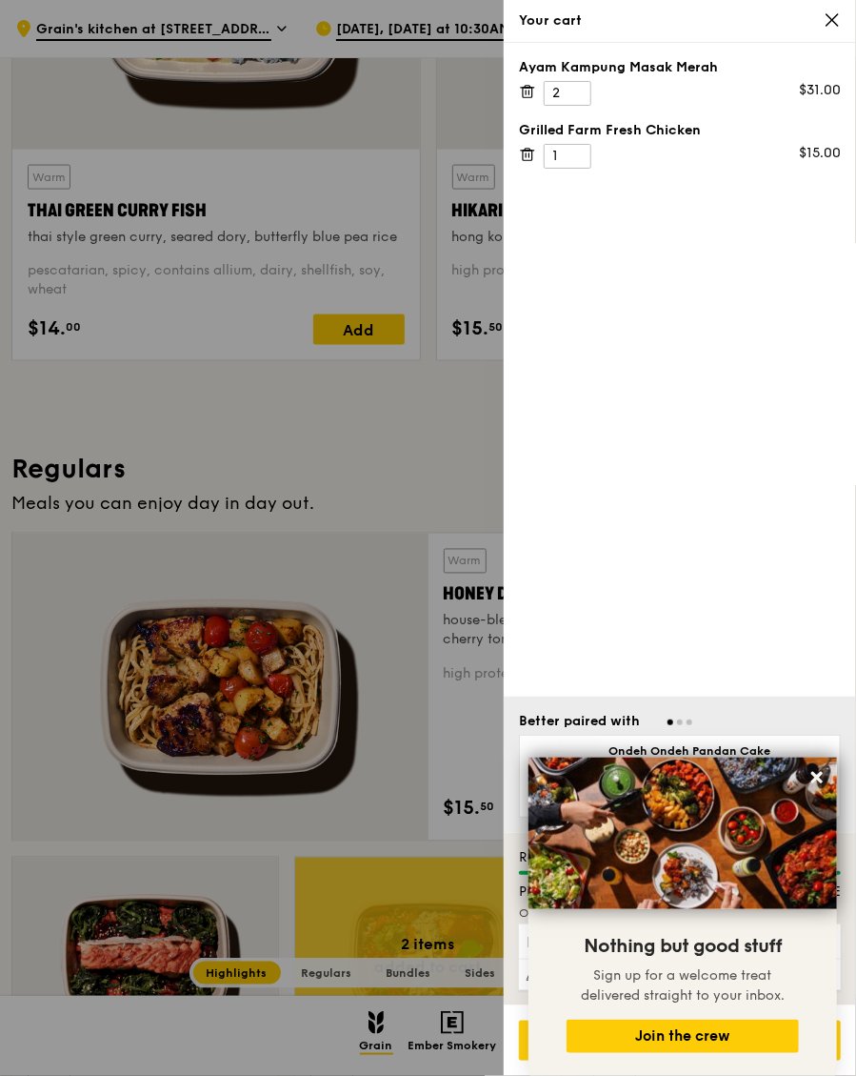
click at [834, 18] on icon at bounding box center [832, 19] width 11 height 11
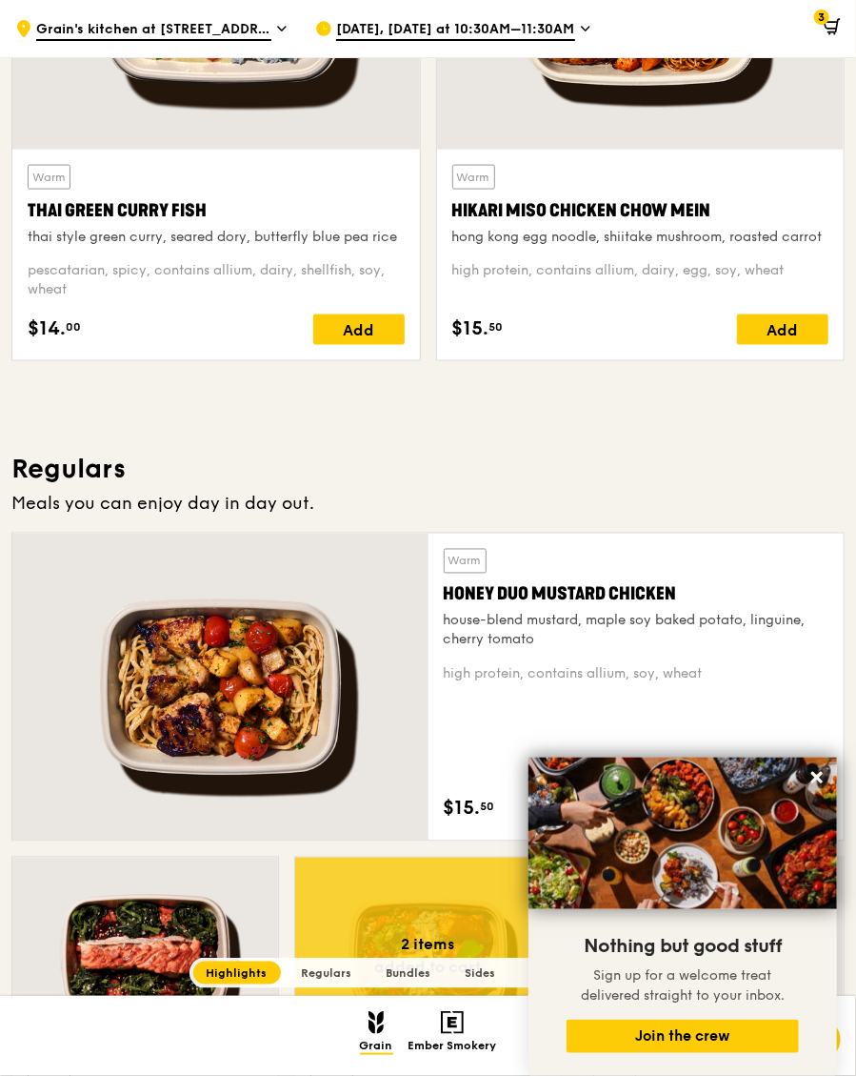
click at [837, 27] on icon at bounding box center [834, 25] width 11 height 12
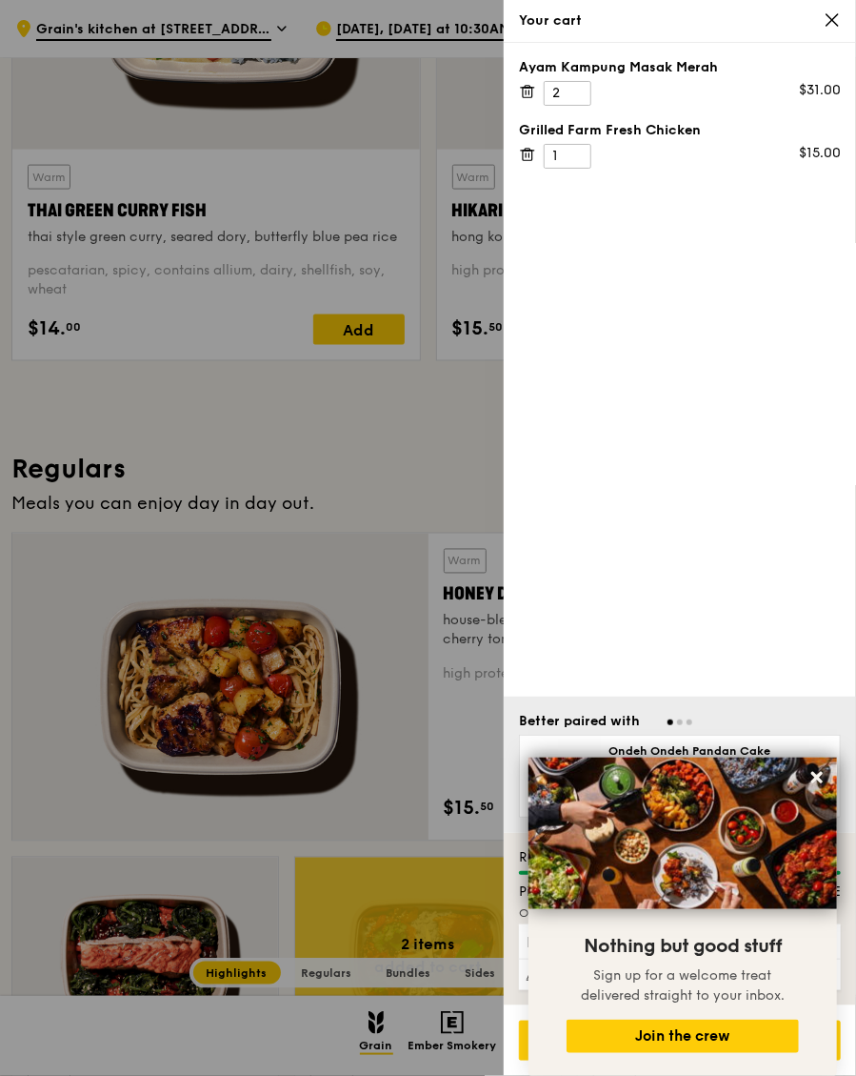
click at [530, 91] on icon at bounding box center [530, 93] width 0 height 4
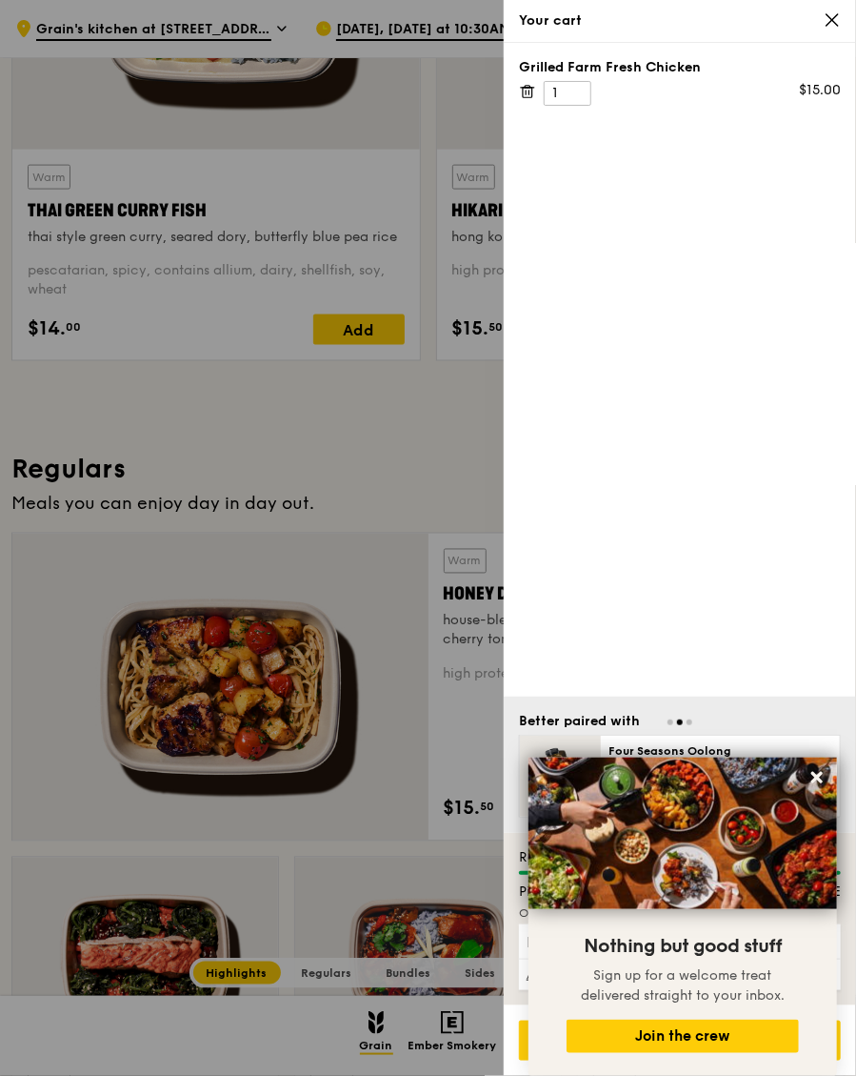
click at [532, 92] on icon at bounding box center [528, 93] width 10 height 10
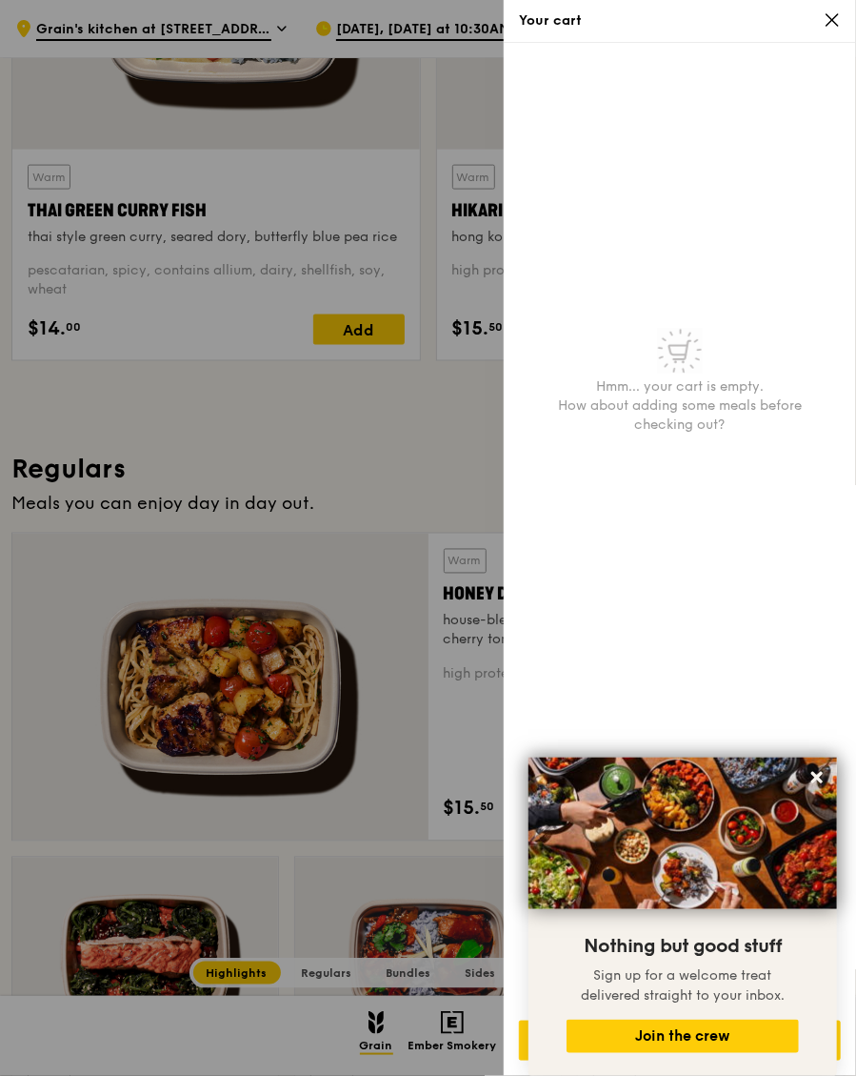
click at [833, 22] on icon at bounding box center [832, 19] width 17 height 17
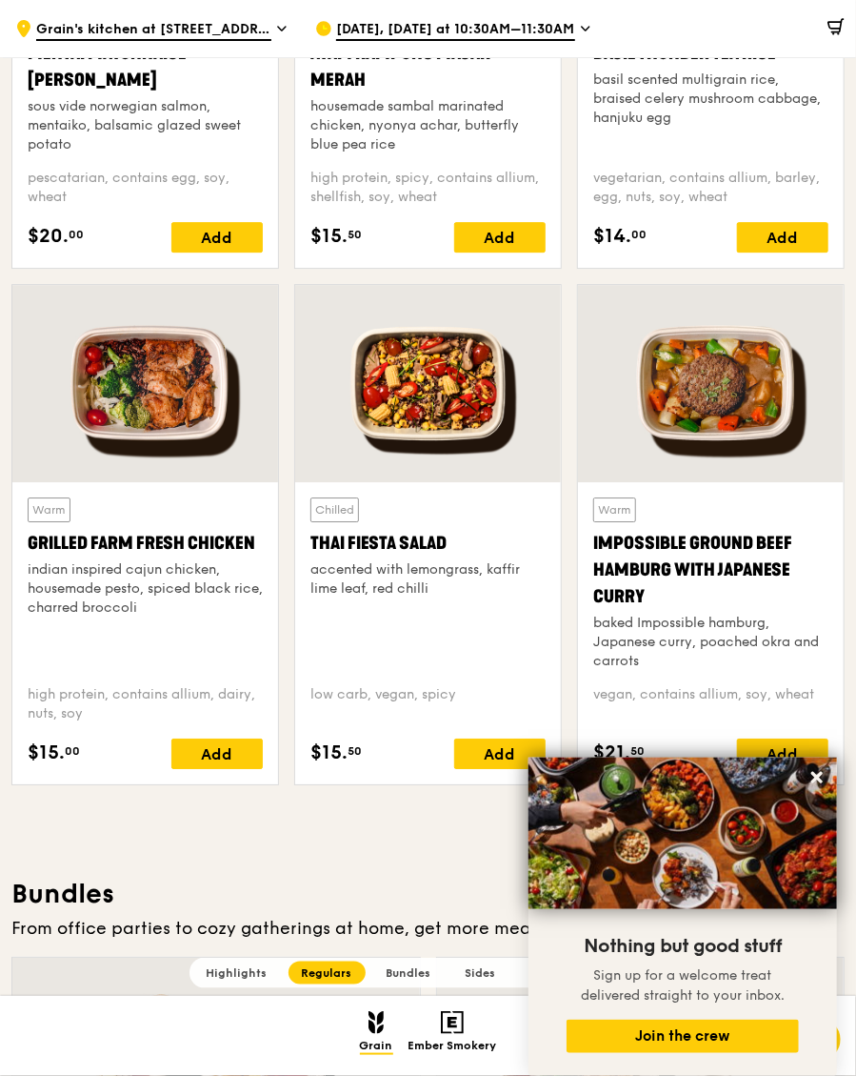
scroll to position [1888, 0]
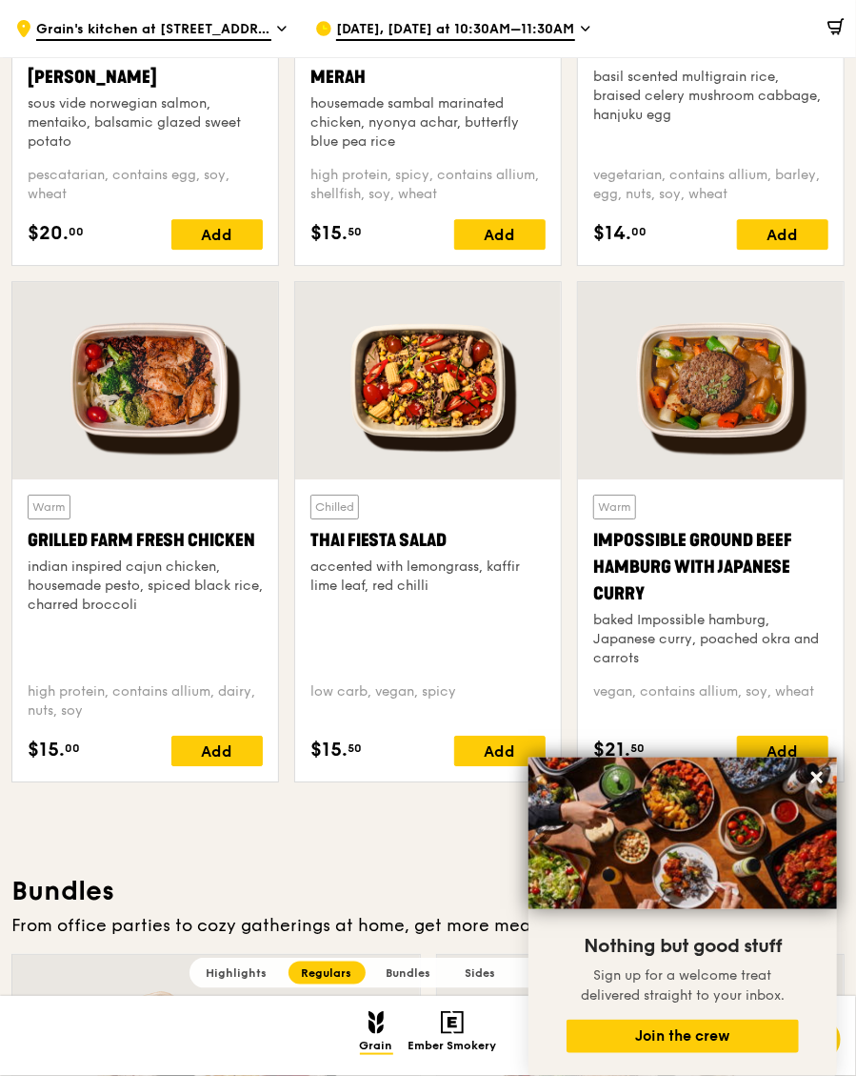
click at [826, 793] on button at bounding box center [817, 777] width 30 height 30
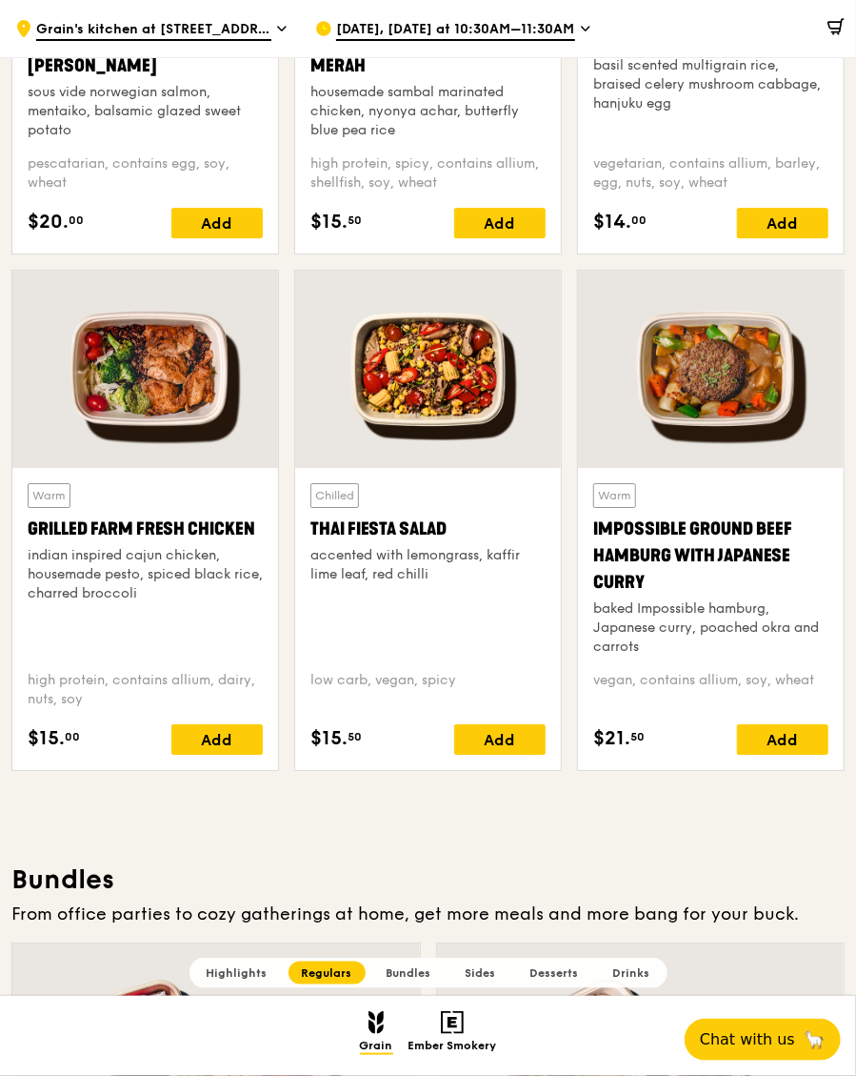
scroll to position [1923, 0]
